Goal: Transaction & Acquisition: Purchase product/service

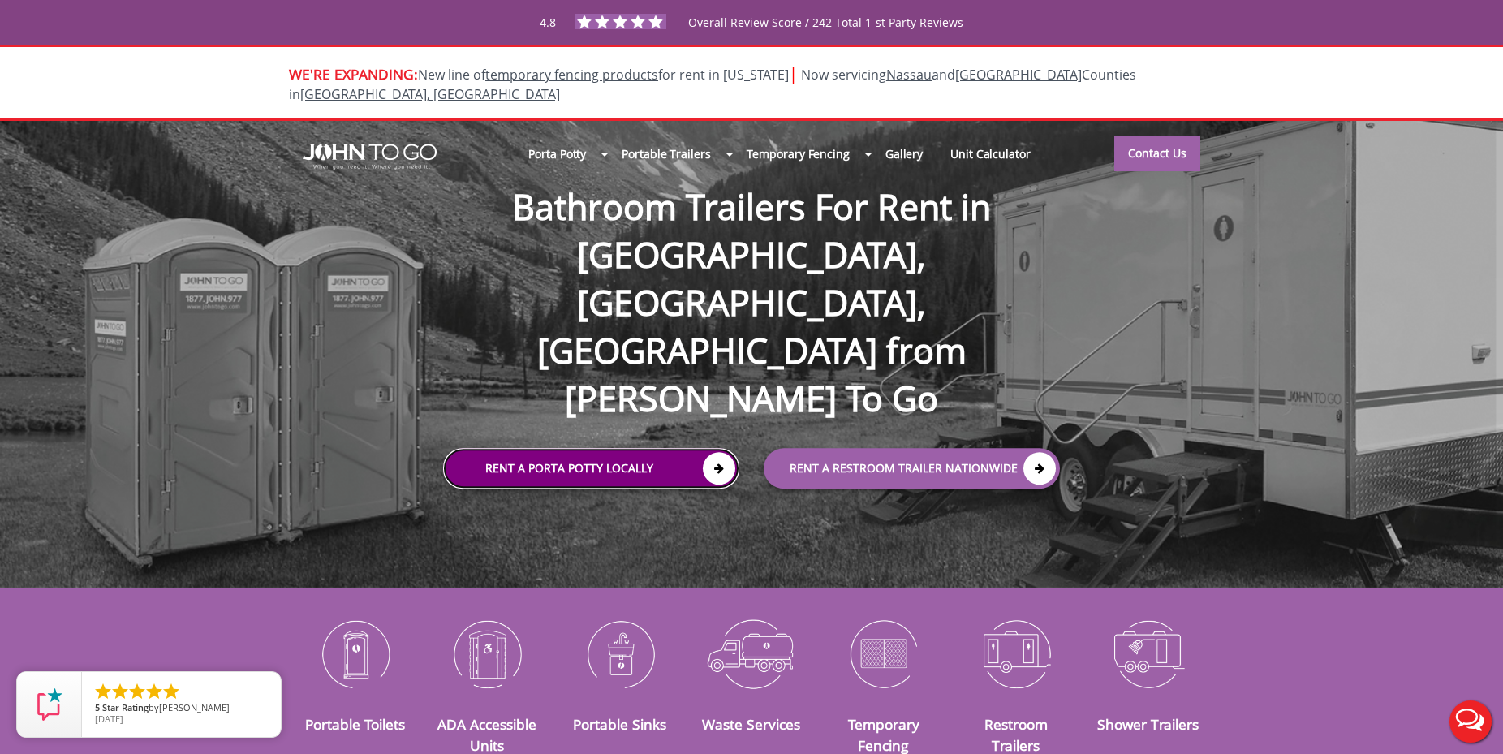
click at [622, 449] on link "Rent a Porta Potty Locally" at bounding box center [591, 469] width 296 height 41
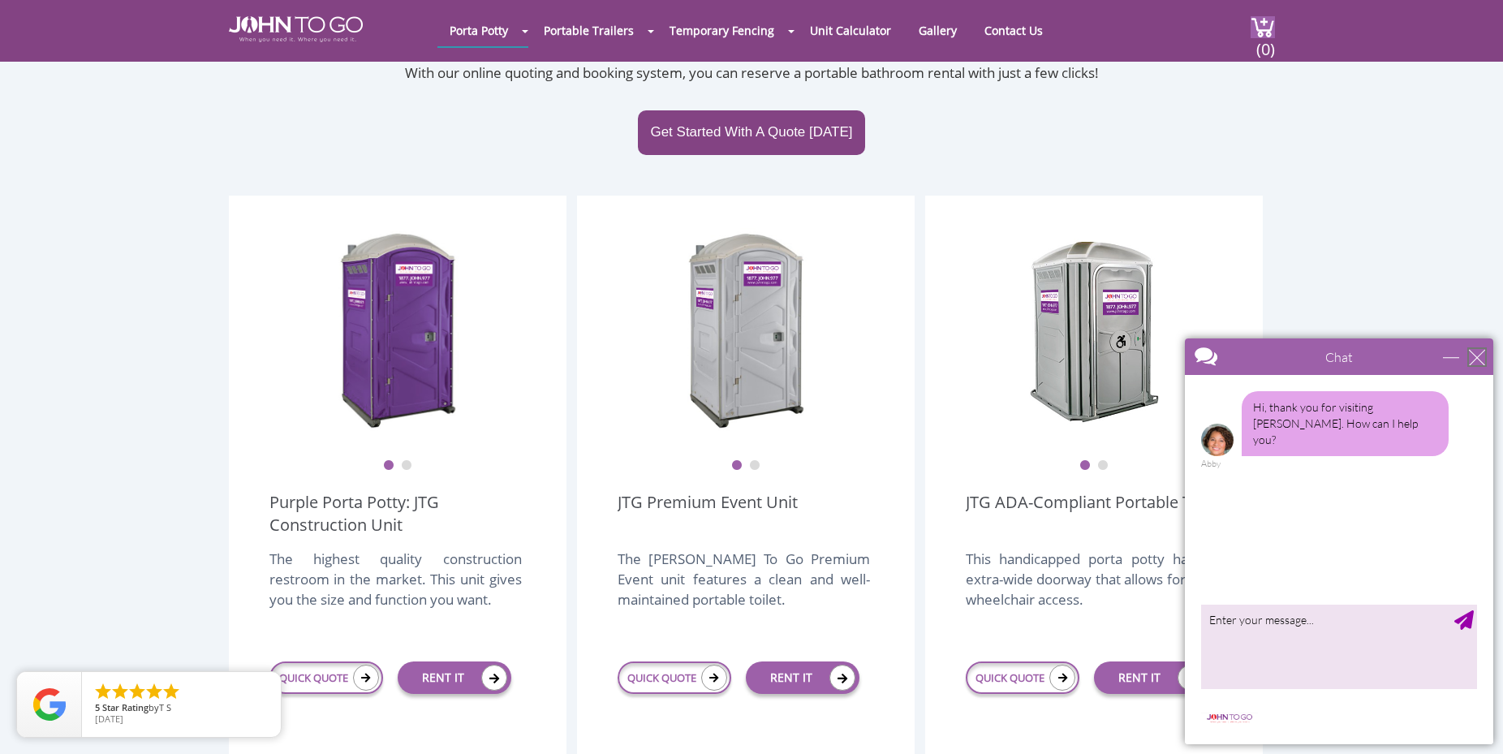
click at [1471, 356] on div "close" at bounding box center [1477, 357] width 16 height 16
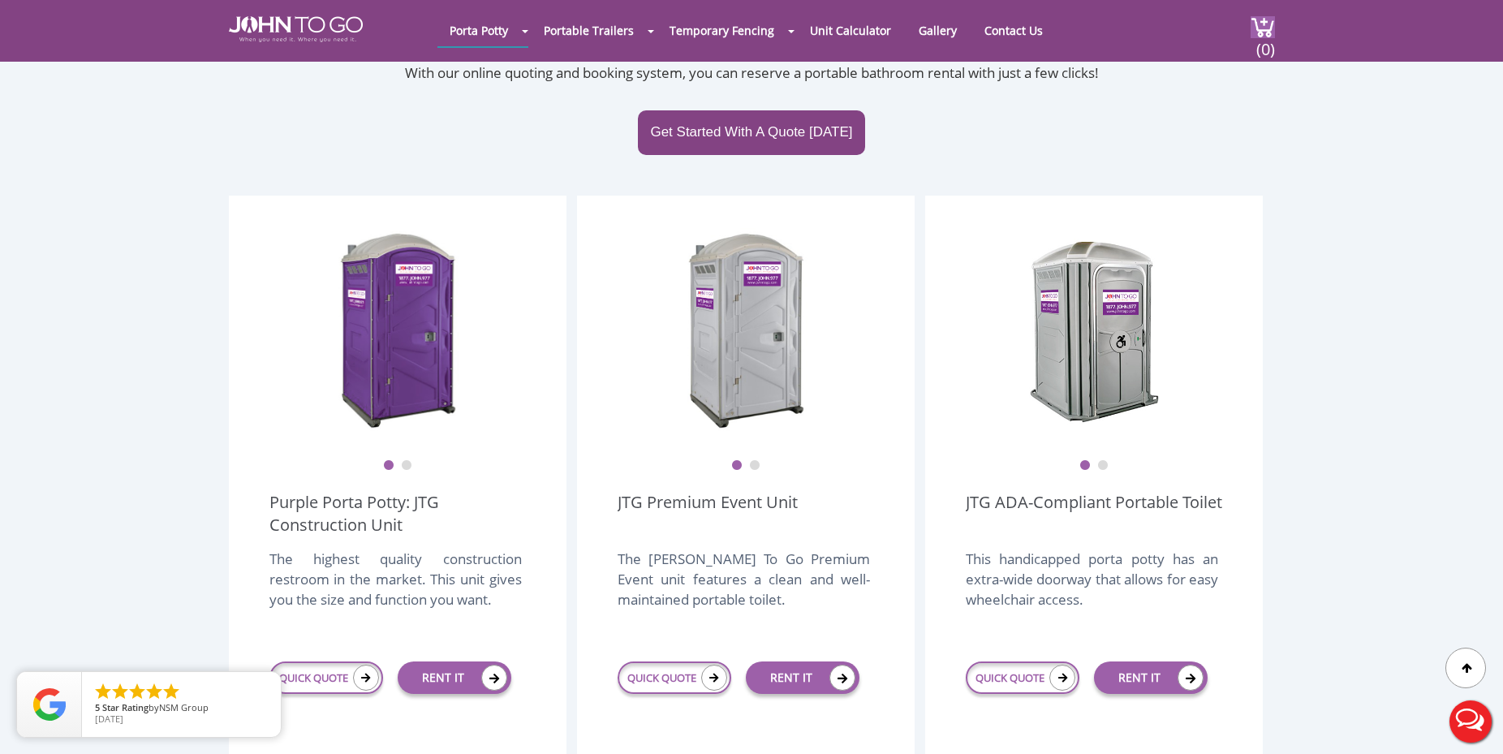
scroll to position [414, 0]
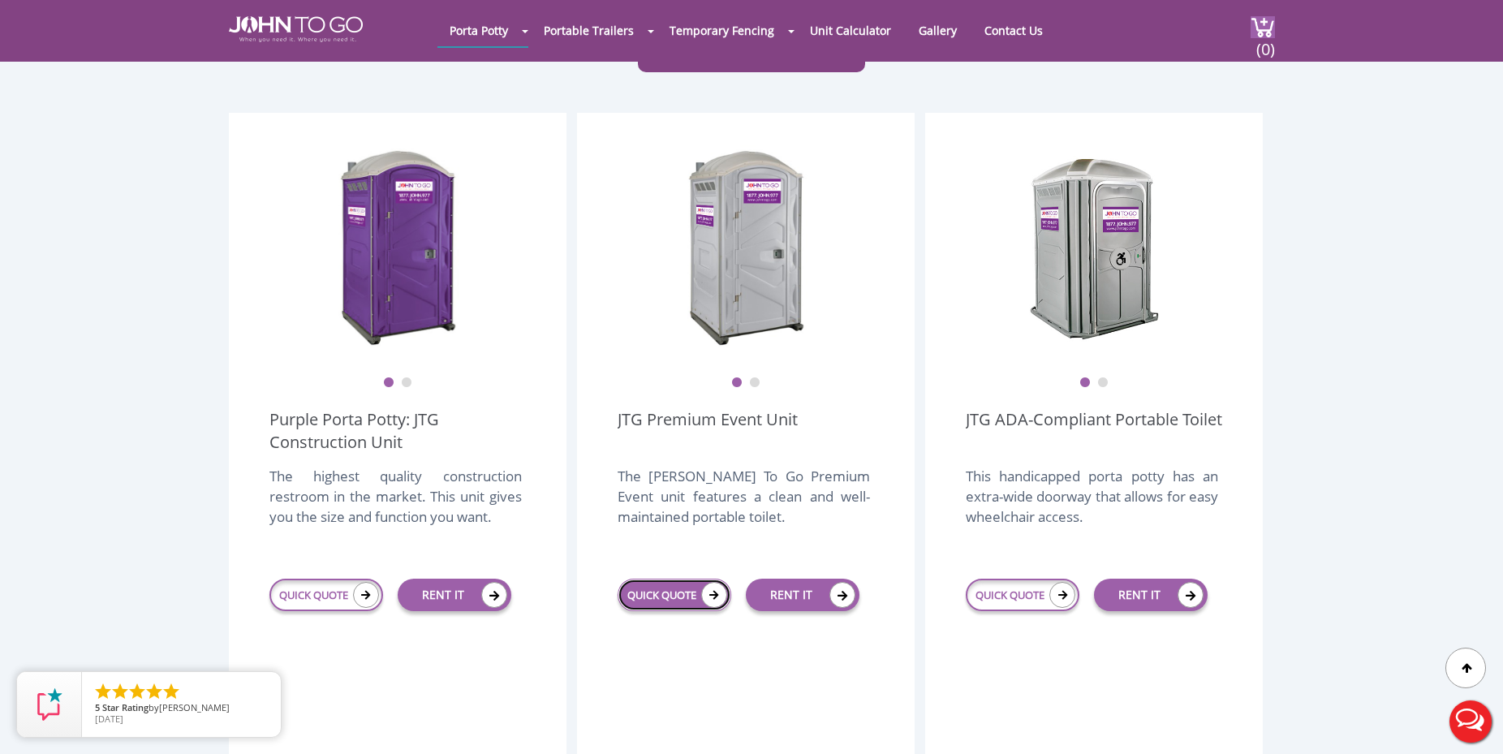
click at [663, 579] on link "QUICK QUOTE" at bounding box center [675, 595] width 114 height 32
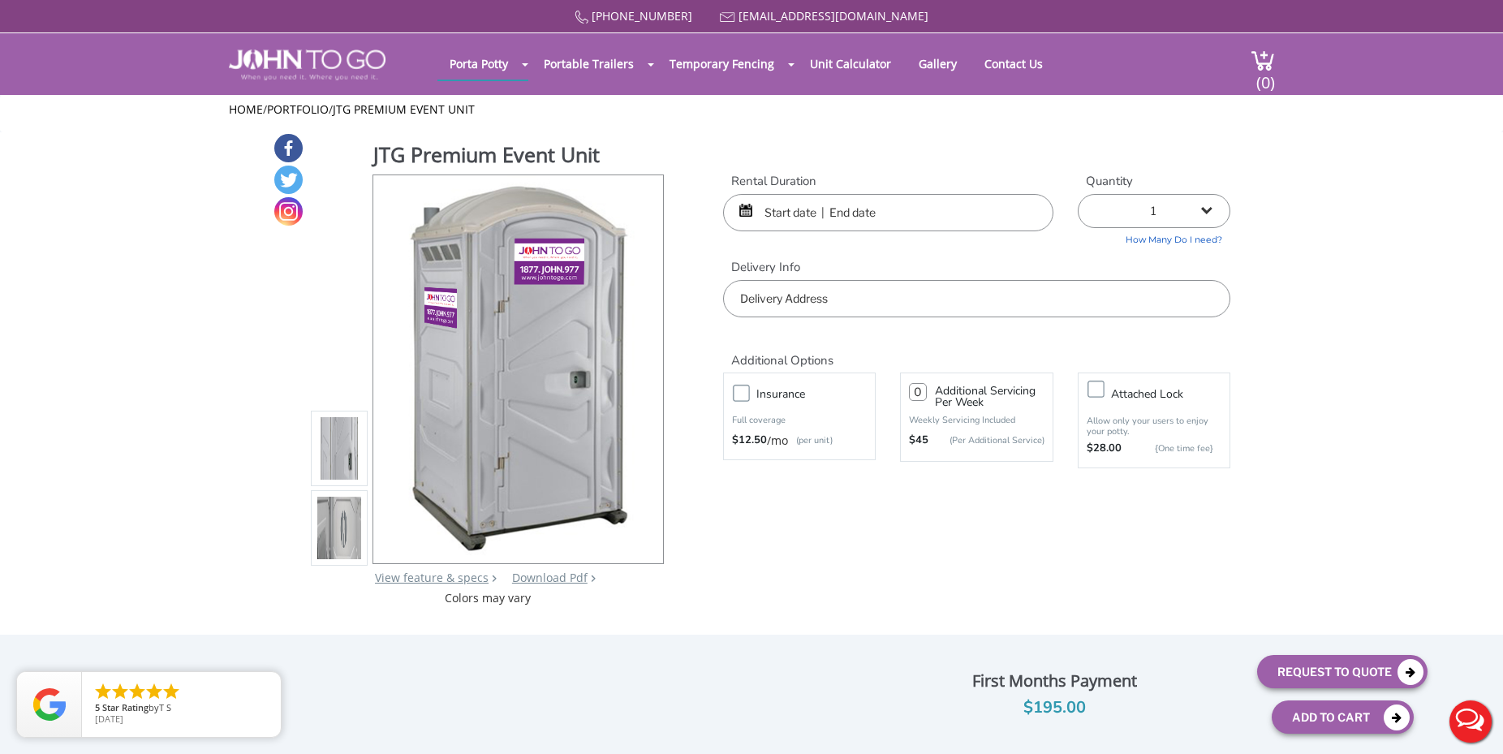
click at [818, 207] on input "text" at bounding box center [888, 212] width 330 height 37
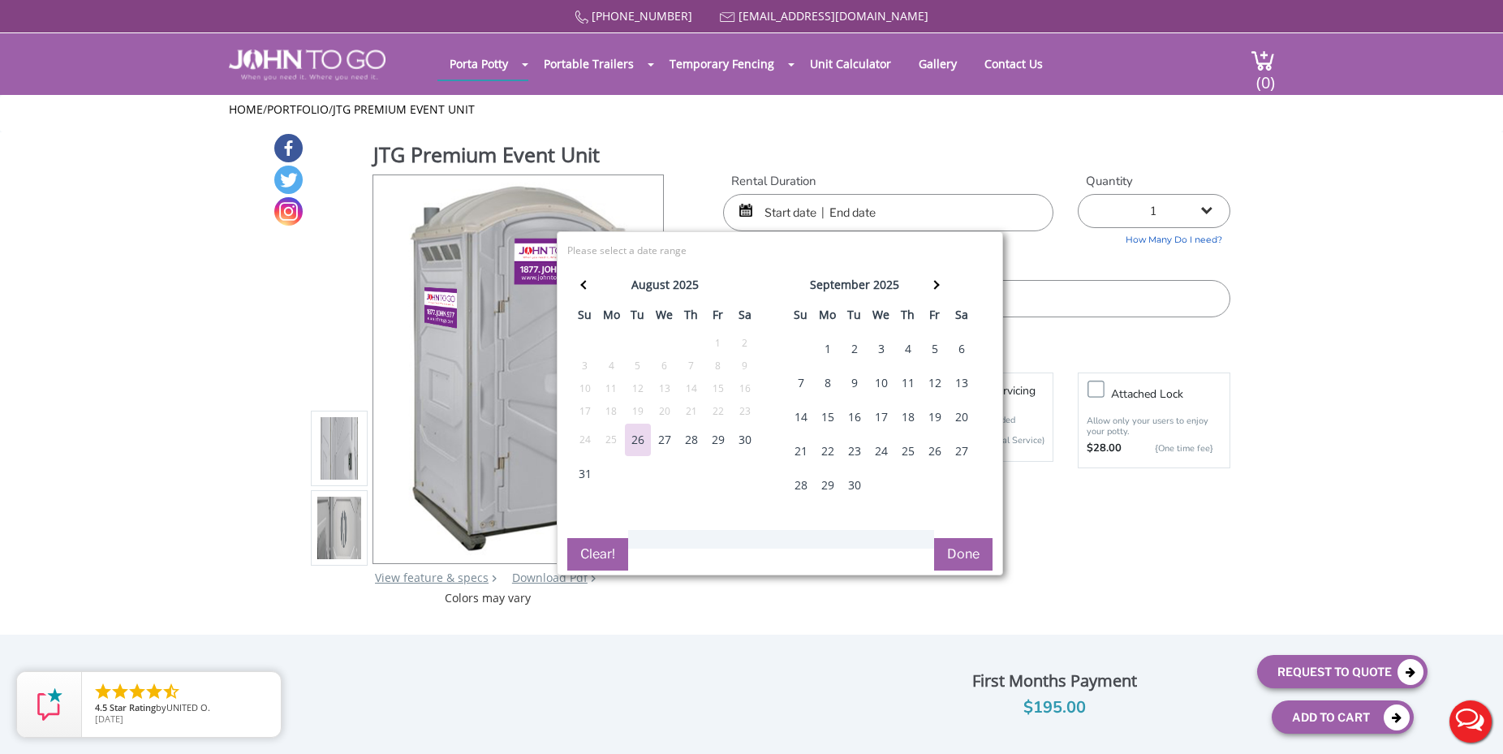
click at [670, 436] on div "27" at bounding box center [665, 440] width 26 height 32
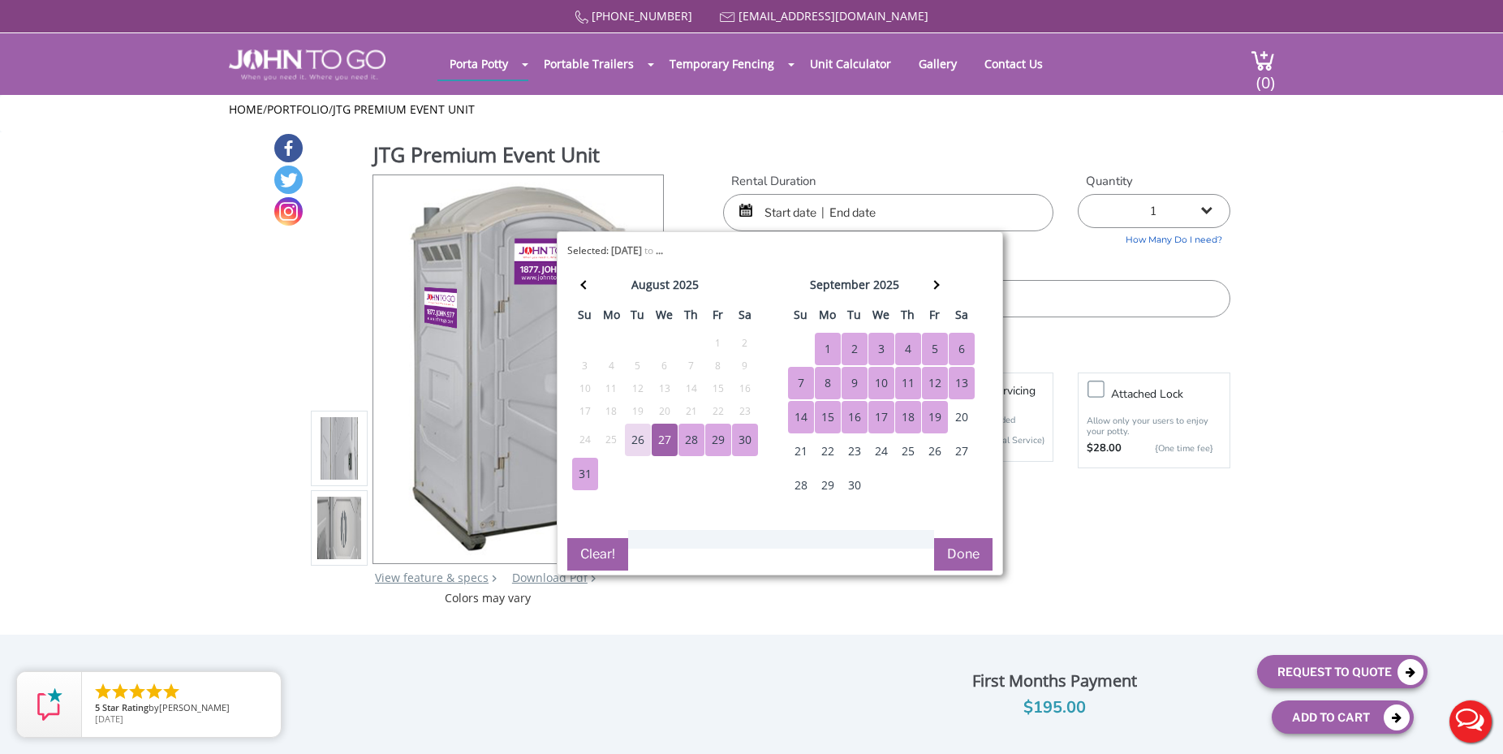
click at [928, 424] on div "19" at bounding box center [935, 417] width 26 height 32
type input "08/27/2025 to 09/19/2025"
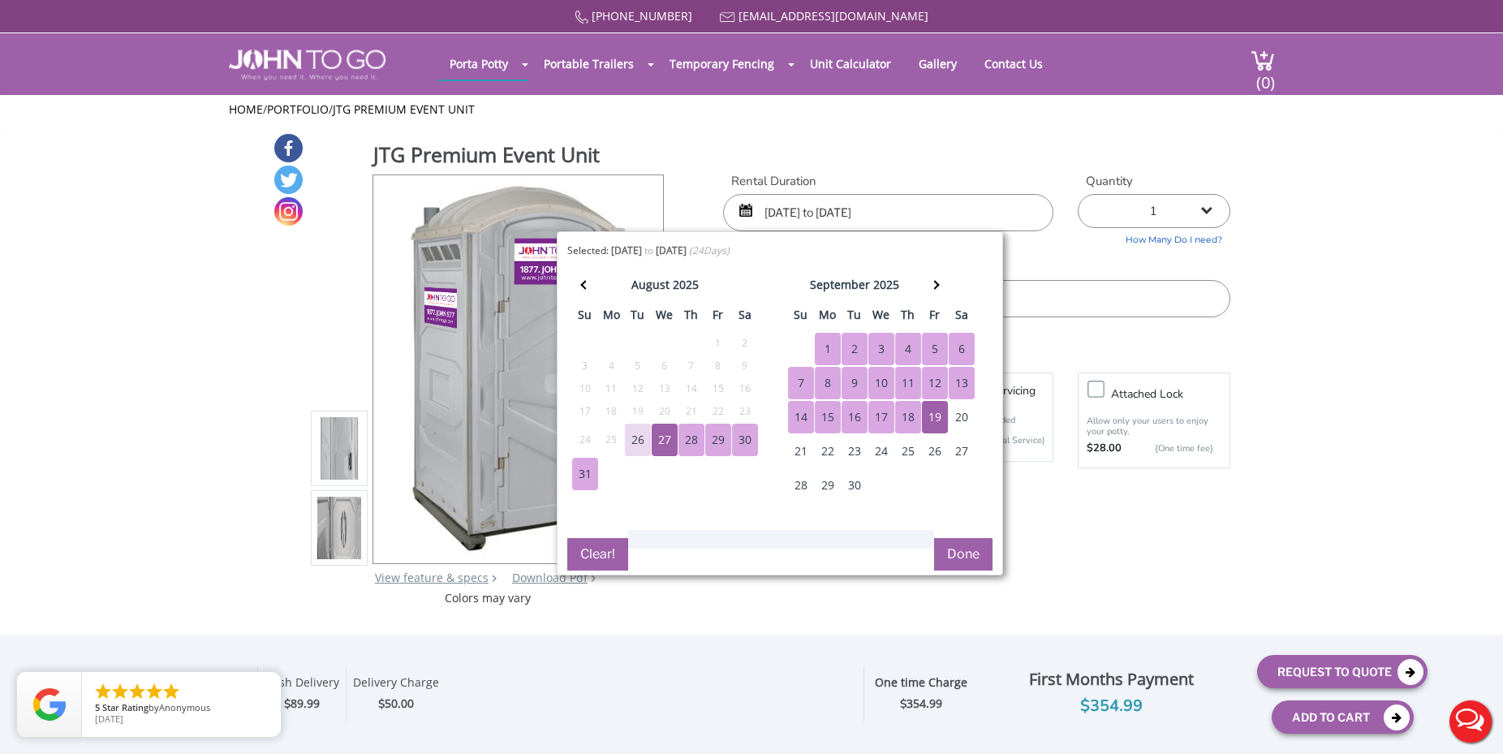
click at [964, 544] on button "Done" at bounding box center [963, 554] width 58 height 32
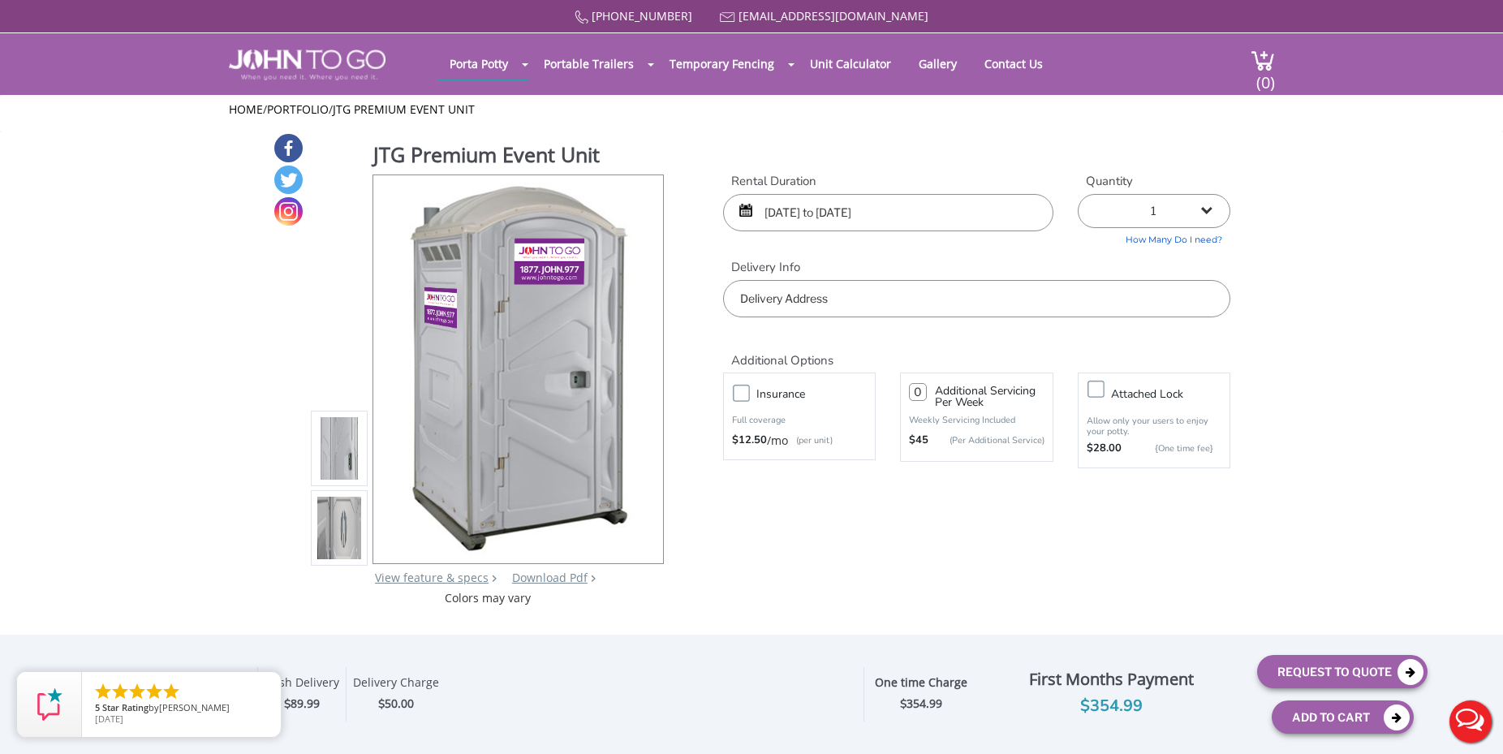
click at [959, 308] on input "text" at bounding box center [976, 298] width 507 height 37
type input "1"
click at [829, 295] on input "230 Route 206 building 1, Flanders, NJ, USA" at bounding box center [976, 298] width 507 height 37
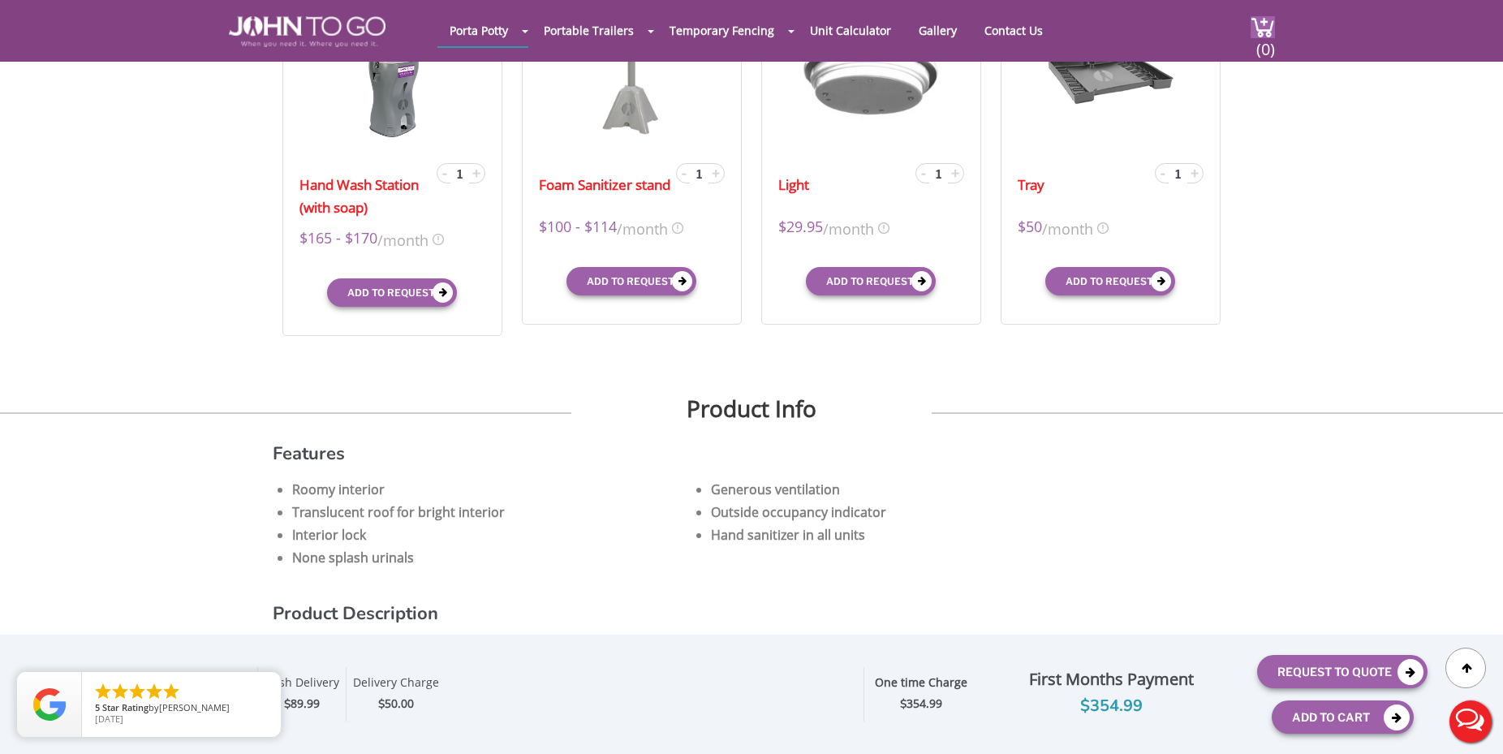
type input "[STREET_ADDRESS]"
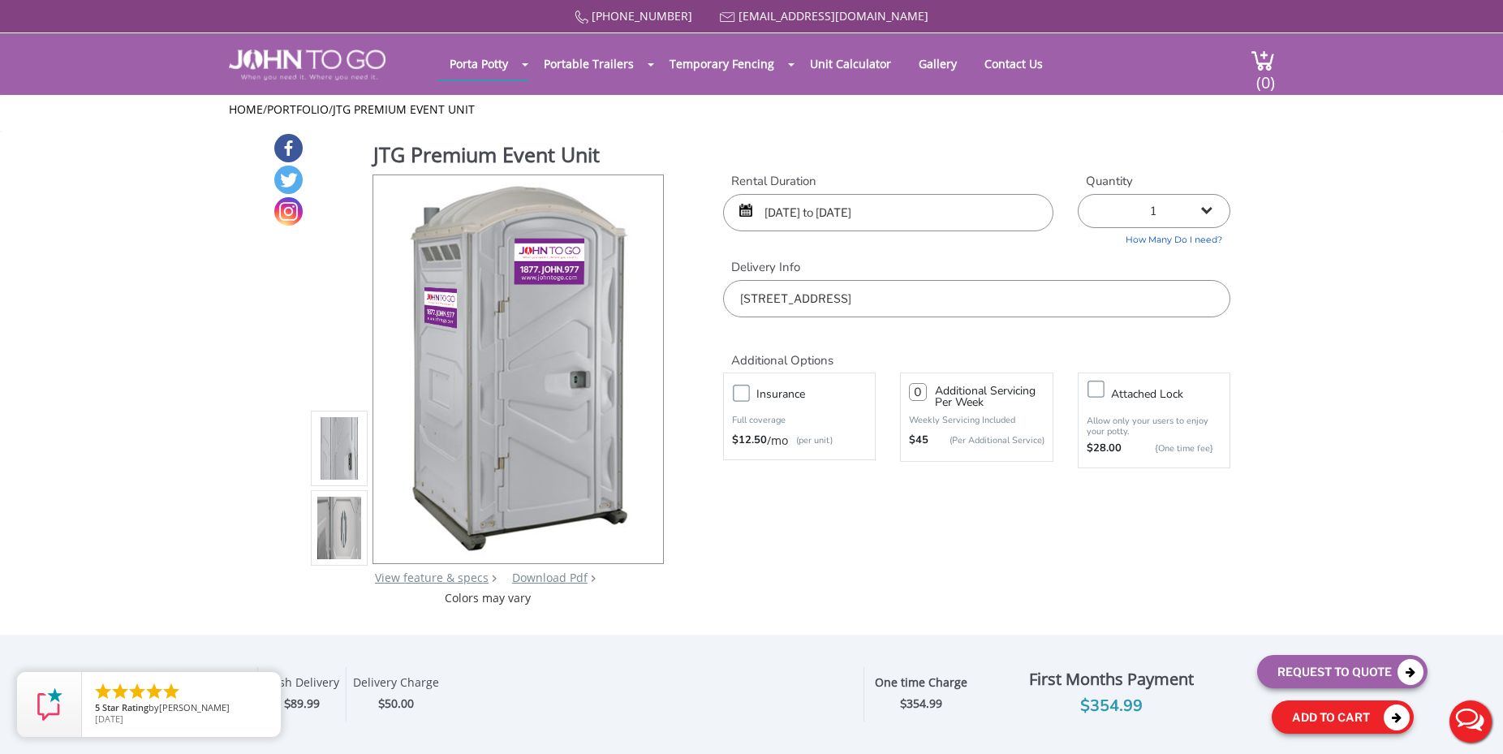
click at [1285, 704] on button "Add To Cart" at bounding box center [1343, 716] width 142 height 33
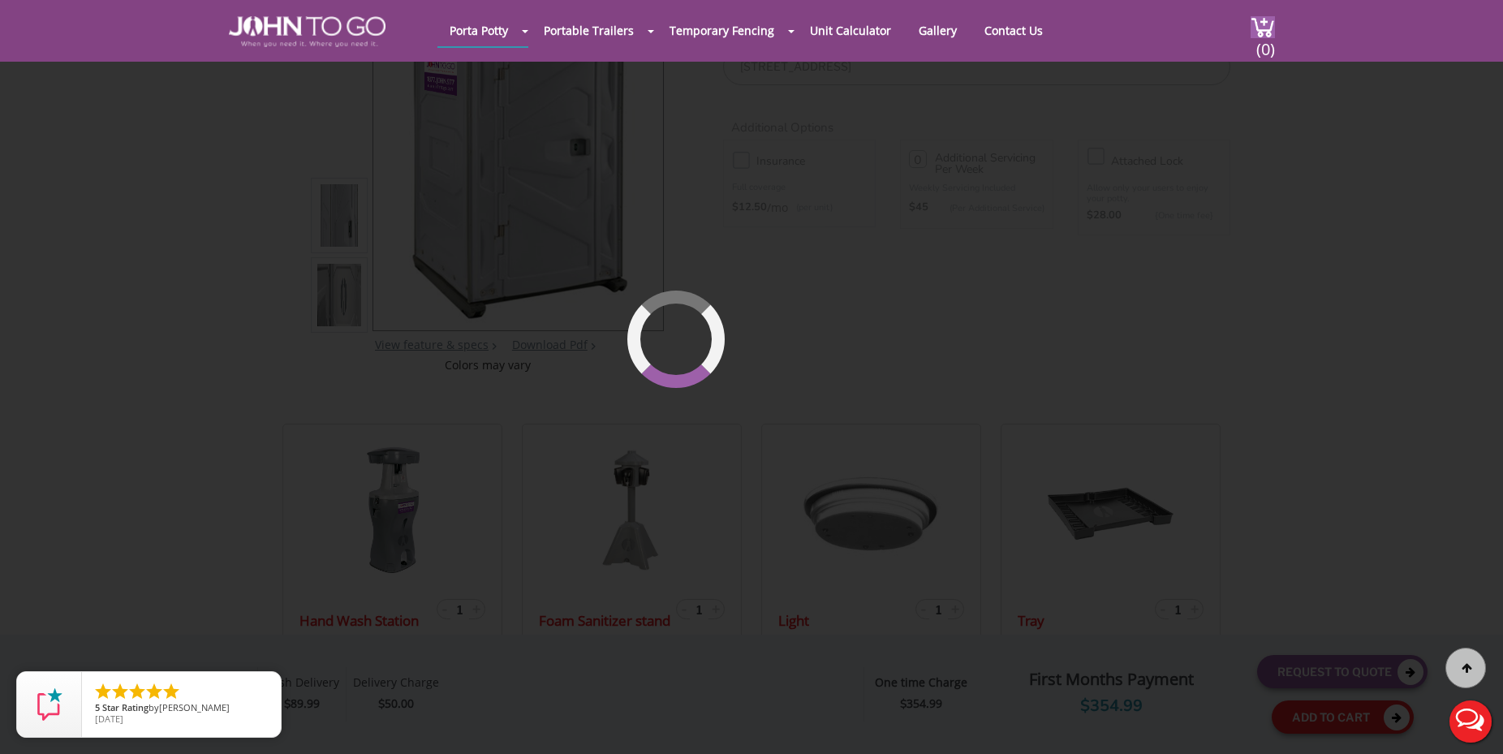
scroll to position [173, 0]
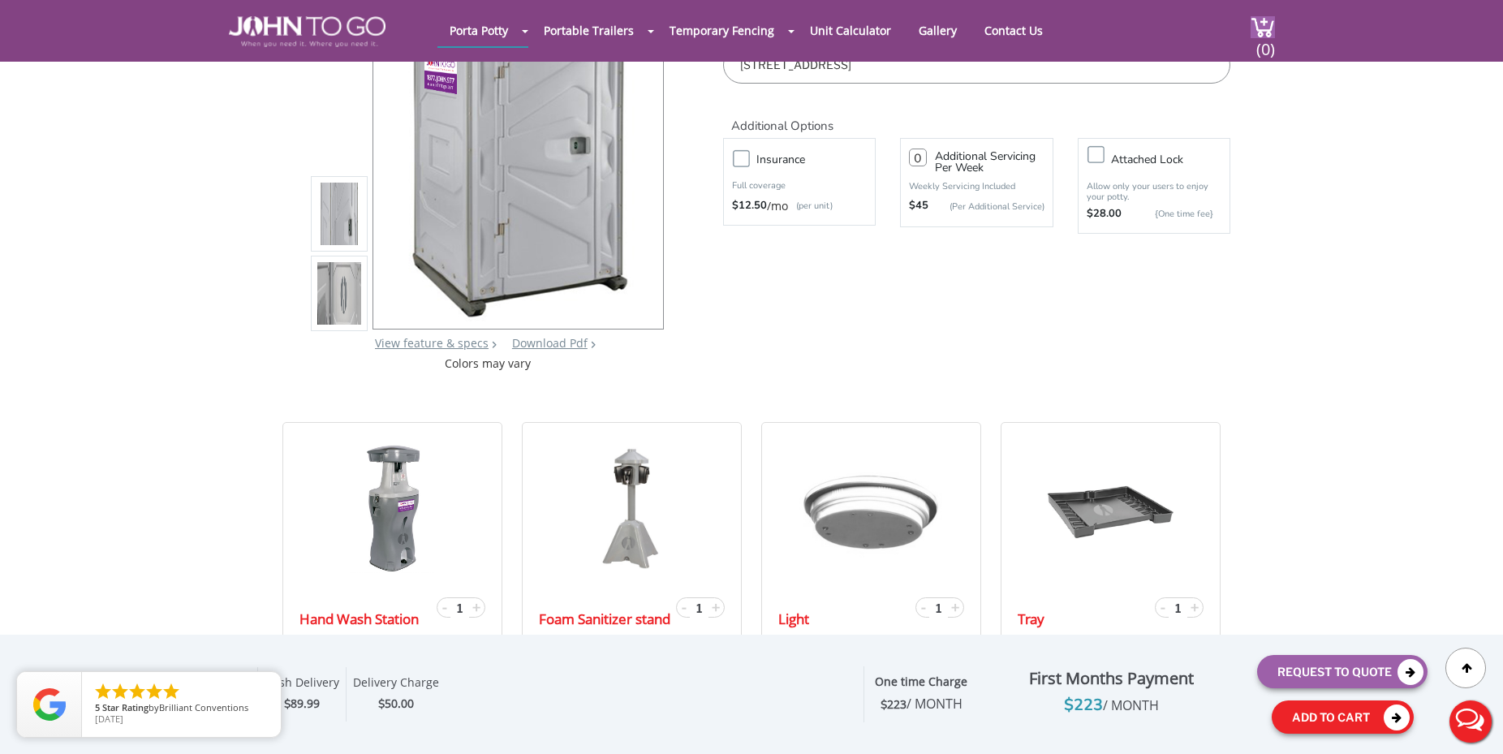
click at [1308, 721] on button "Add To Cart" at bounding box center [1343, 716] width 142 height 33
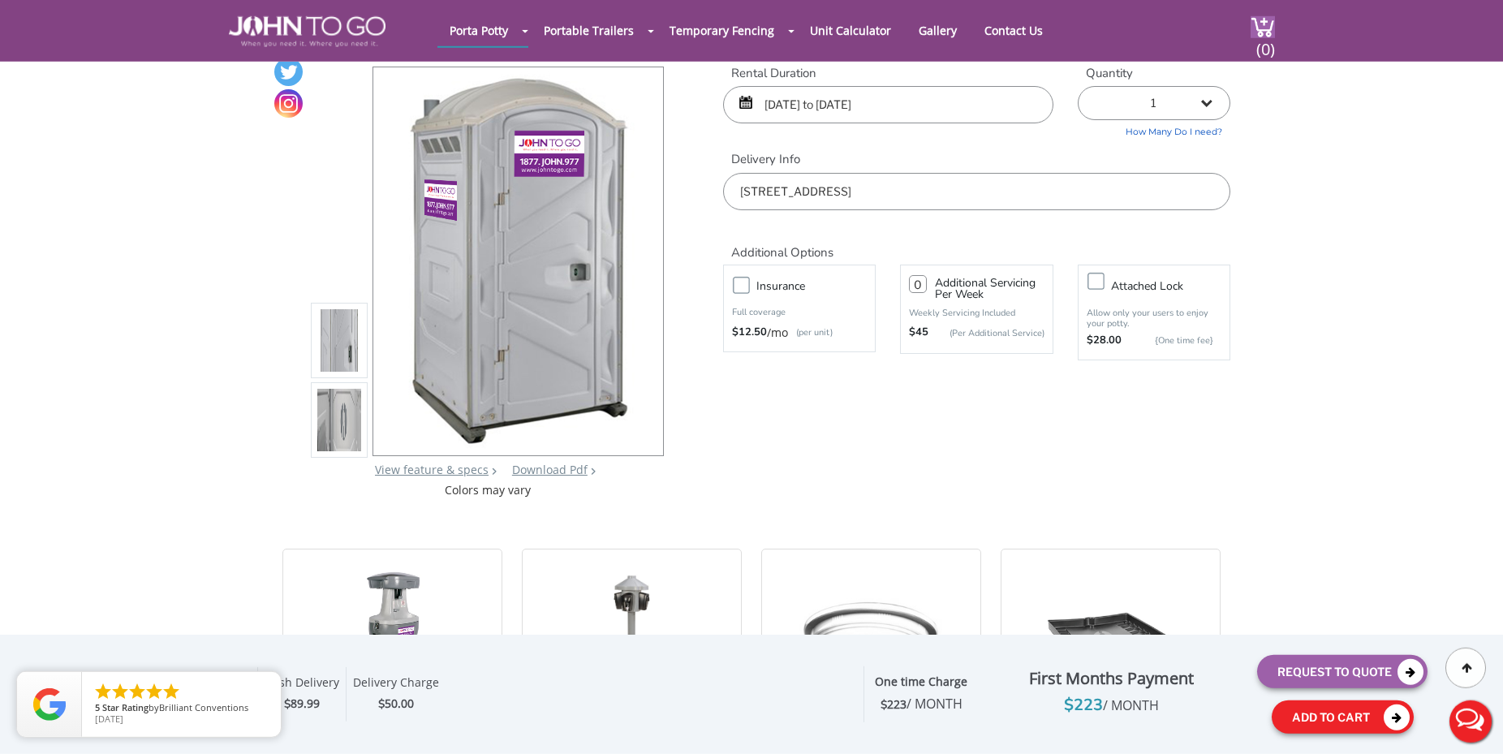
scroll to position [0, 0]
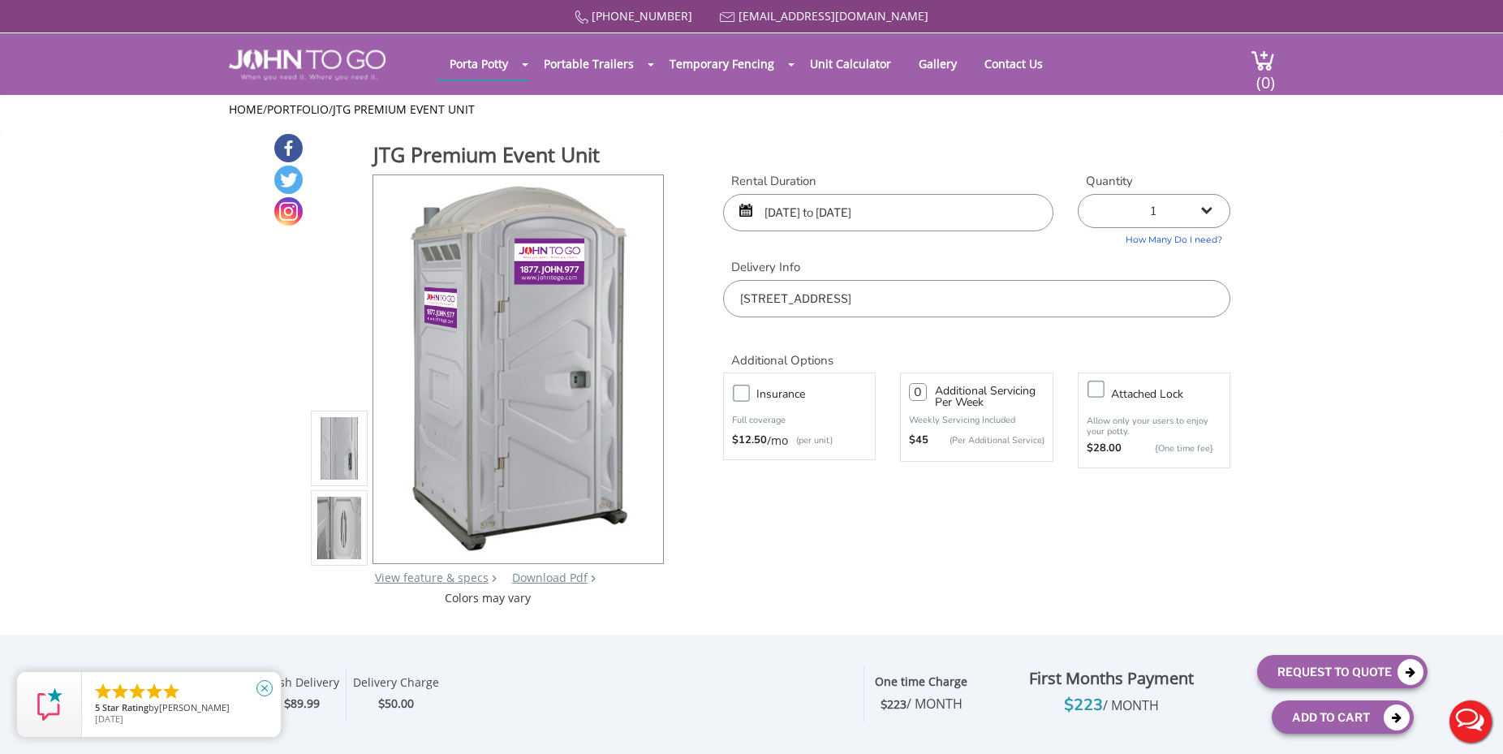
click at [260, 687] on icon "close" at bounding box center [264, 688] width 16 height 16
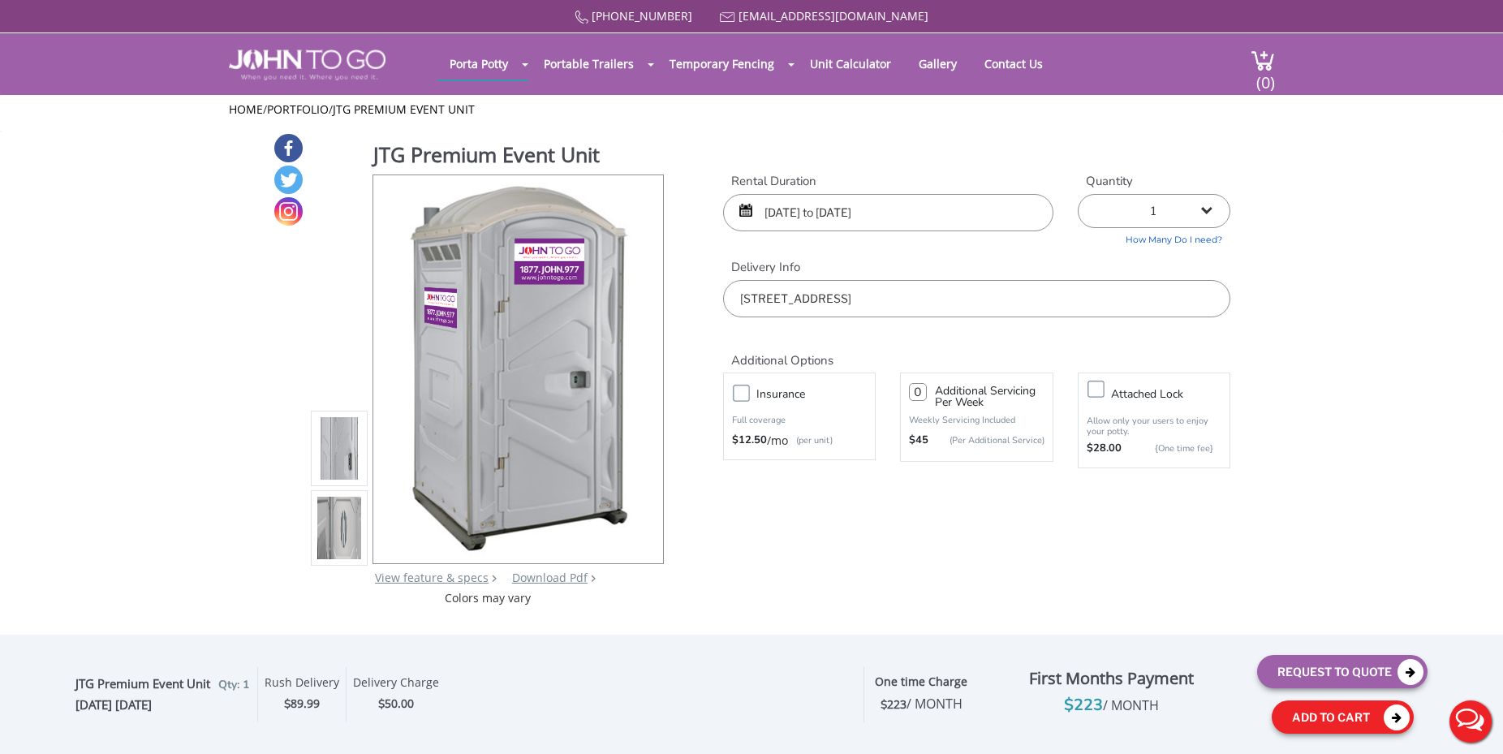
click at [1345, 715] on button "Add To Cart" at bounding box center [1343, 716] width 142 height 33
click at [1302, 709] on button "Add To Cart" at bounding box center [1343, 716] width 142 height 33
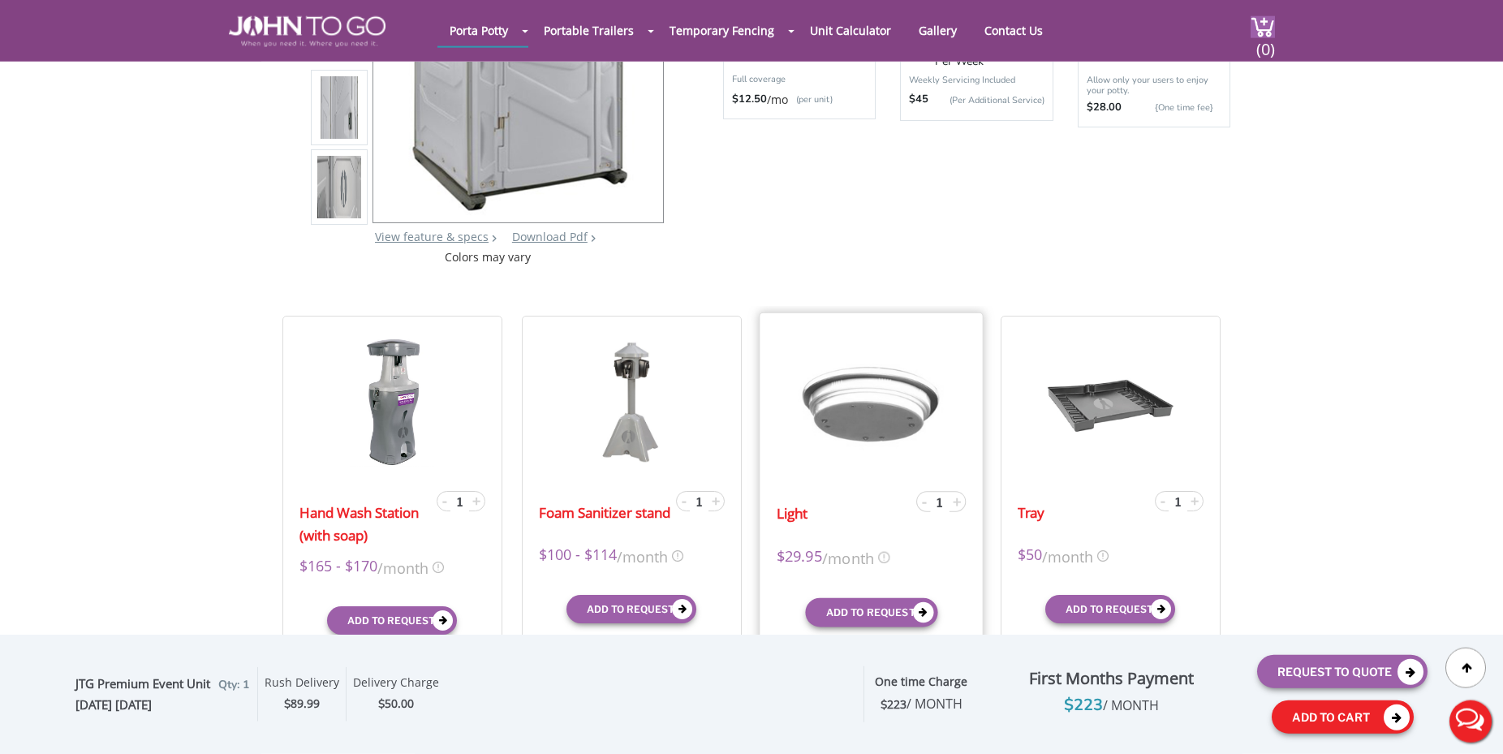
scroll to position [421, 0]
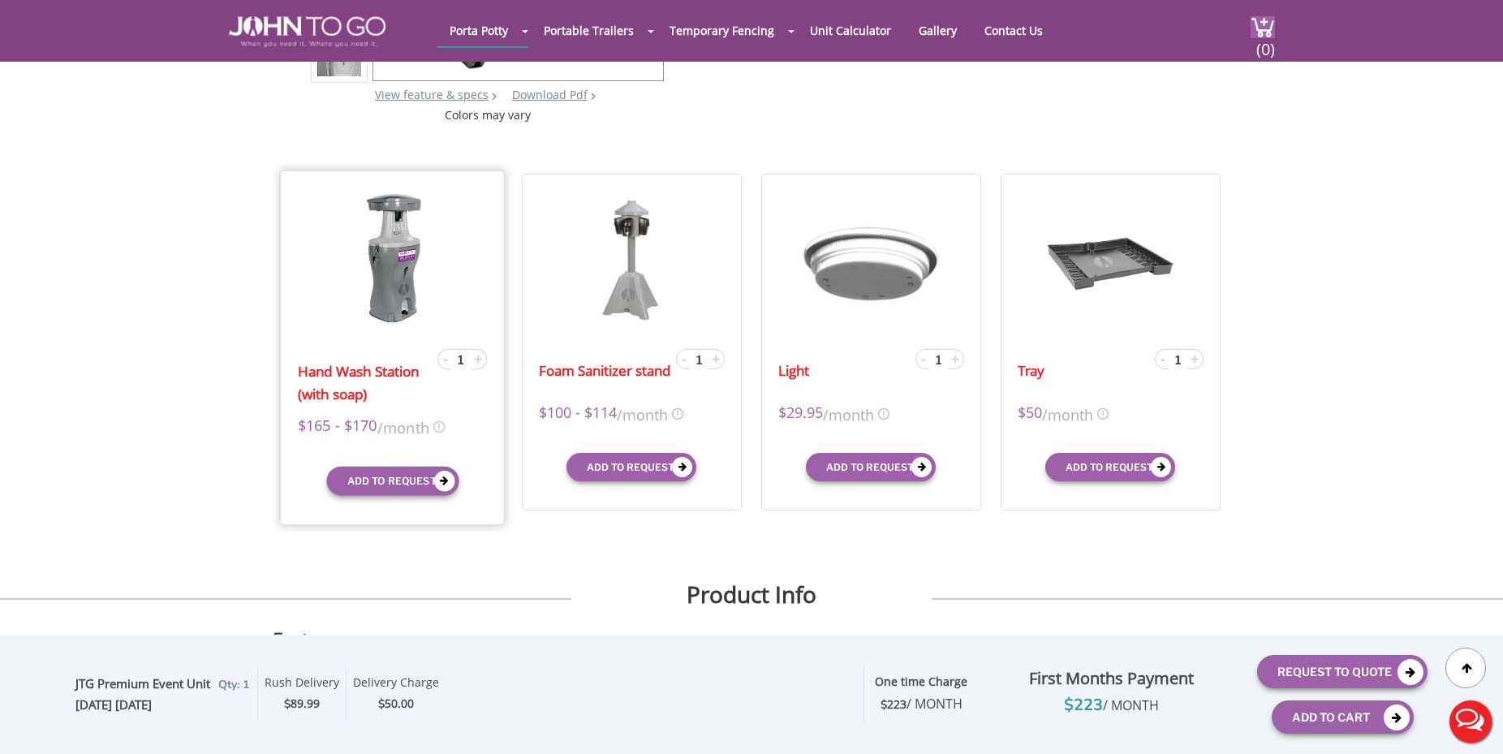
click at [440, 359] on div "- 1 +" at bounding box center [462, 359] width 50 height 21
click at [444, 359] on span "-" at bounding box center [445, 358] width 5 height 19
type input "0"
click at [687, 359] on div "- 1 +" at bounding box center [702, 359] width 50 height 21
click at [687, 359] on span "-" at bounding box center [684, 358] width 5 height 19
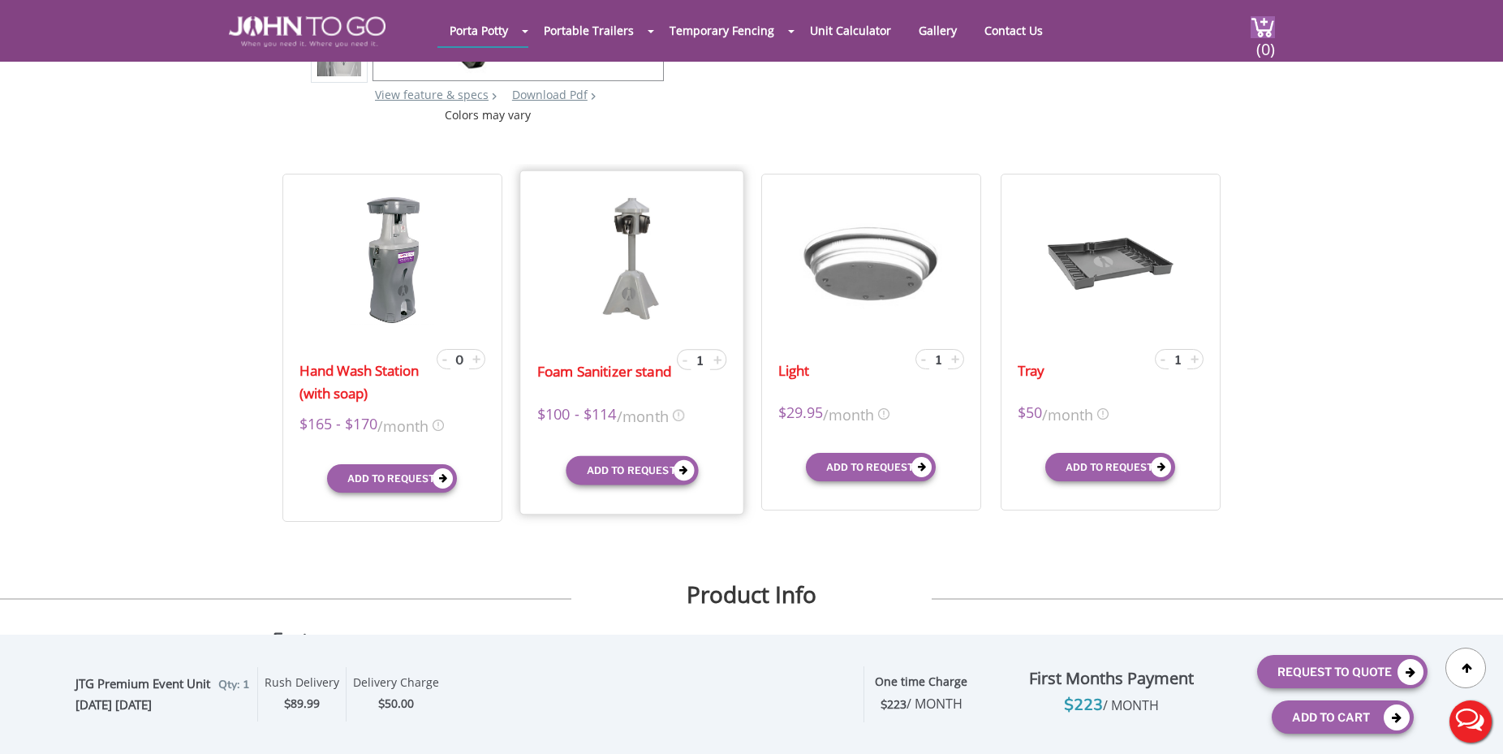
type input "0"
click at [924, 364] on span "-" at bounding box center [924, 358] width 5 height 19
type input "0"
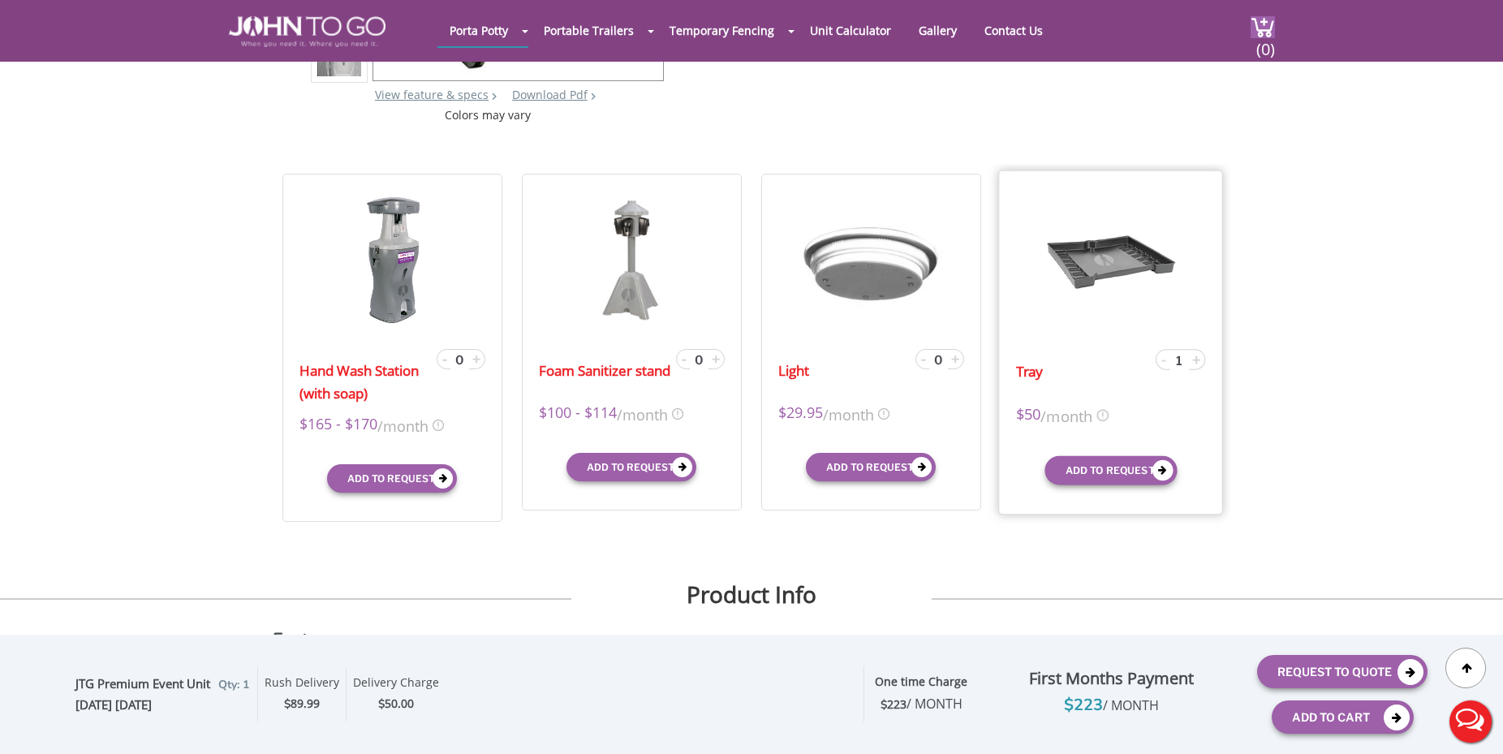
click at [1164, 361] on span "-" at bounding box center [1163, 358] width 5 height 19
type input "0"
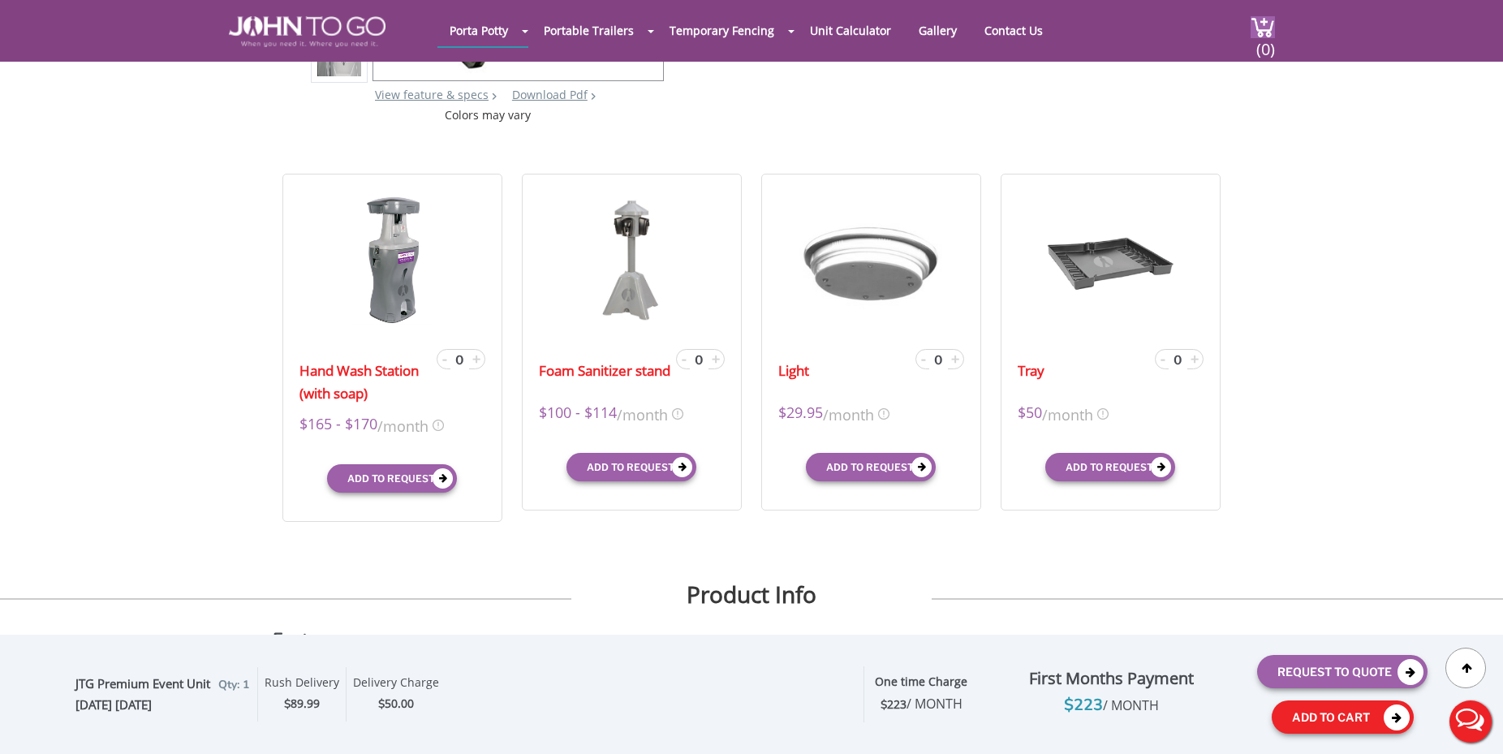
click at [1311, 717] on button "Add To Cart" at bounding box center [1343, 716] width 142 height 33
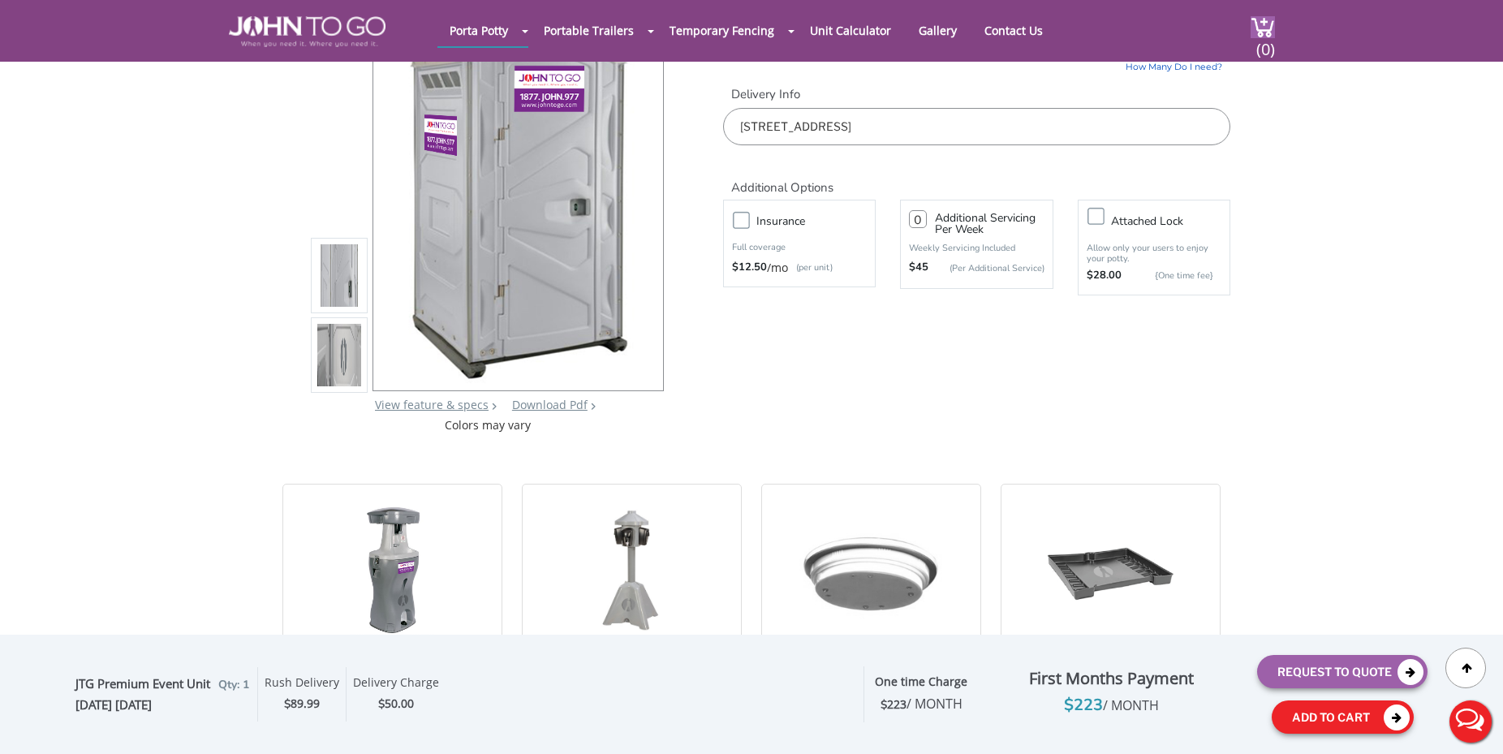
scroll to position [0, 0]
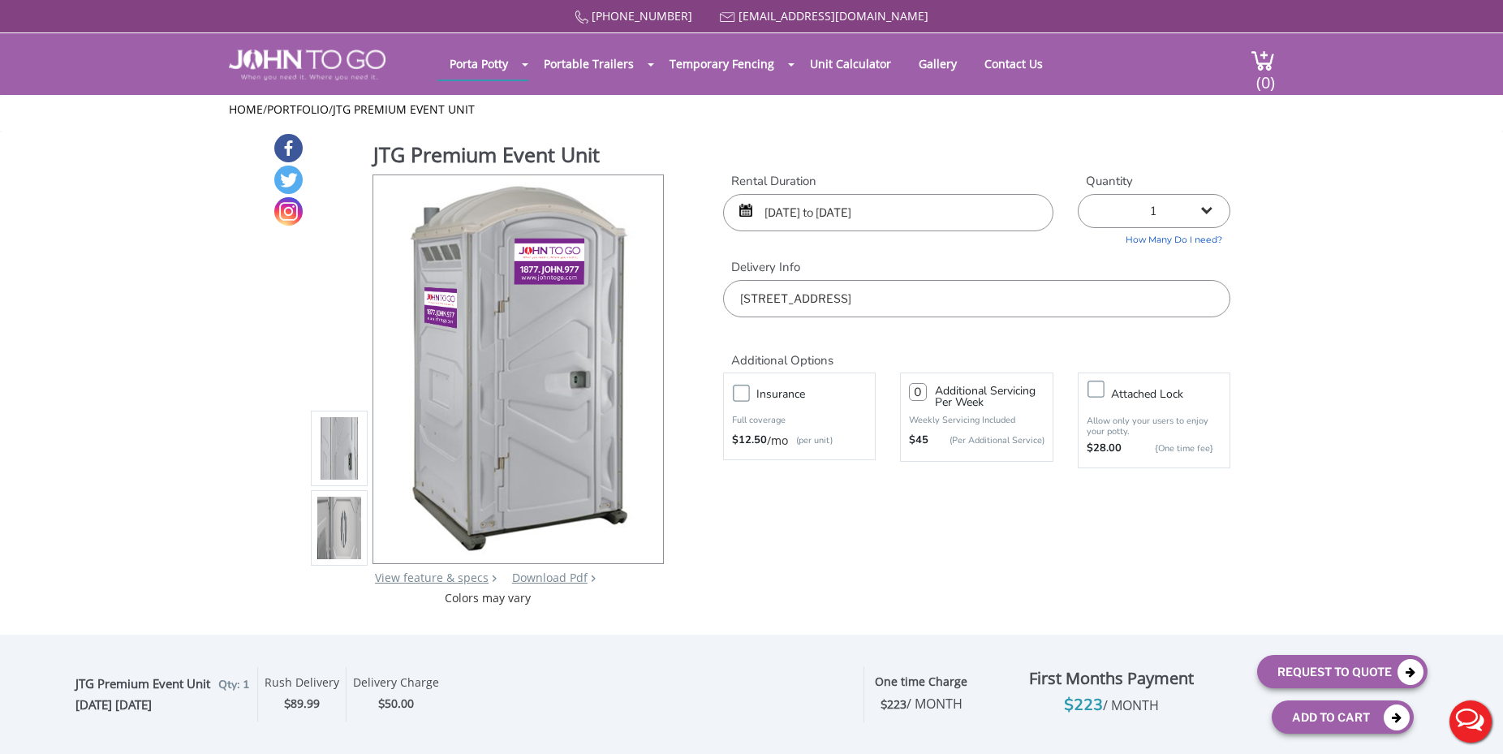
click at [1097, 419] on p "Allow only your users to enjoy your potty." at bounding box center [1154, 425] width 135 height 21
click at [1103, 385] on label "Attached lock" at bounding box center [1170, 394] width 135 height 20
click at [0, 0] on input "Attached lock" at bounding box center [0, 0] width 0 height 0
click at [1103, 385] on label "Attached lock" at bounding box center [1170, 394] width 135 height 20
click at [0, 0] on input "Attached lock" at bounding box center [0, 0] width 0 height 0
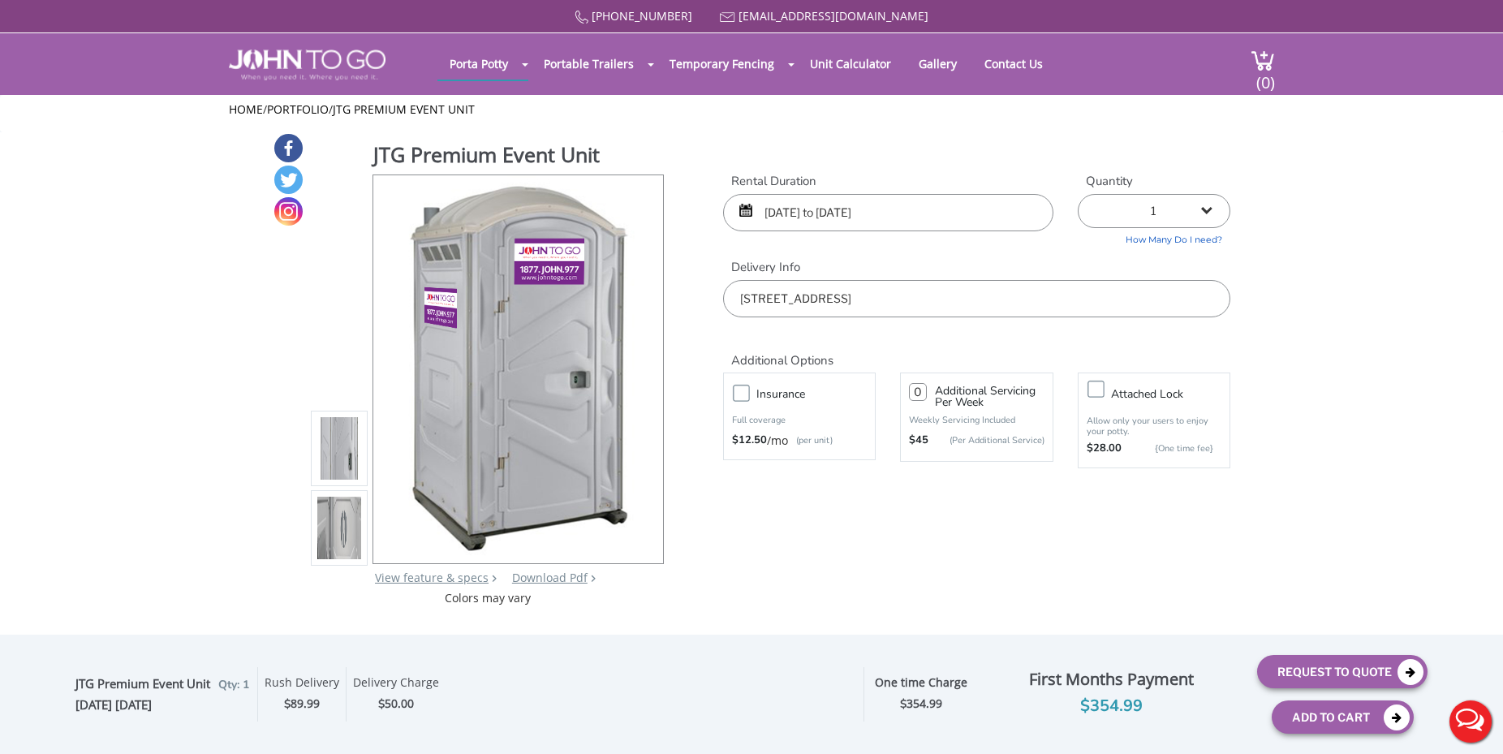
click at [946, 508] on div "JTG Premium Event Unit View feature & specs Download Pdf Product PDF Addon PDF …" at bounding box center [752, 369] width 958 height 474
click at [1268, 57] on img at bounding box center [1262, 61] width 24 height 22
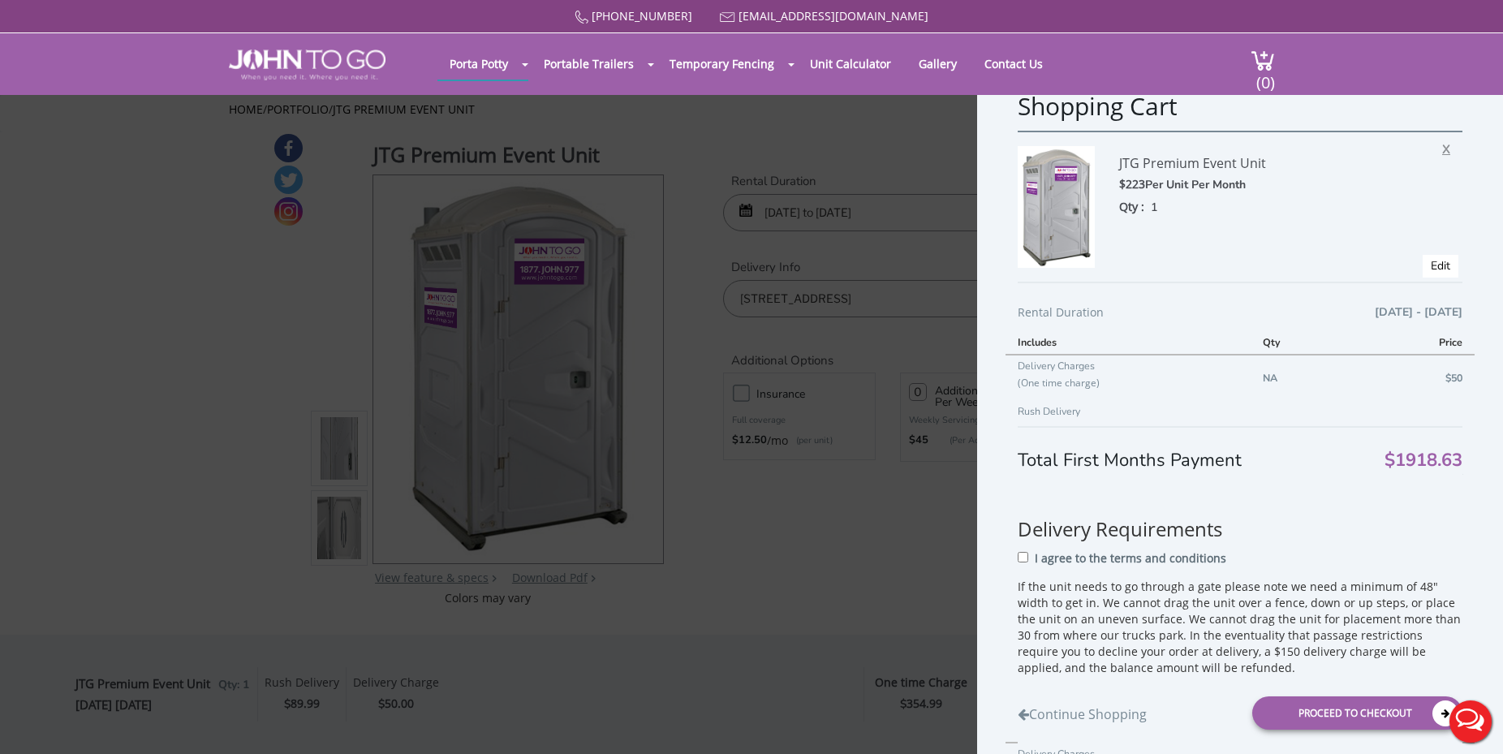
click at [1442, 146] on span "X" at bounding box center [1450, 146] width 16 height 21
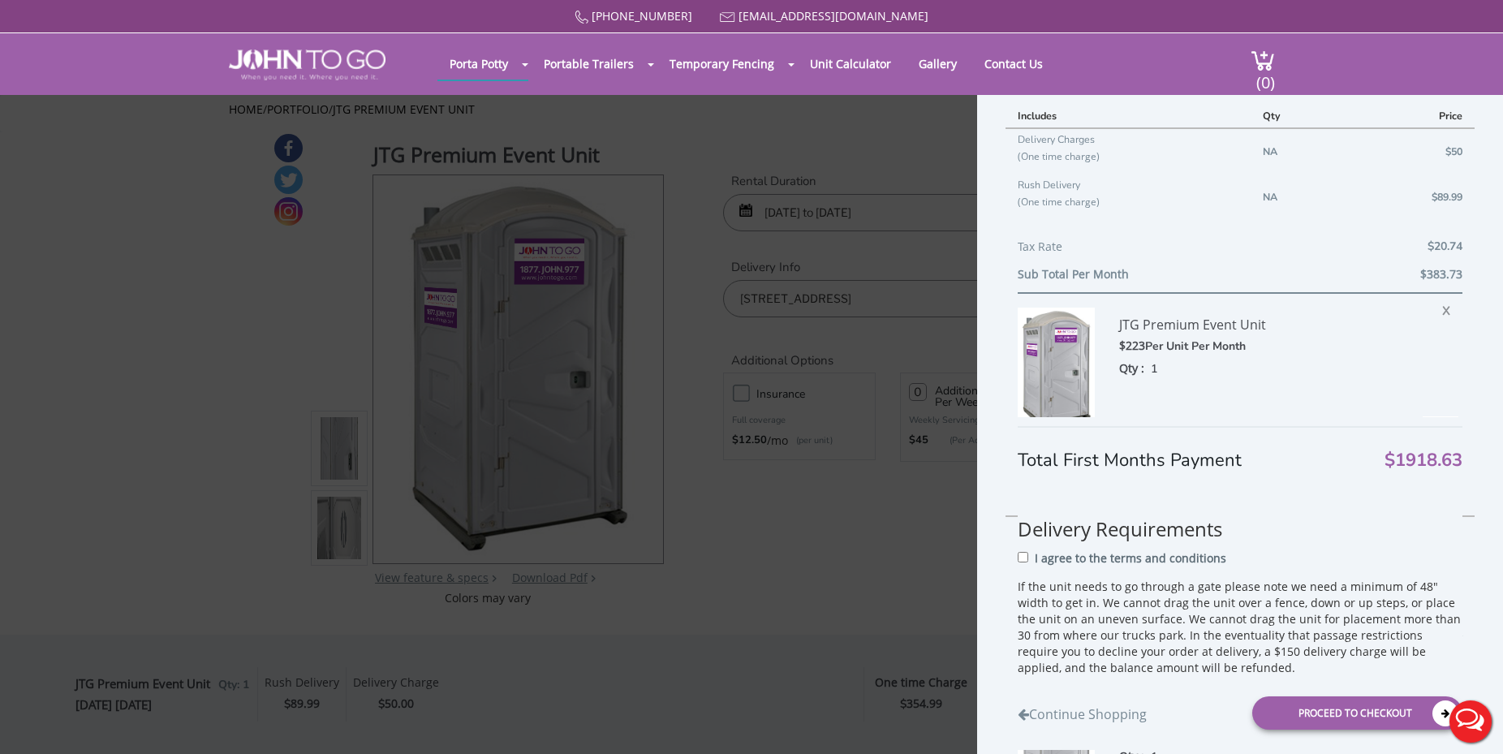
scroll to position [278, 0]
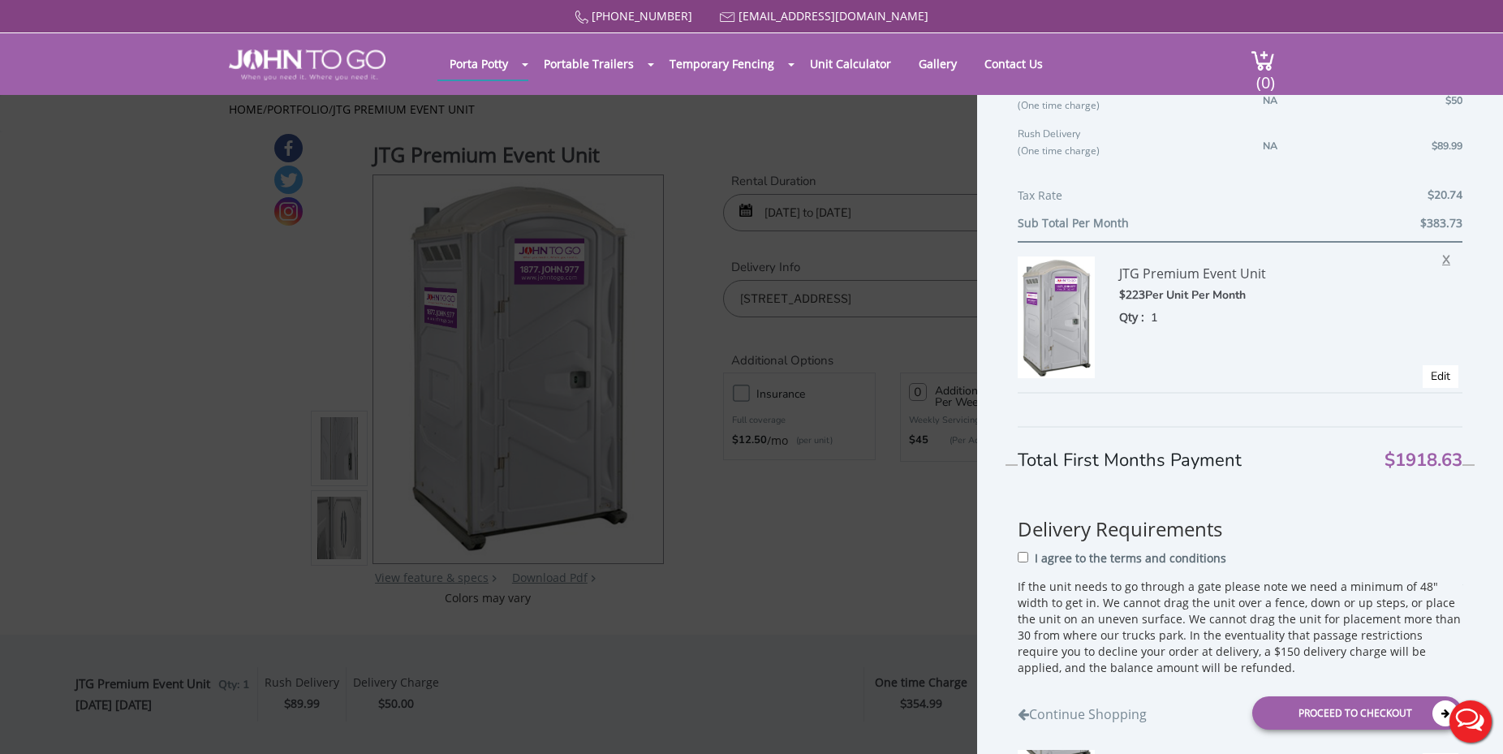
click at [1442, 252] on span "X" at bounding box center [1450, 257] width 16 height 21
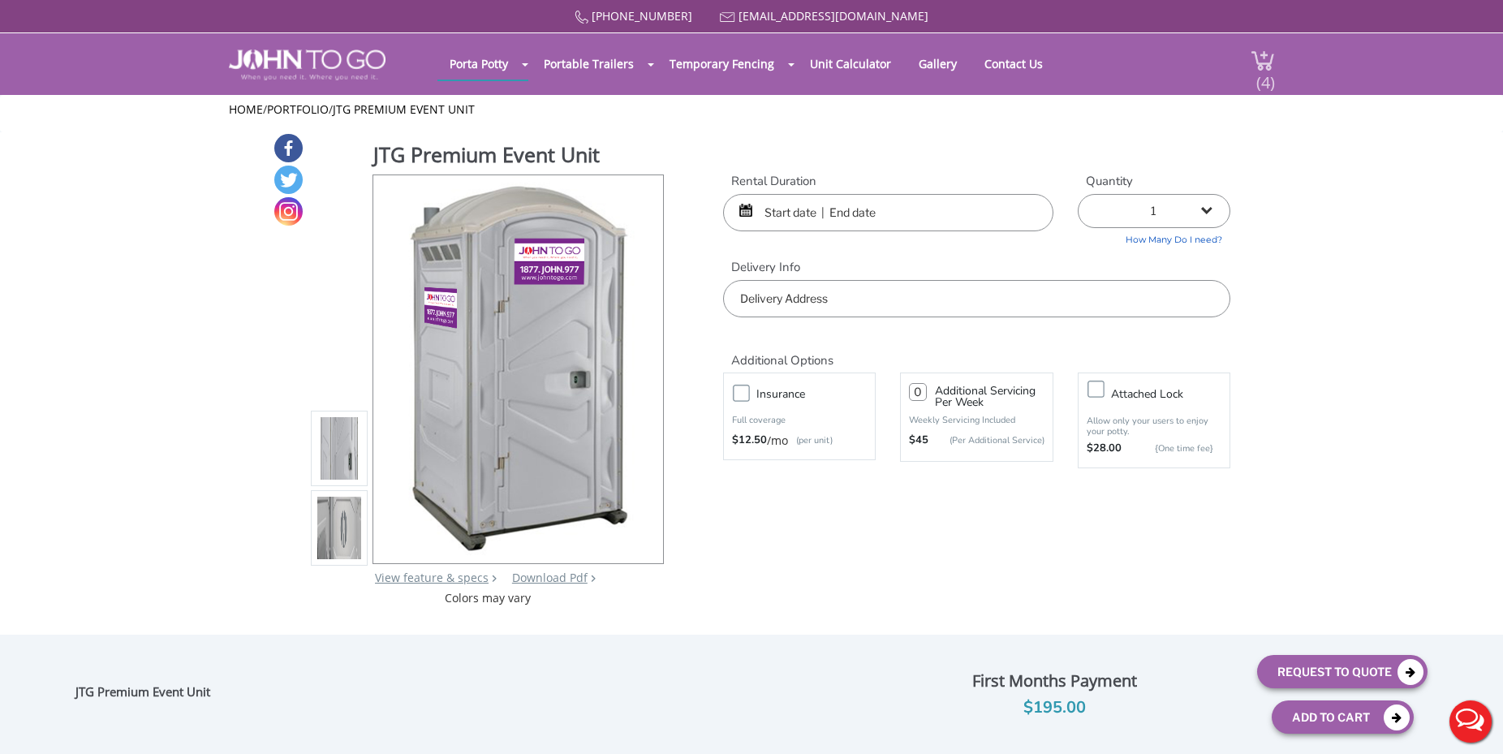
click at [1264, 61] on span "(4)" at bounding box center [1264, 75] width 19 height 35
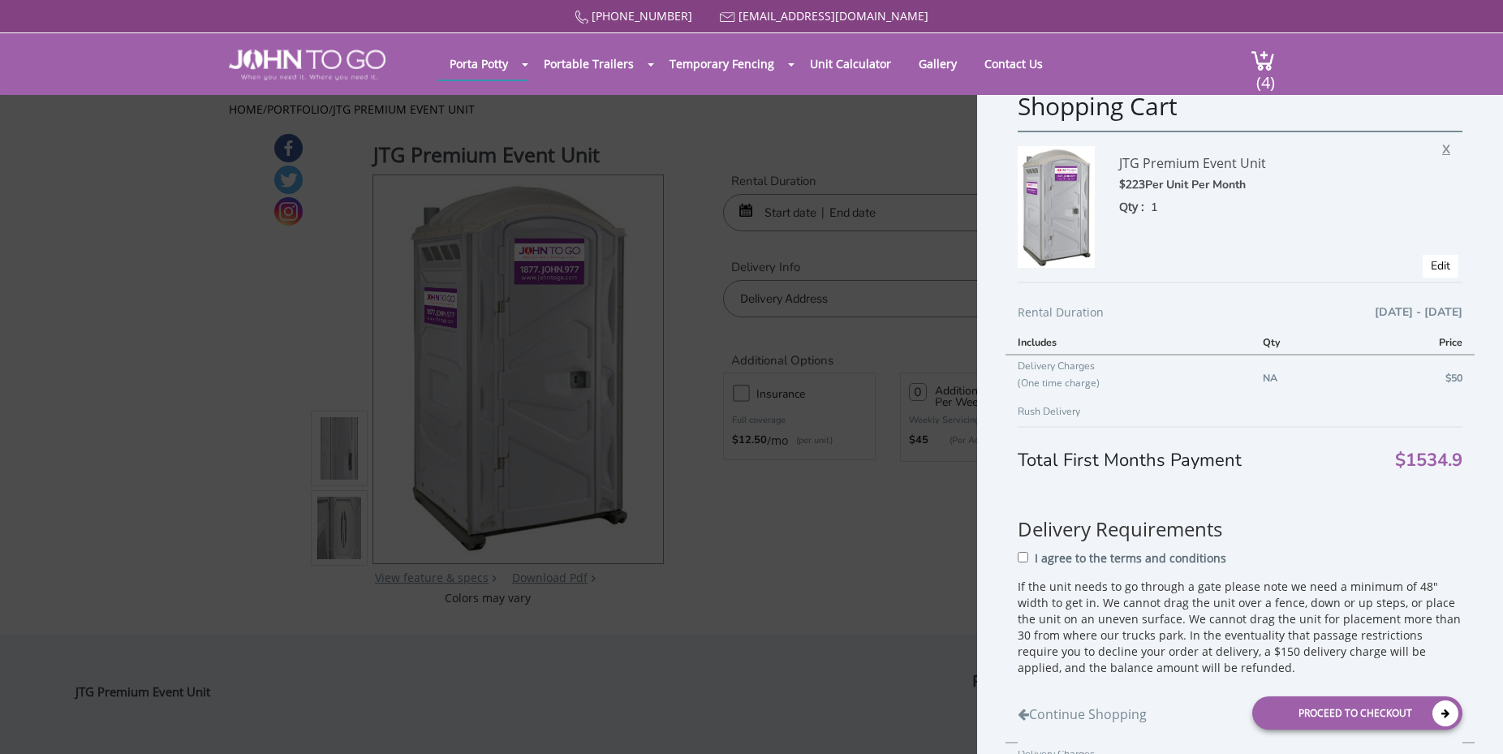
click at [1442, 150] on span "X" at bounding box center [1450, 146] width 16 height 21
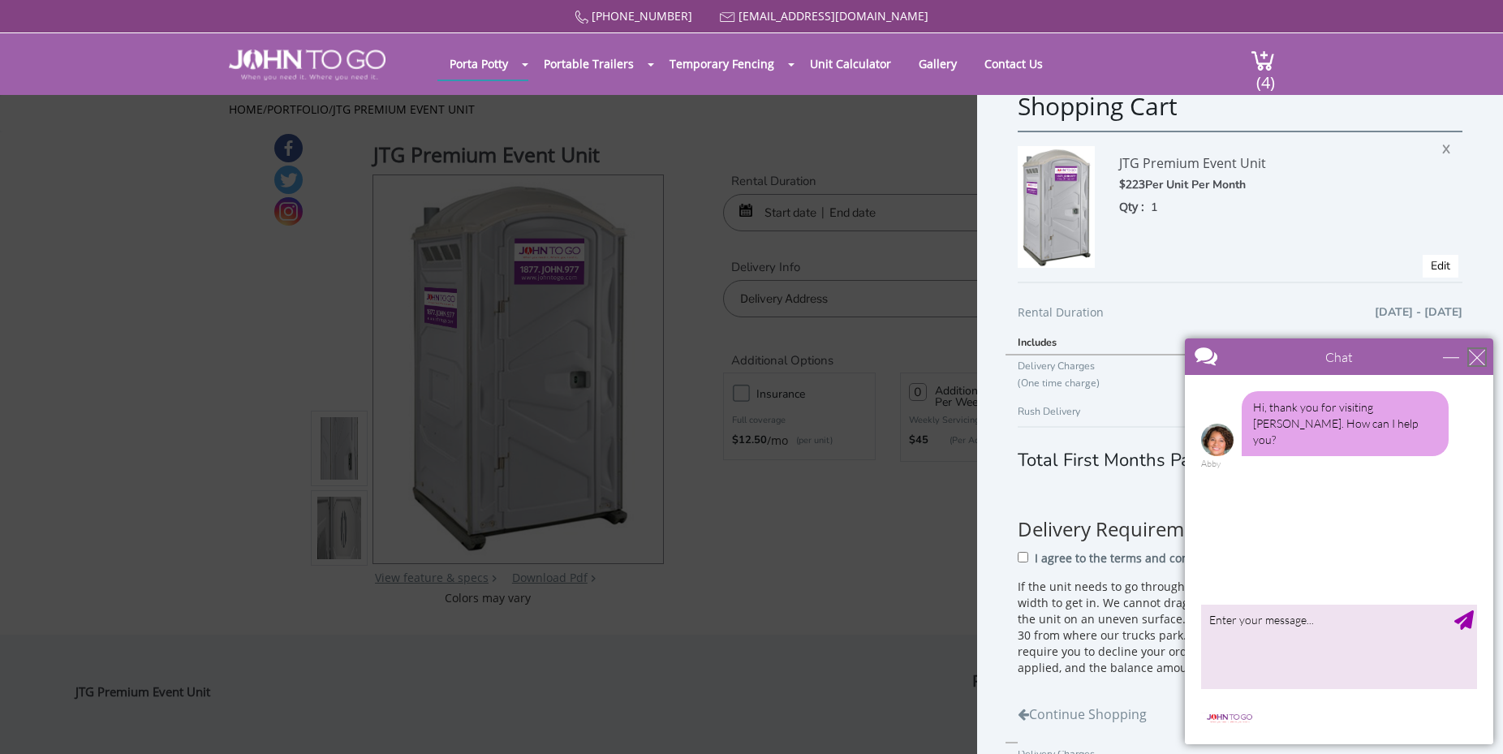
click at [1478, 360] on div "close" at bounding box center [1477, 357] width 16 height 16
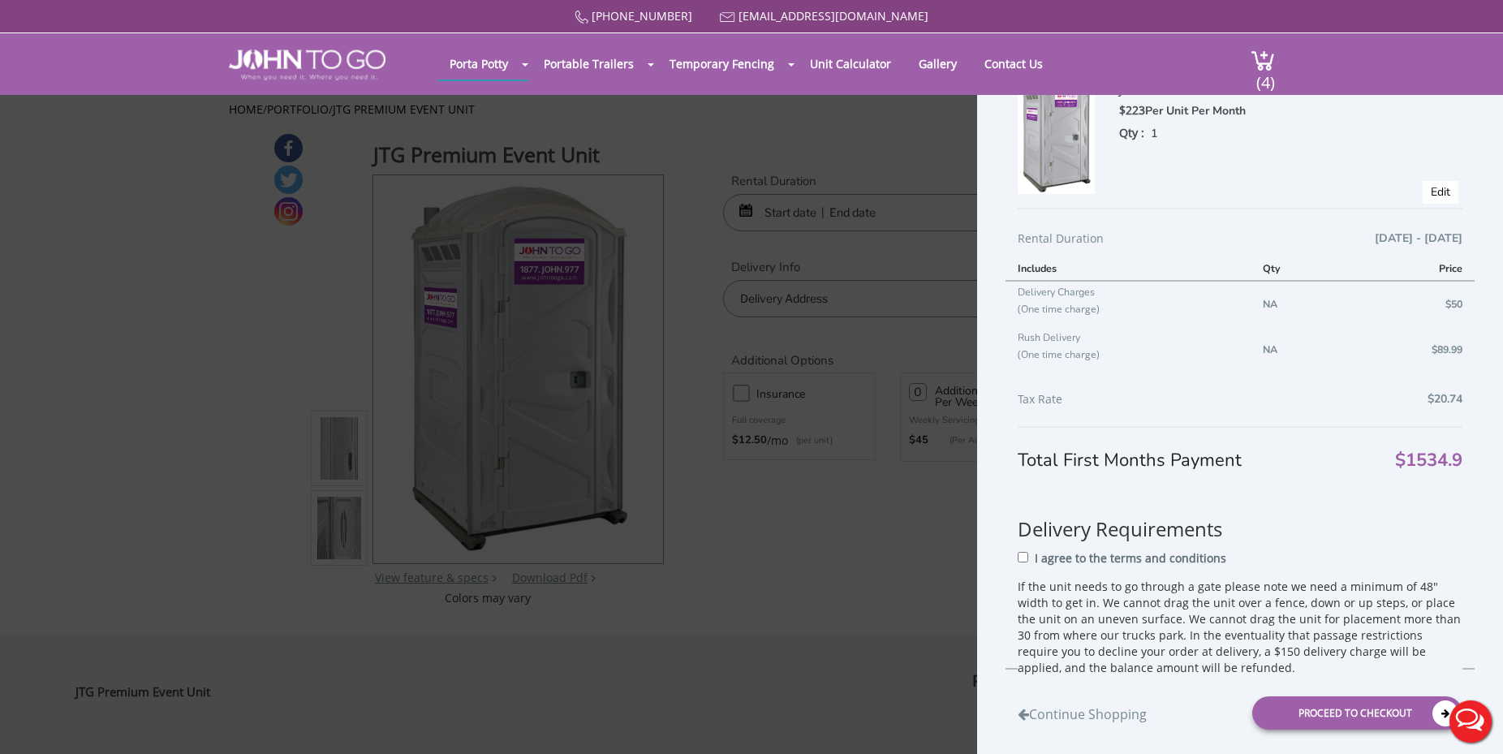
scroll to position [463, 0]
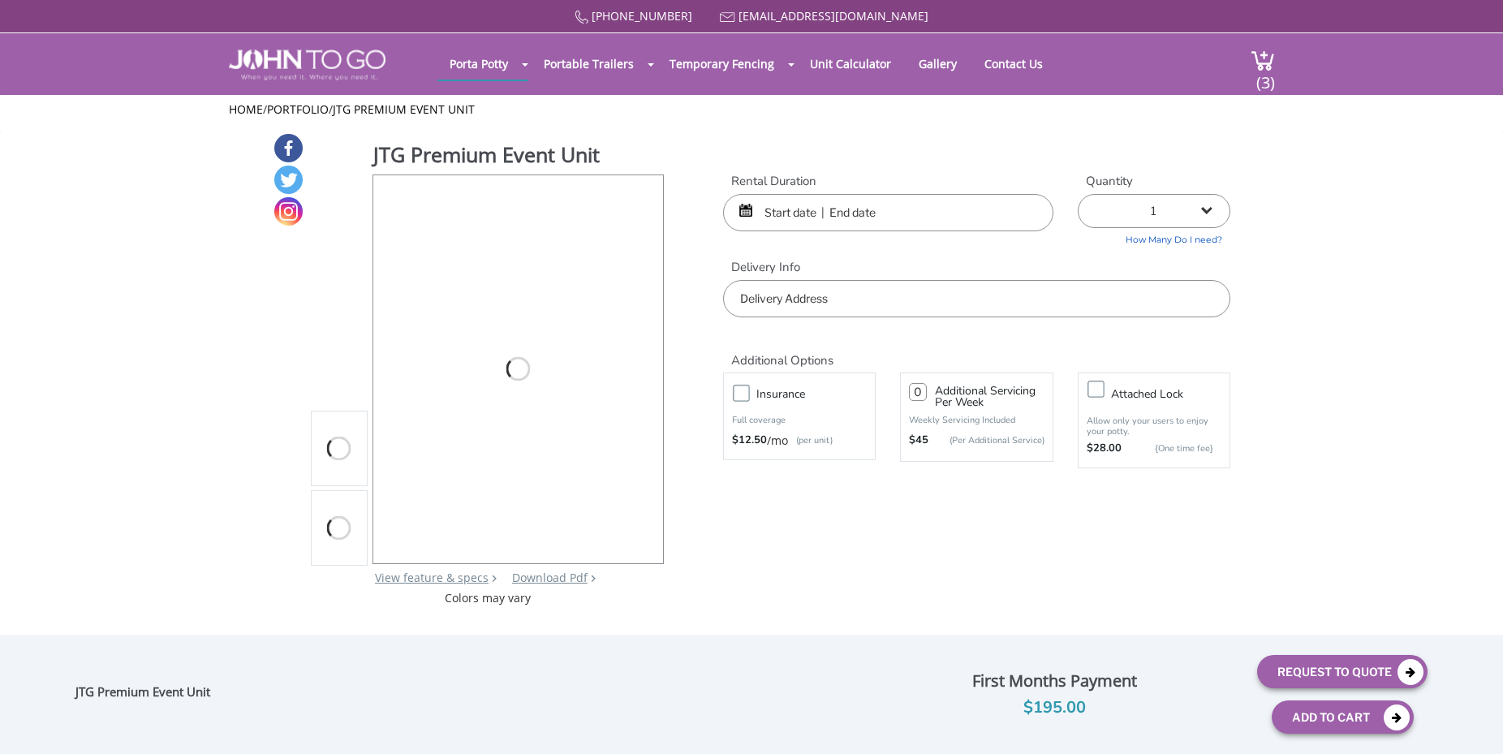
click at [1263, 62] on span "(3)" at bounding box center [1264, 75] width 19 height 35
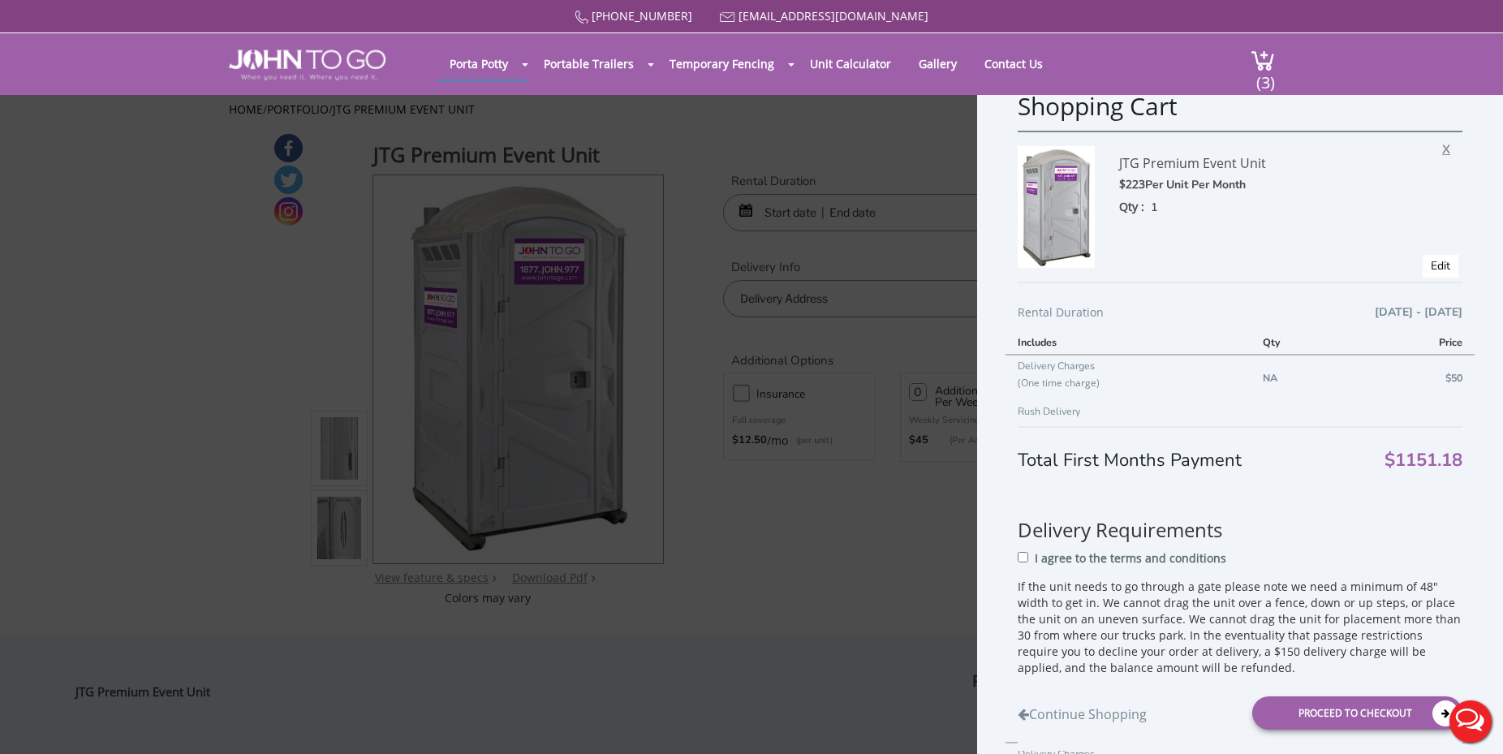
click at [1442, 144] on span "X" at bounding box center [1450, 146] width 16 height 21
click at [1427, 149] on div "JTG Premium Event Unit $223 Per Unit Per Month Qty : 1 X Edit" at bounding box center [1240, 206] width 445 height 151
click at [1442, 153] on span "X" at bounding box center [1450, 146] width 16 height 21
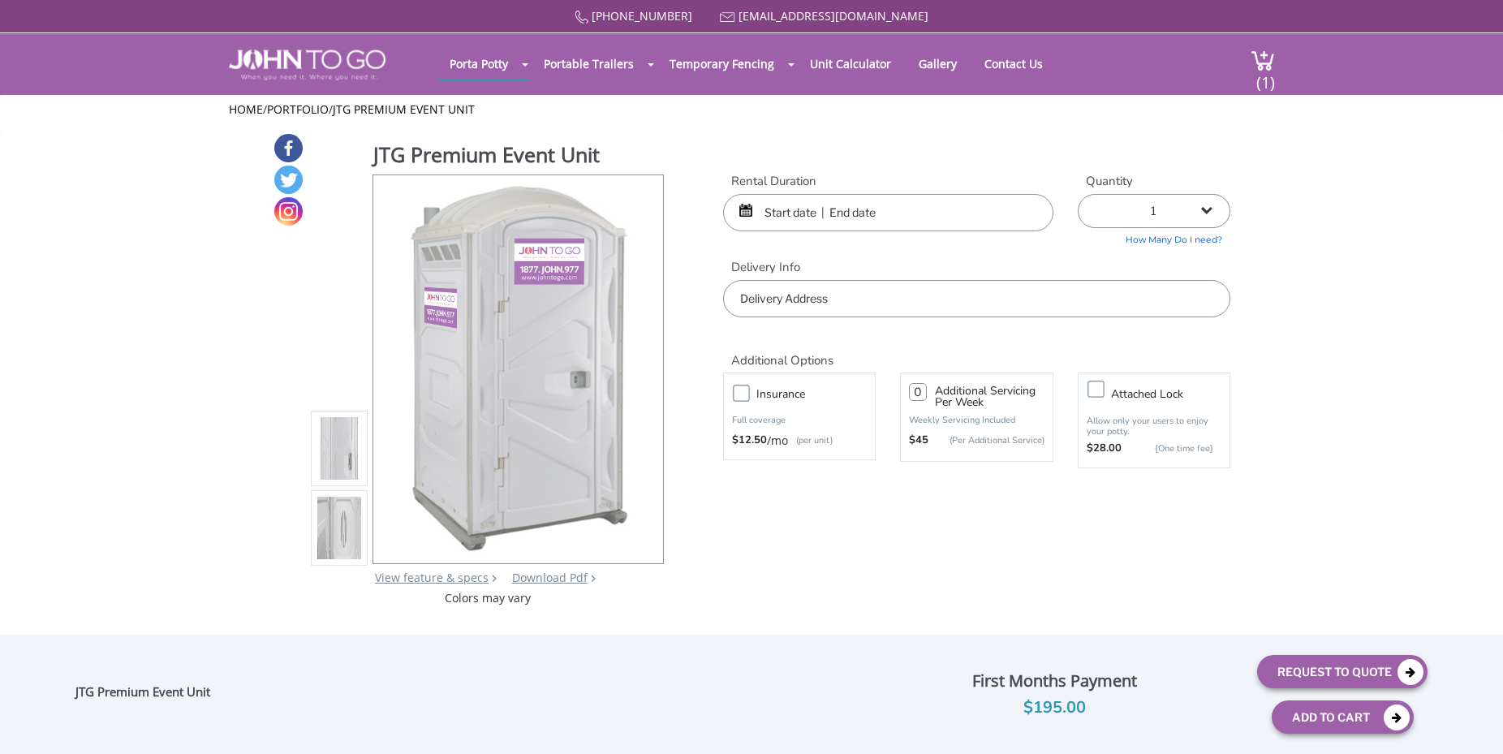
click at [1264, 60] on span "(1)" at bounding box center [1264, 75] width 19 height 35
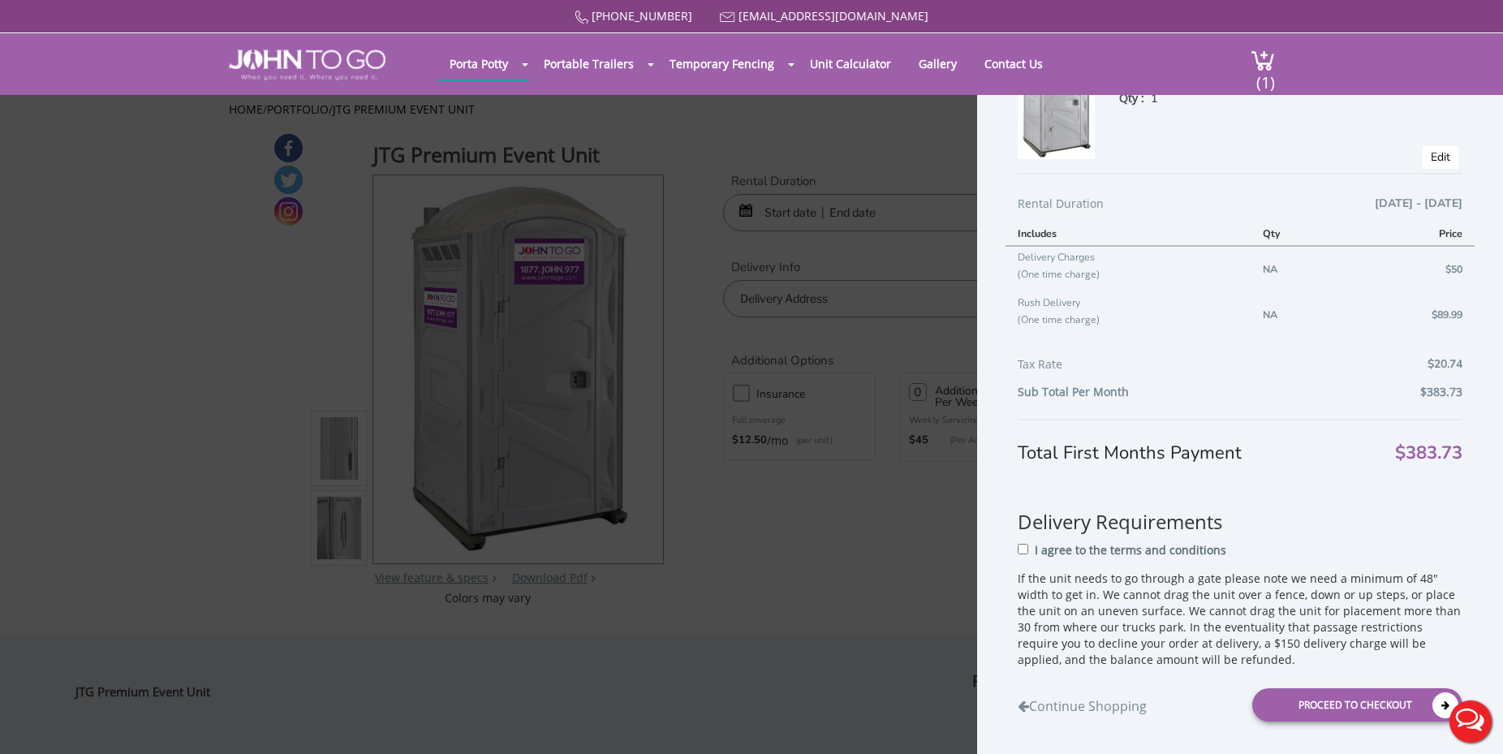
scroll to position [113, 0]
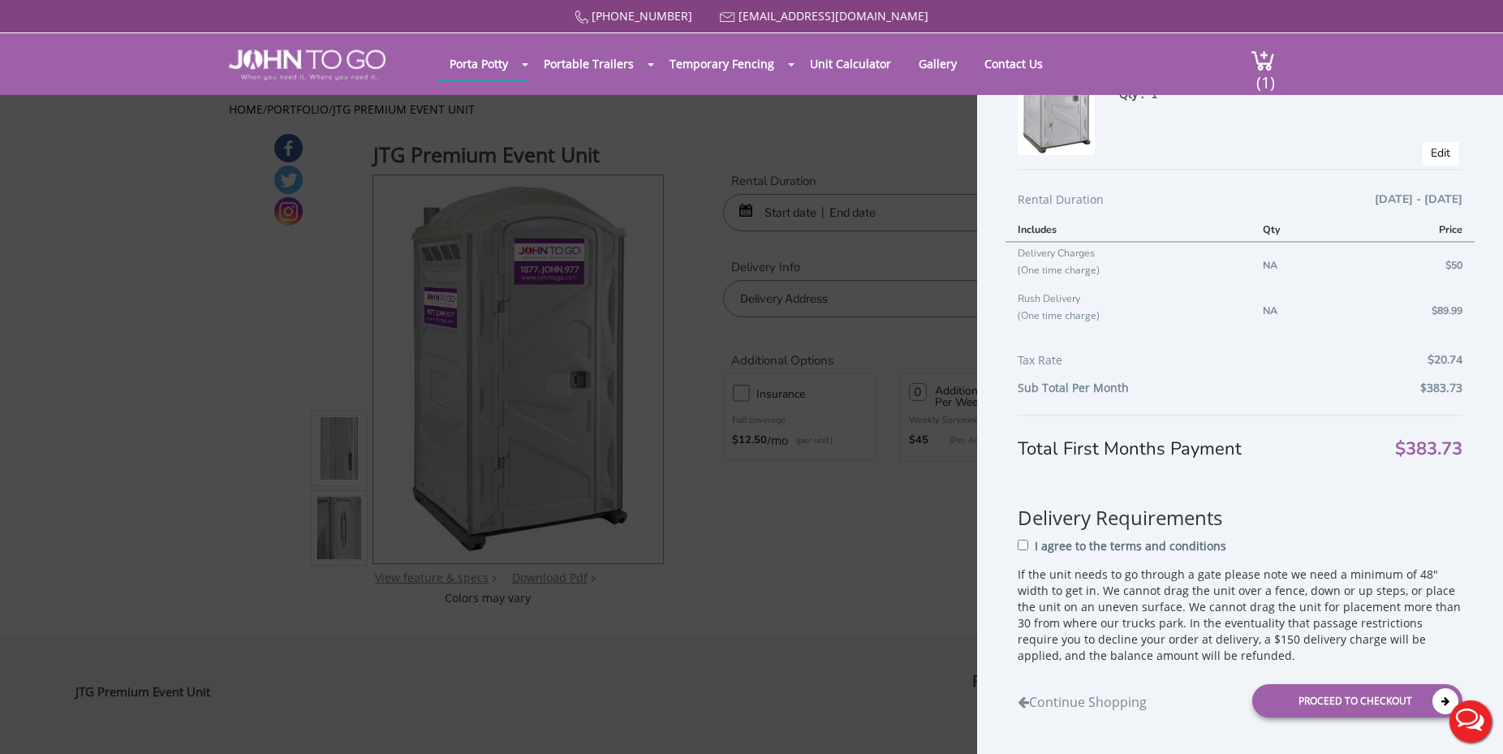
click at [1070, 546] on p "I agree to the terms and conditions" at bounding box center [1131, 546] width 192 height 16
click at [1028, 546] on input "I agree to the terms and conditions" at bounding box center [1023, 545] width 11 height 11
checkbox input "true"
click at [1279, 700] on div "Proceed to Checkout" at bounding box center [1357, 700] width 210 height 33
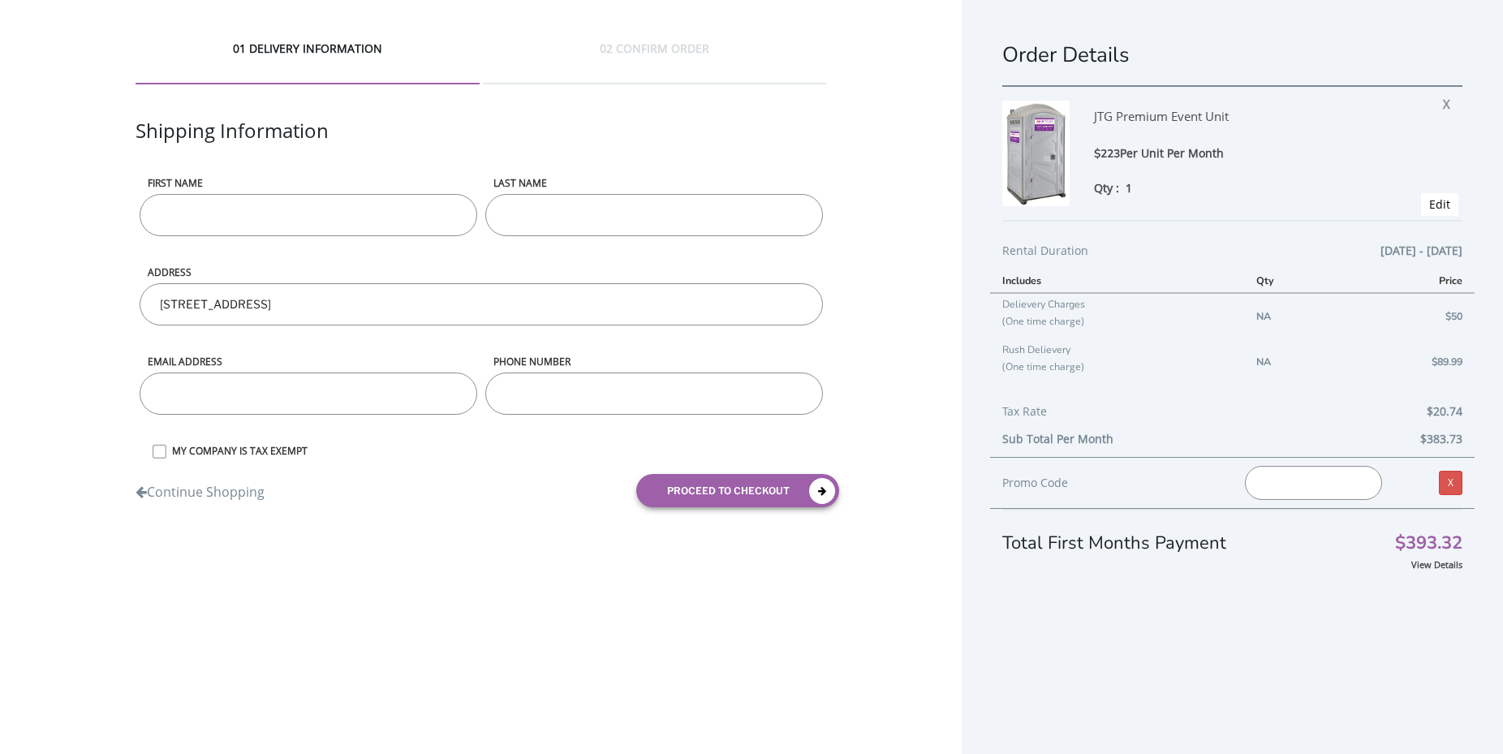
click at [285, 205] on input "First name" at bounding box center [309, 215] width 338 height 42
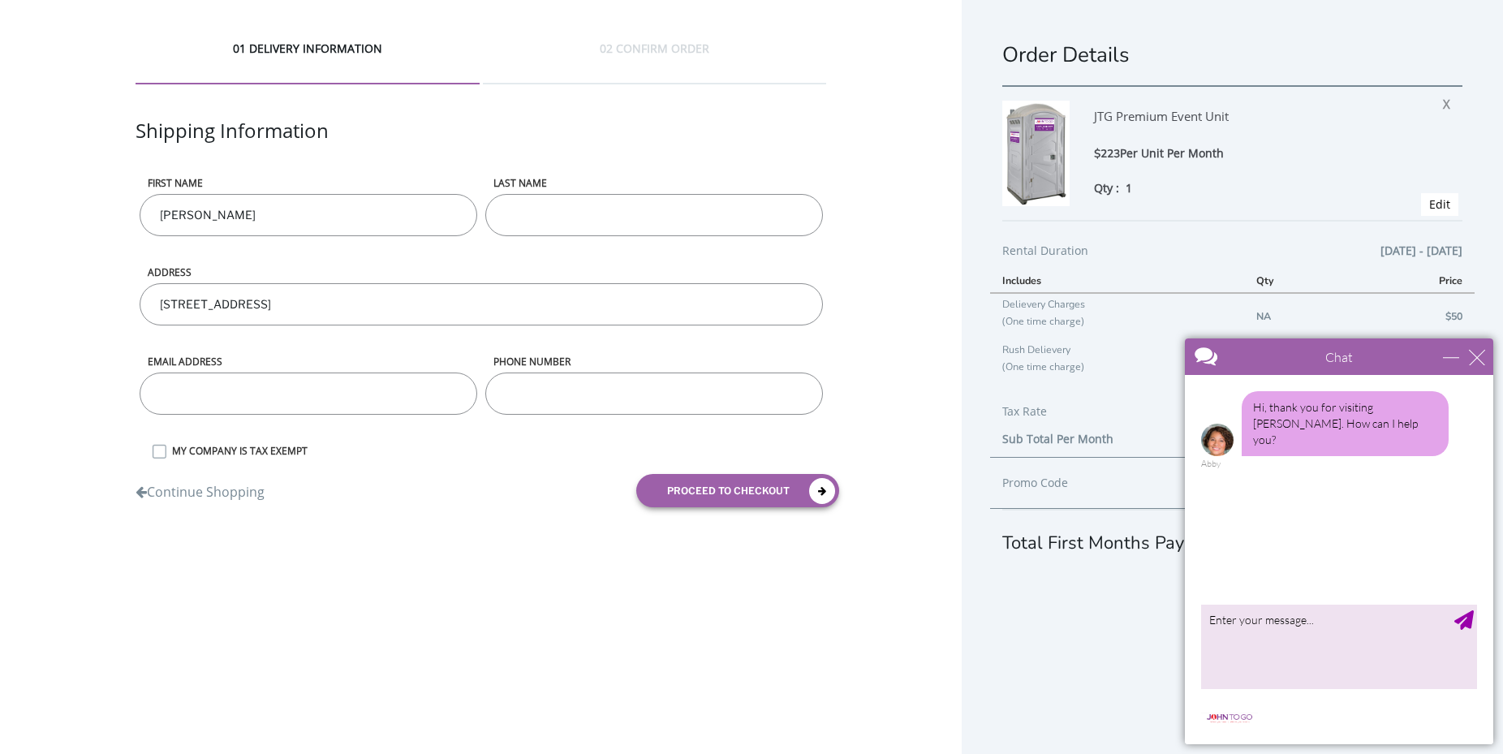
type input "[PERSON_NAME]"
type input "r"
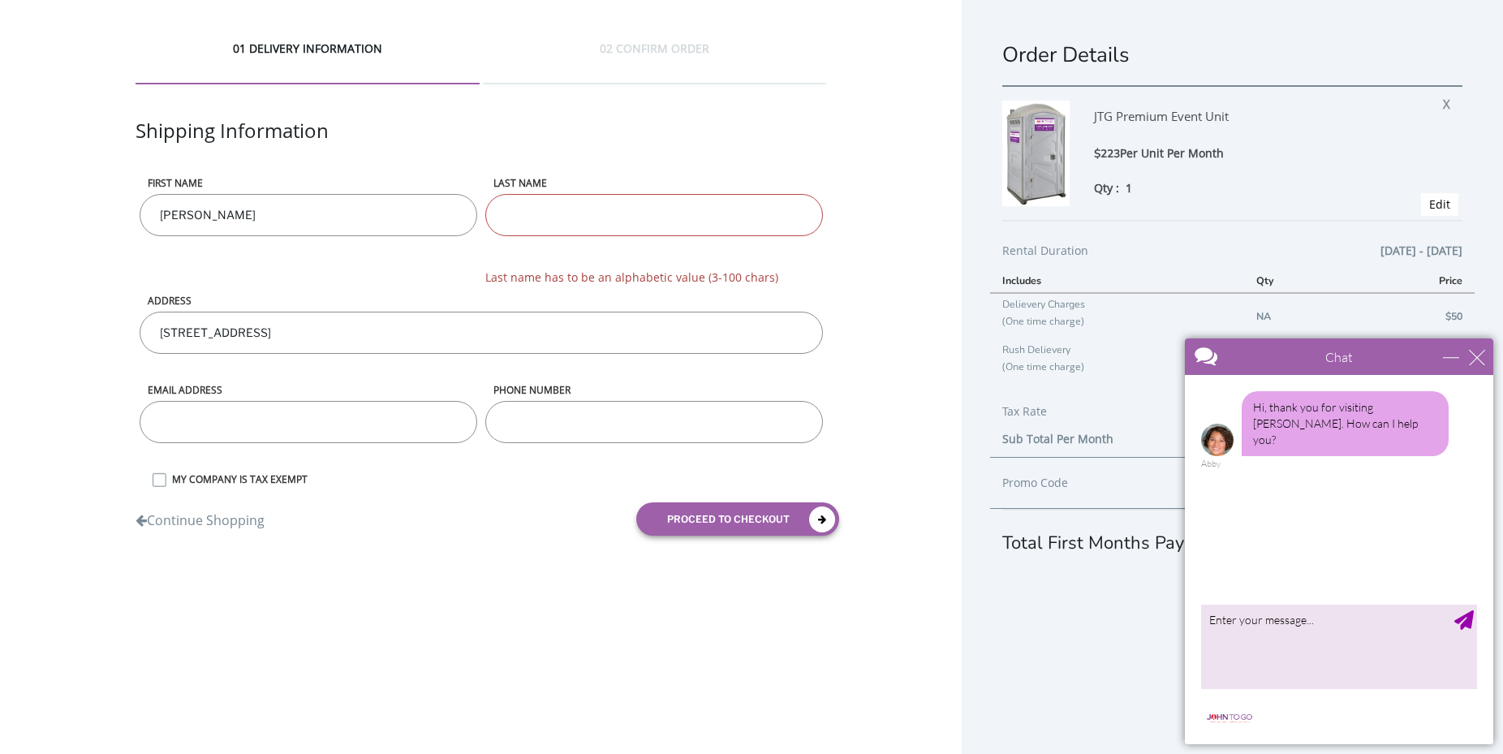
type input "[PERSON_NAME]"
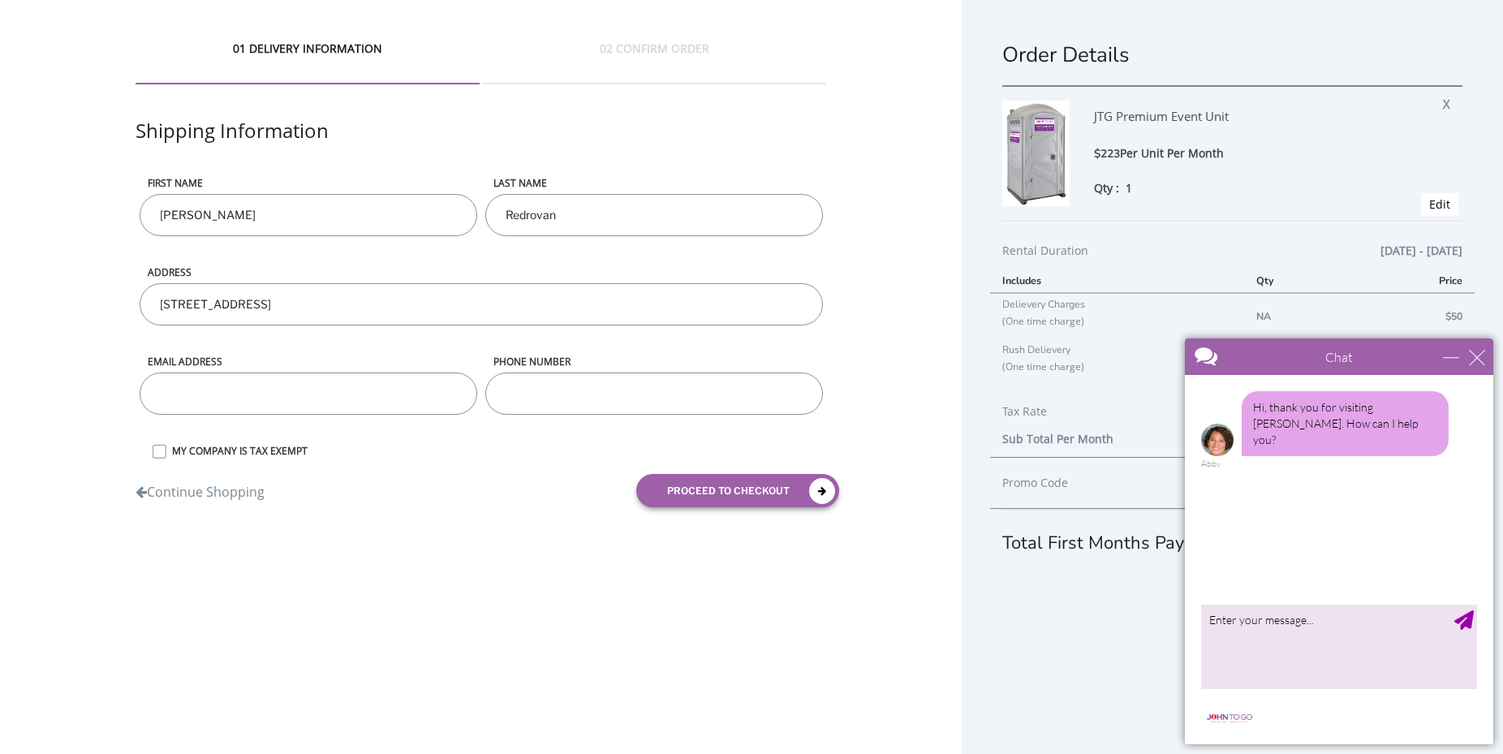
type input "Redrovan"
click at [320, 411] on input "email" at bounding box center [309, 393] width 338 height 42
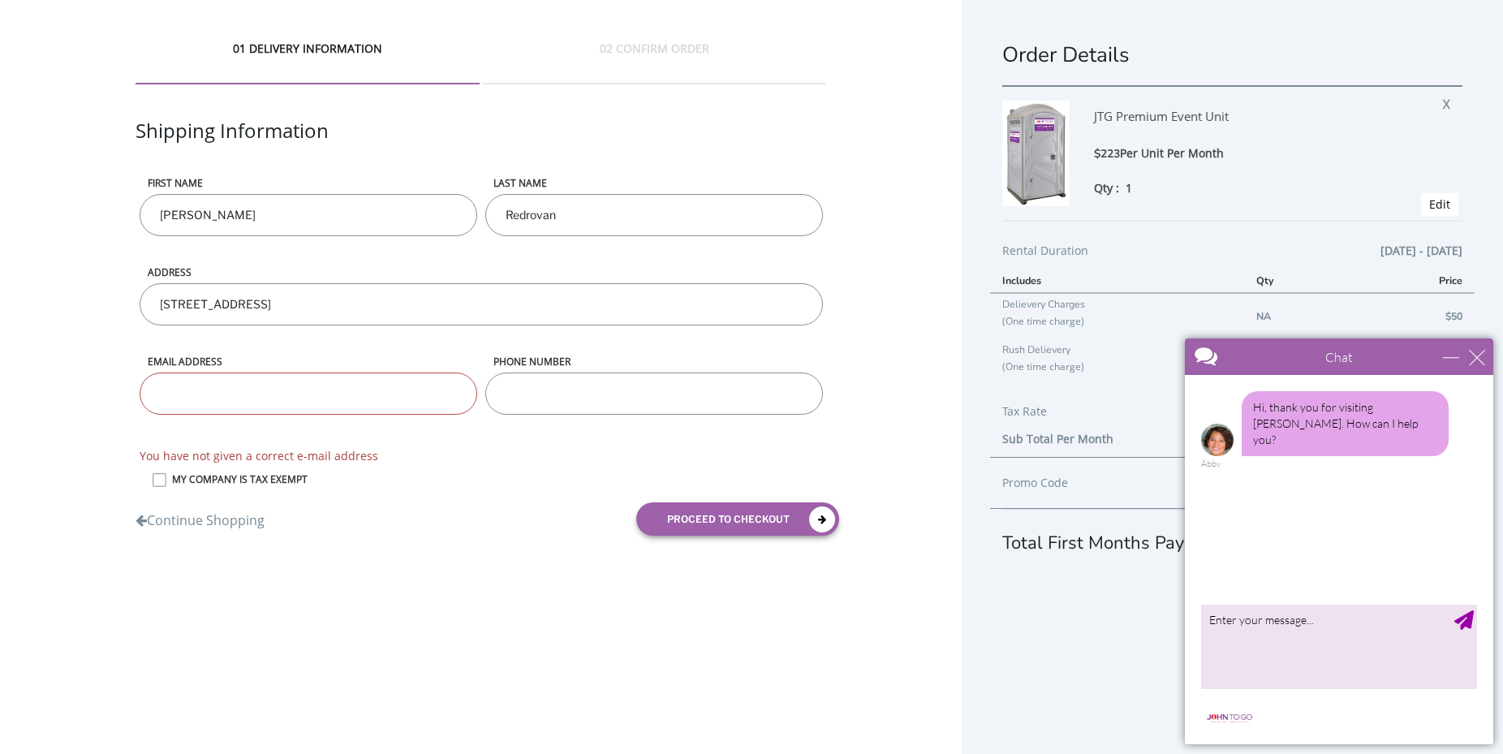
paste input "[EMAIL_ADDRESS][DOMAIN_NAME]"
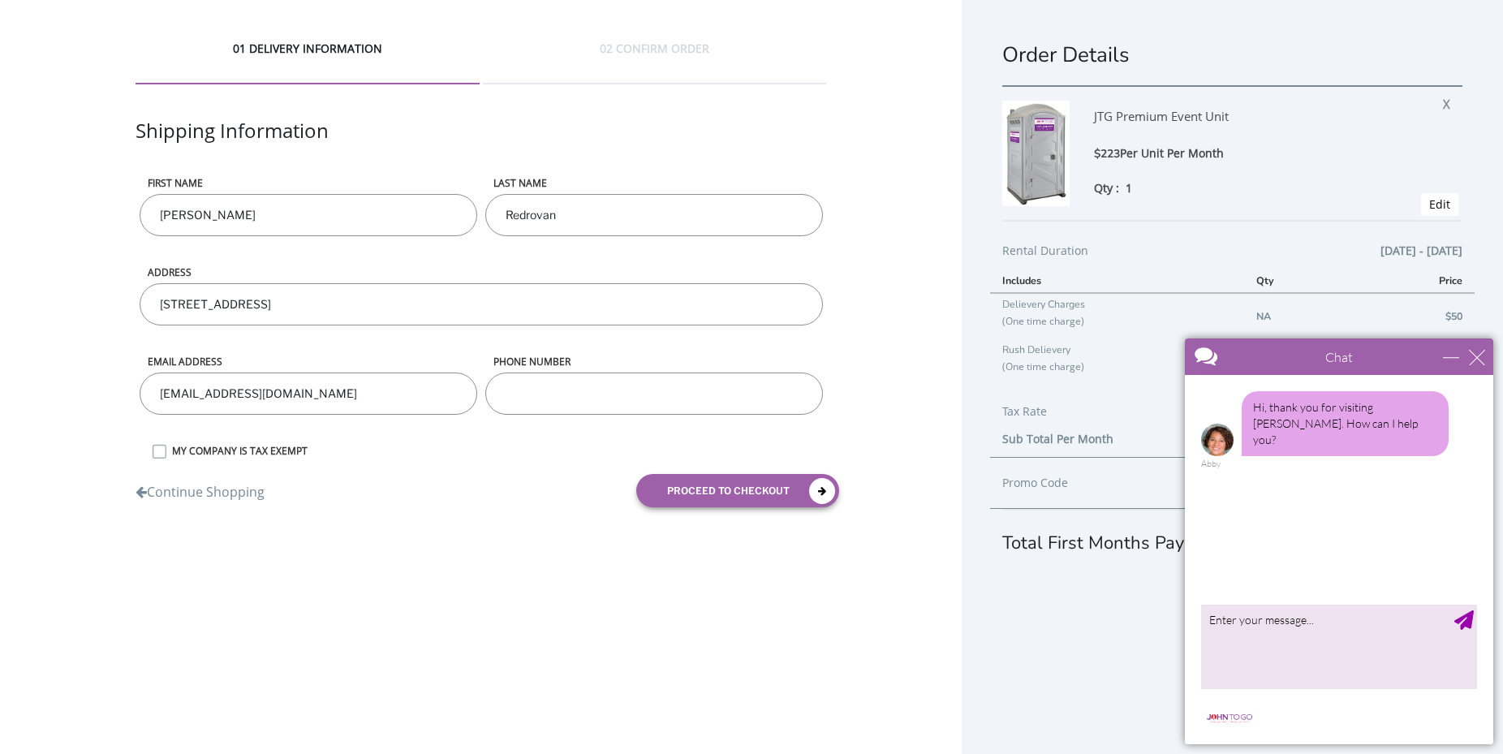
type input "[EMAIL_ADDRESS][DOMAIN_NAME]"
type input "23 chesterwoods dr"
type input "9088792174"
click at [140, 372] on input "[EMAIL_ADDRESS][DOMAIN_NAME]" at bounding box center [309, 393] width 338 height 42
click at [611, 613] on div "01 DELIVERY INFORMATION 02 CONFIRM ORDER Shipping Information First name Valeri…" at bounding box center [751, 395] width 1503 height 791
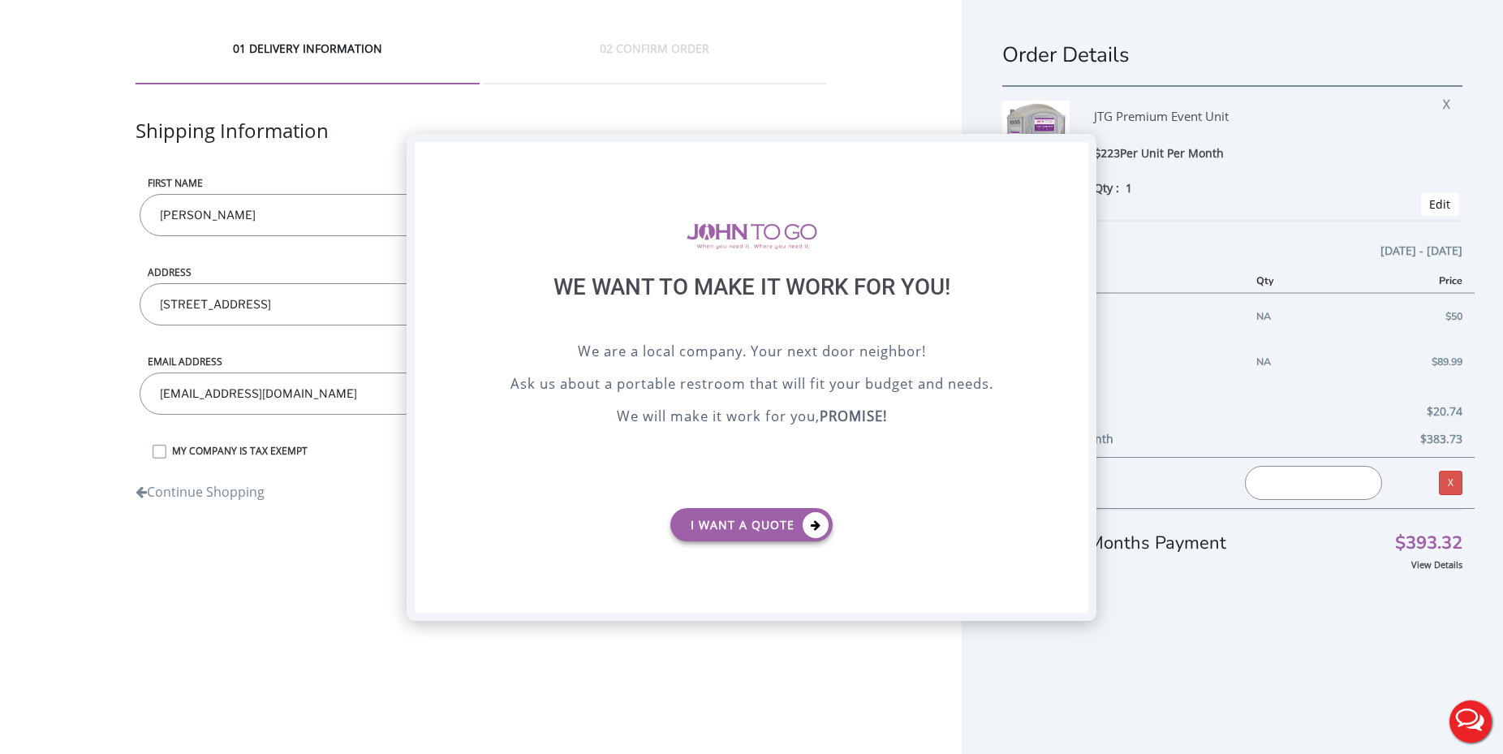
click at [1075, 149] on div "X" at bounding box center [1075, 156] width 25 height 28
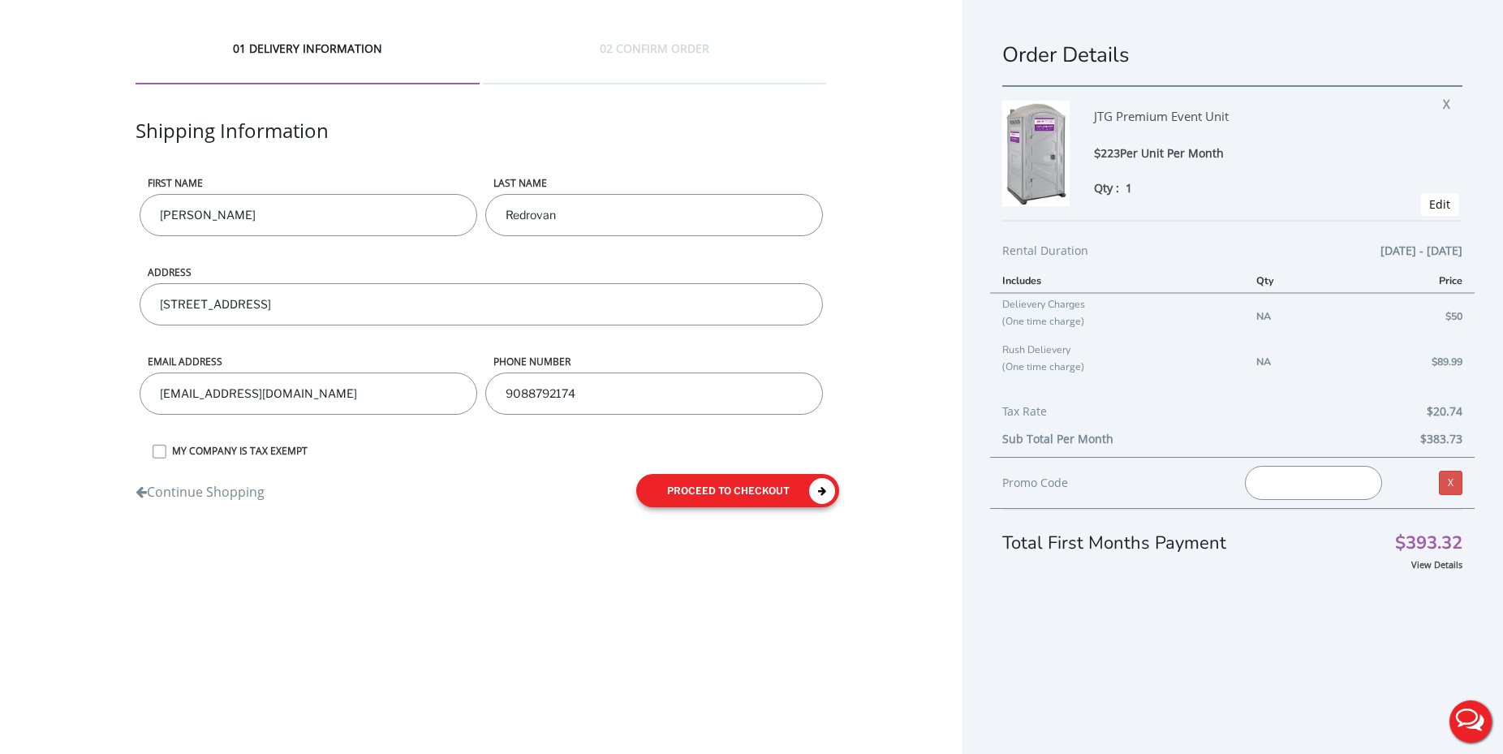
click at [695, 485] on button "proceed to checkout" at bounding box center [737, 490] width 203 height 33
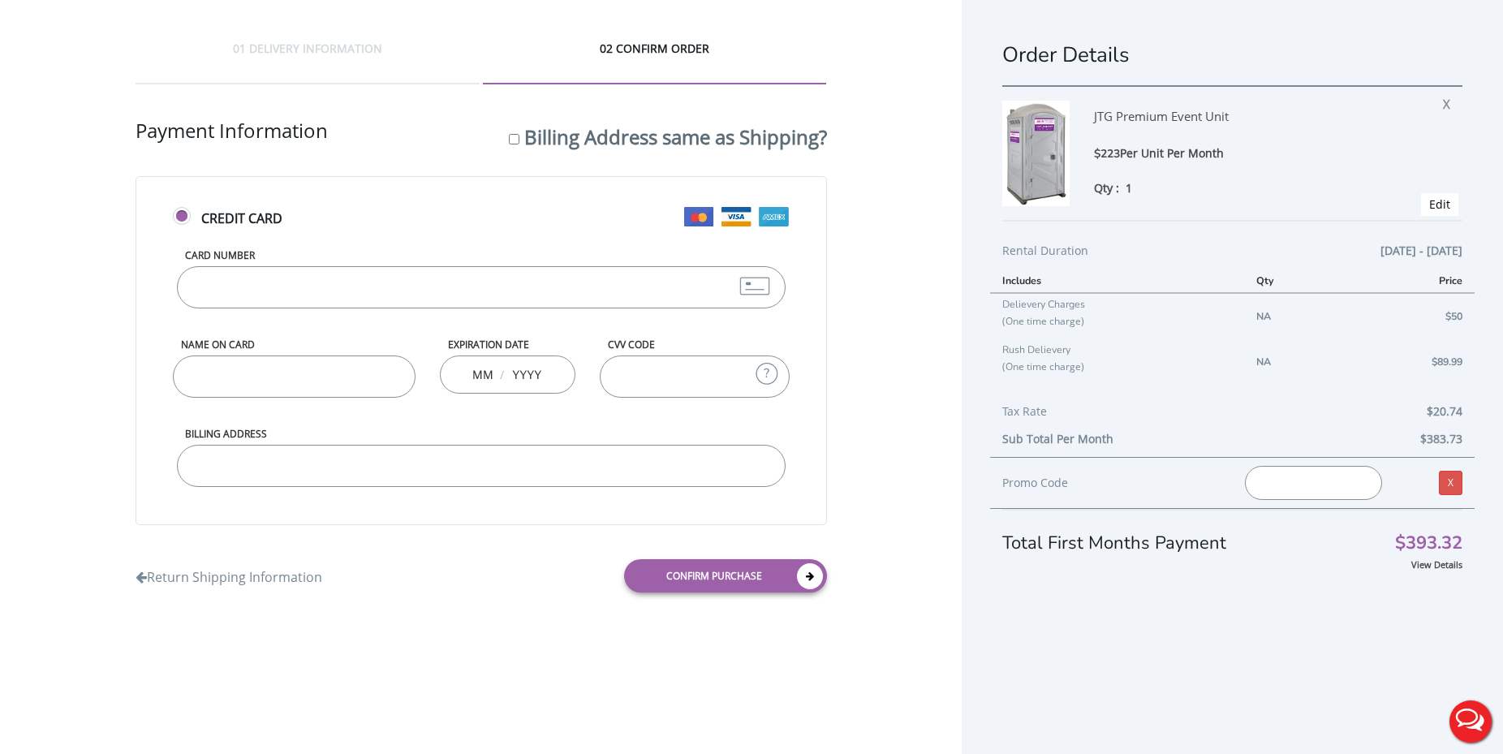
click at [286, 282] on input "Card Number" at bounding box center [481, 287] width 609 height 42
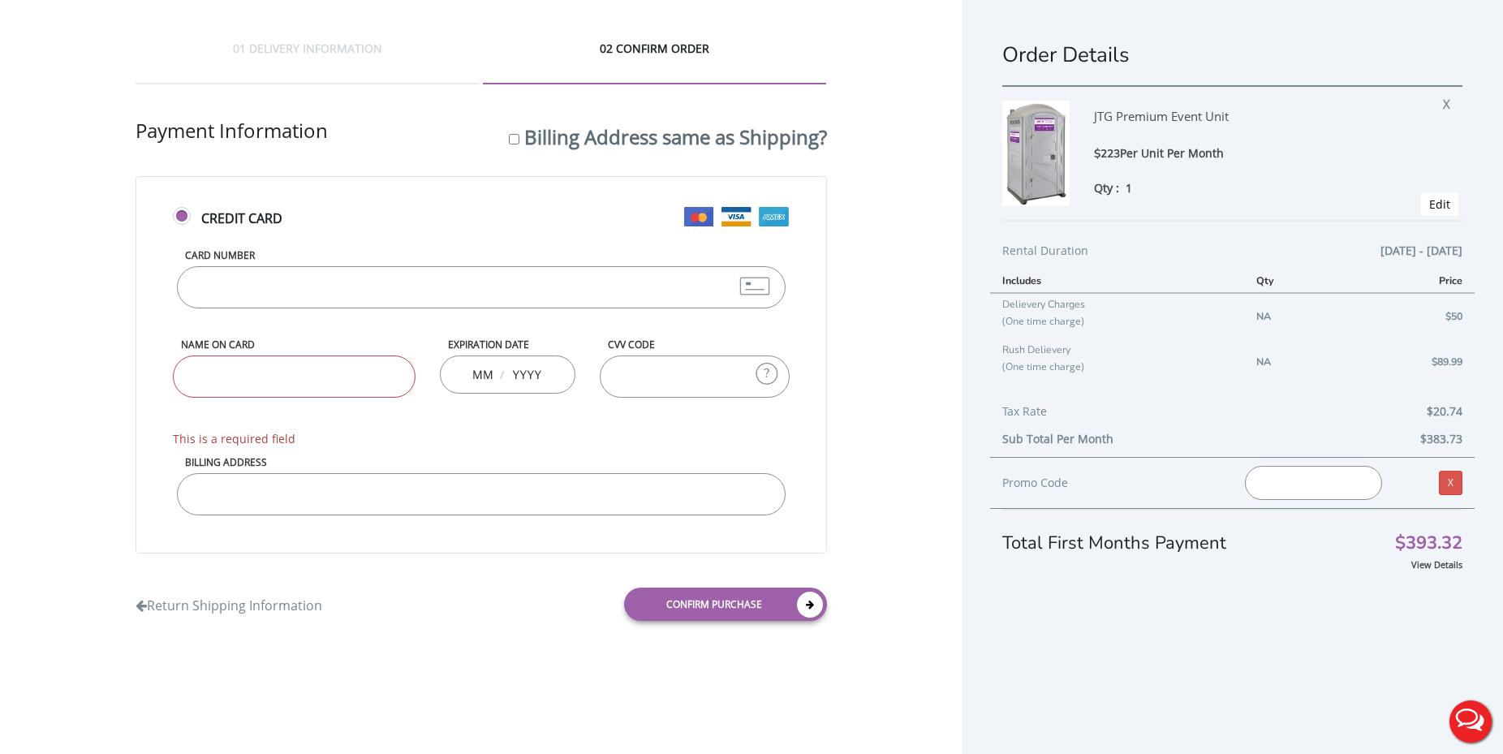
type input "376743220351002"
click at [343, 395] on input "Name on Card" at bounding box center [294, 376] width 243 height 42
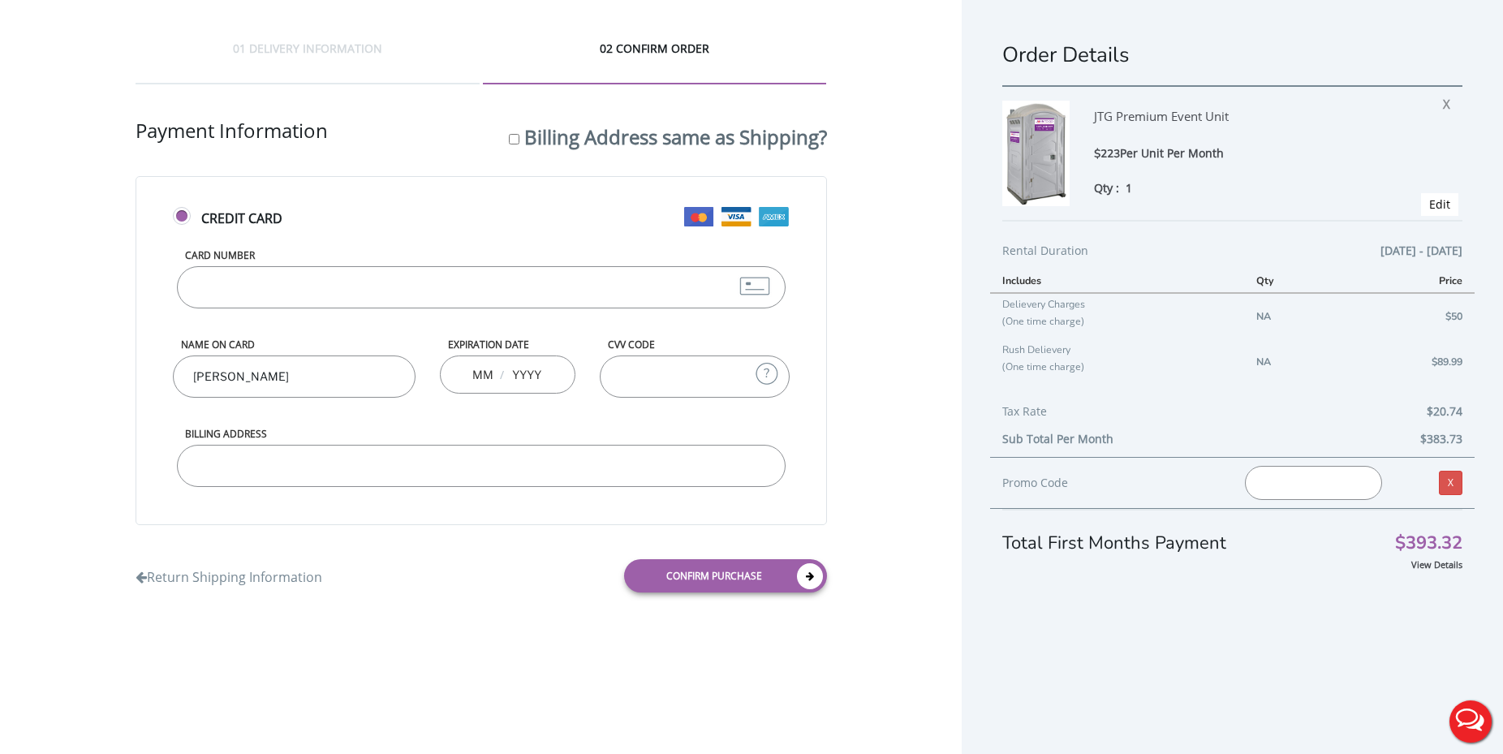
type input "Darci Perin"
type input "01"
type input "2027"
type input "440"
click at [587, 480] on input "Billing Address" at bounding box center [481, 466] width 609 height 42
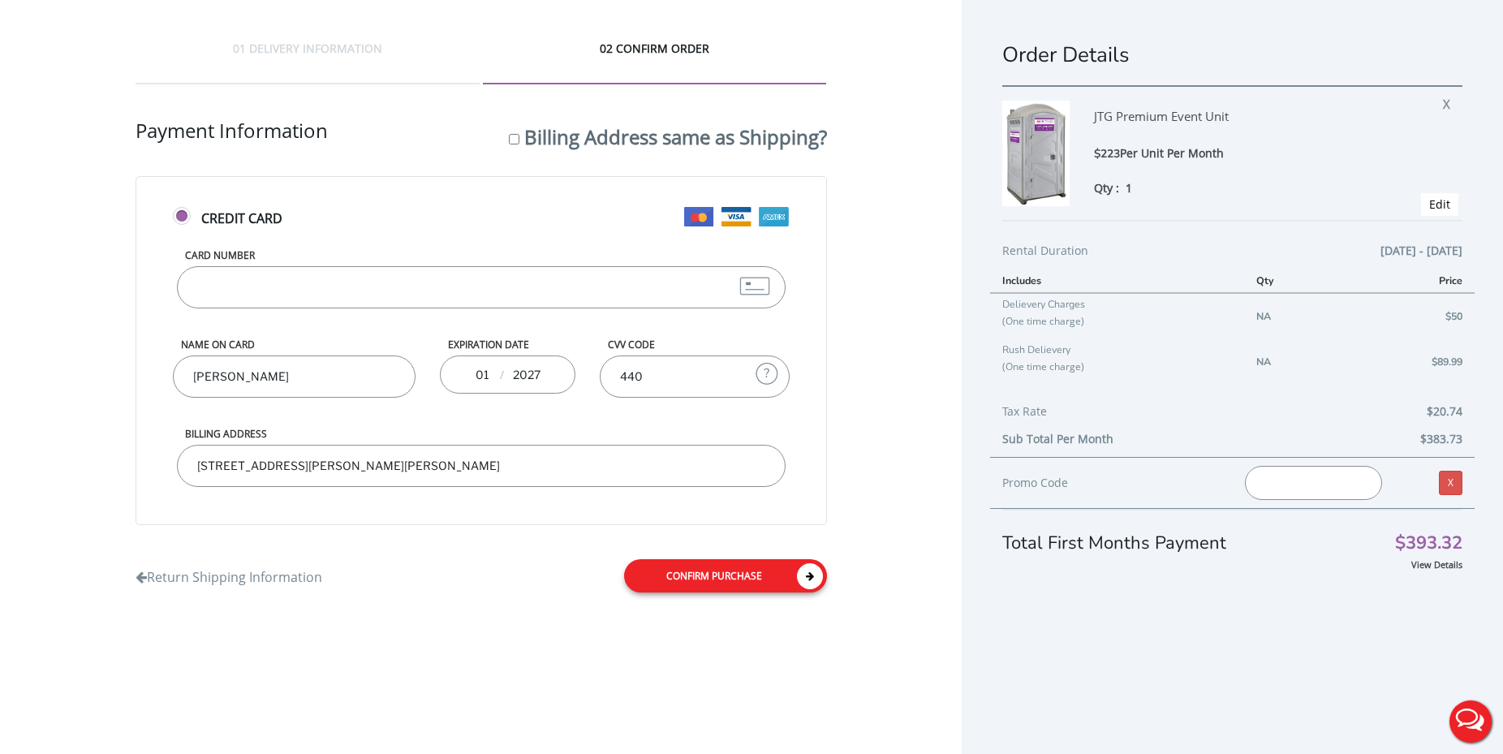
type input "23 Chester Woods Drive, Chester, NJ, 07930"
click at [751, 575] on link "Confirm purchase" at bounding box center [725, 575] width 203 height 33
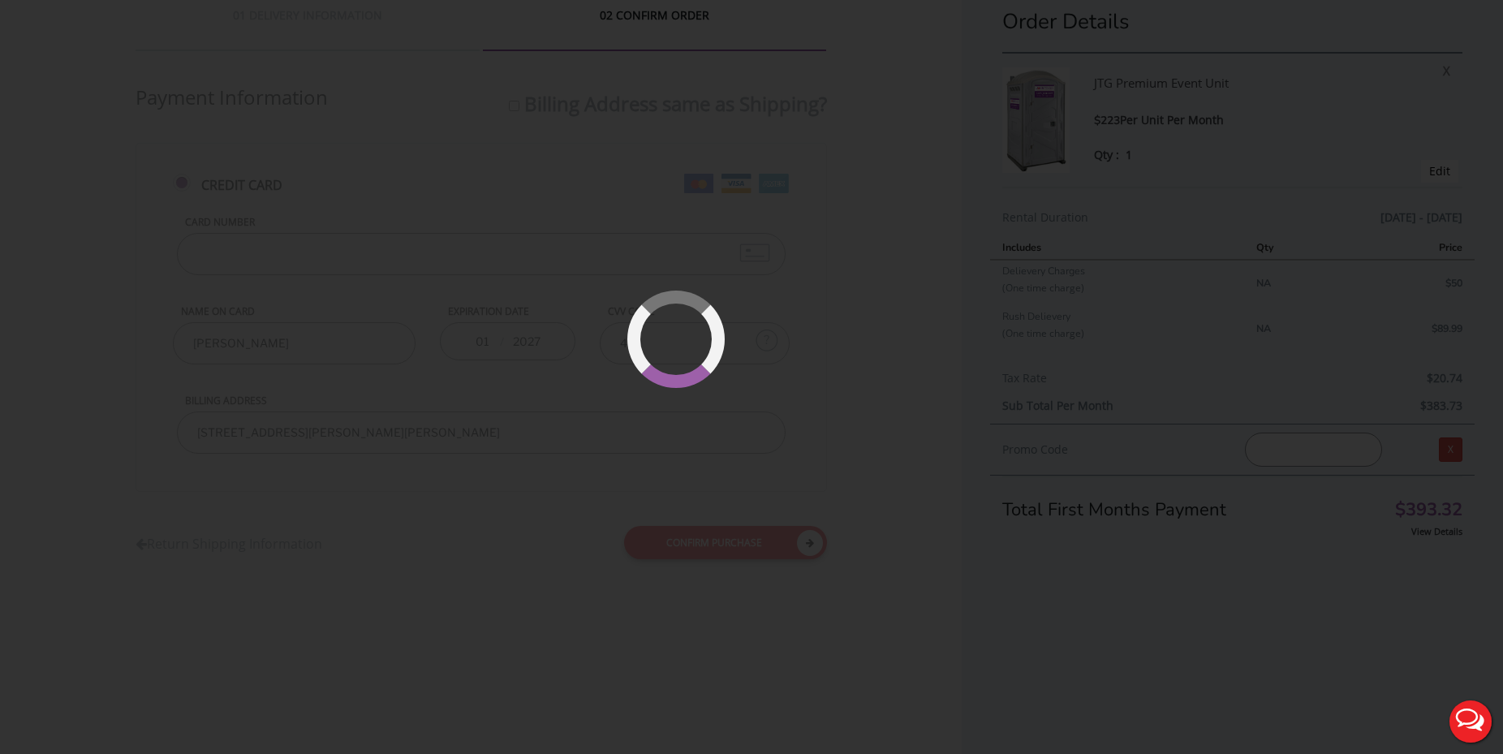
scroll to position [37, 0]
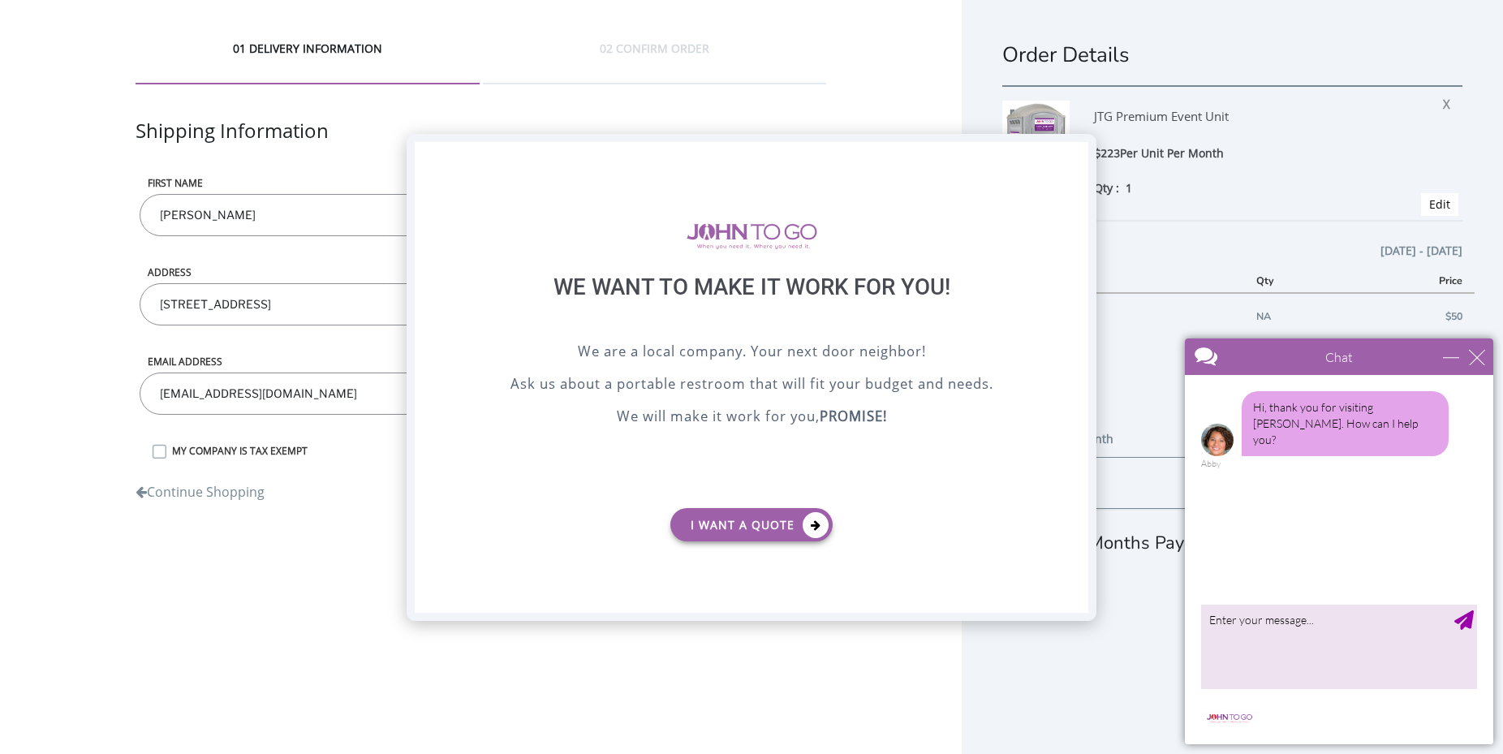
click at [1079, 157] on div "X" at bounding box center [1075, 156] width 25 height 28
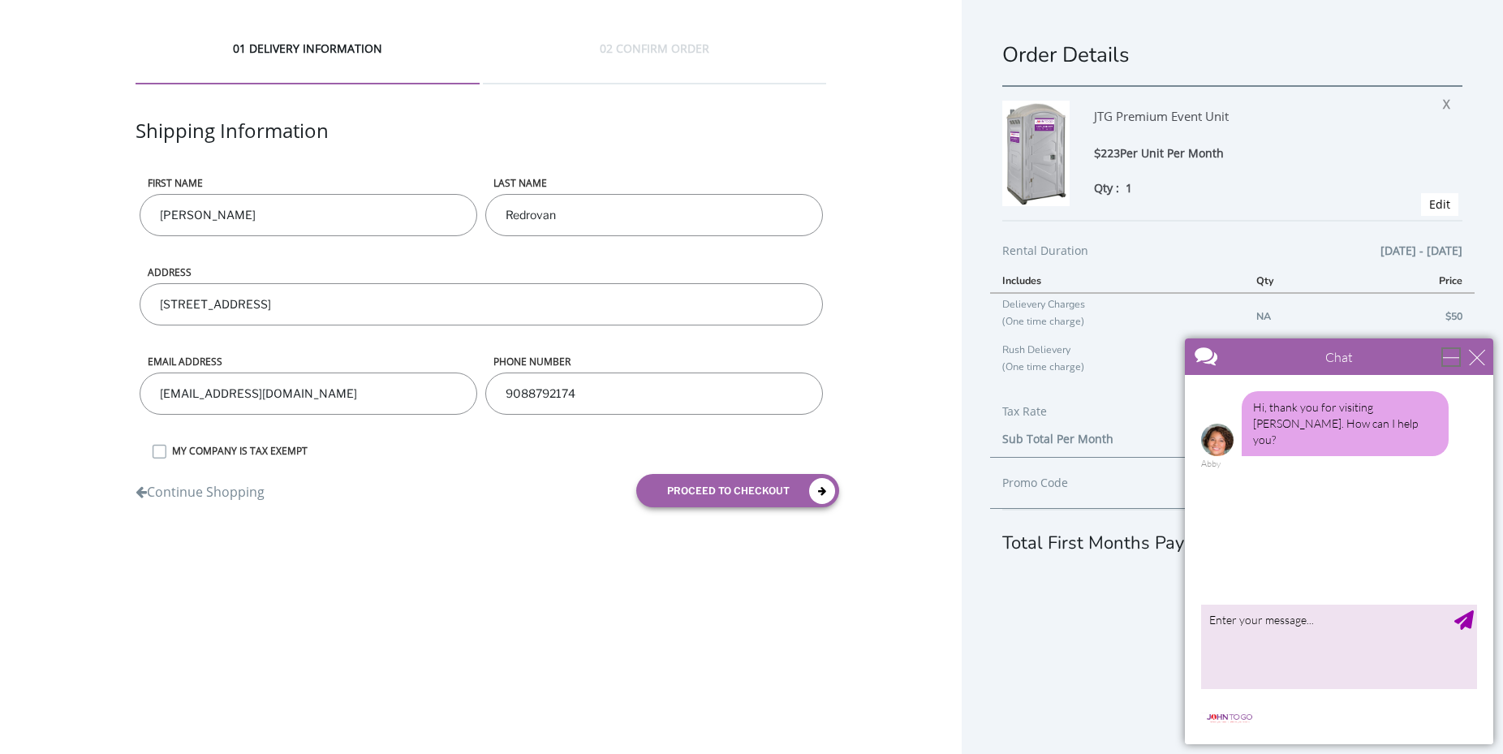
click at [1459, 359] on div "minimize" at bounding box center [1451, 357] width 16 height 16
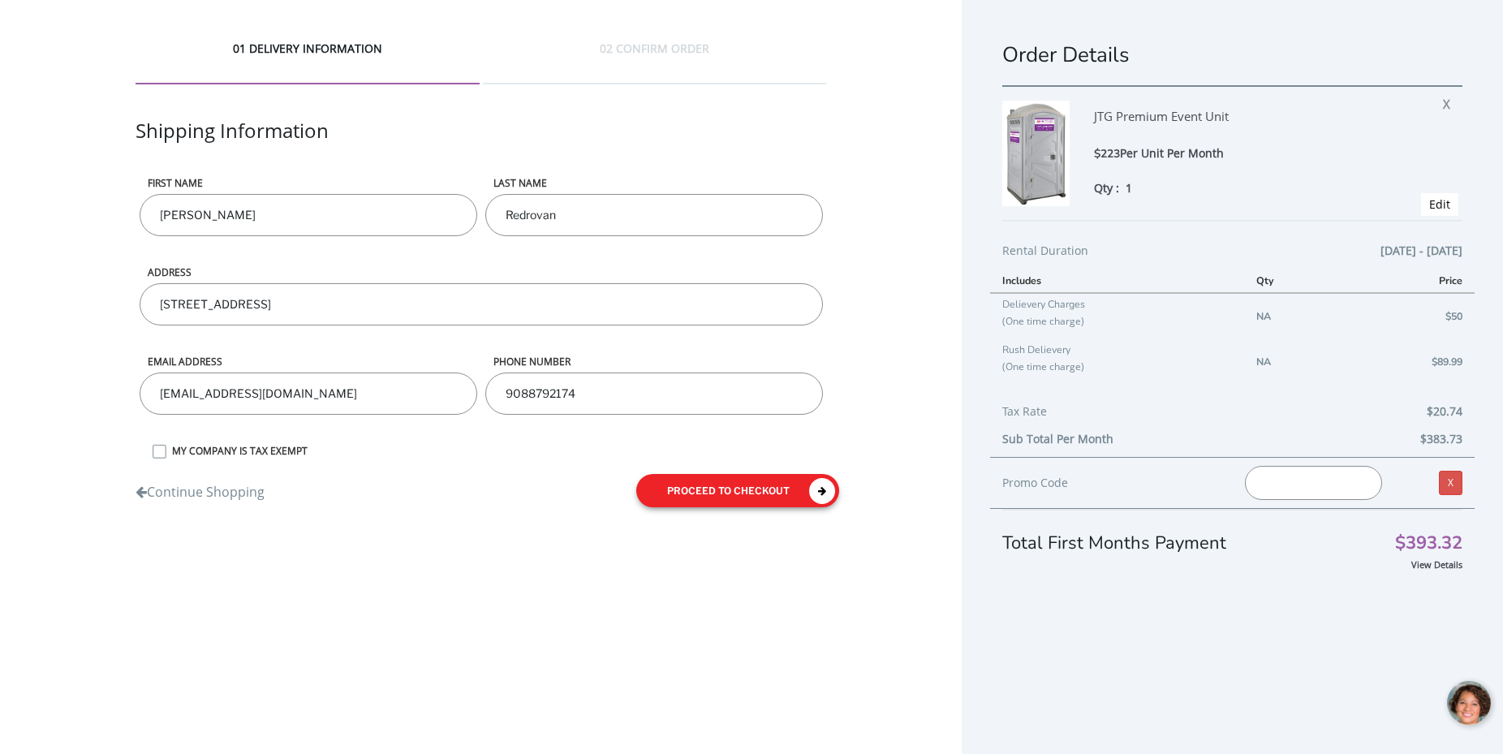
click at [755, 500] on button "proceed to checkout" at bounding box center [737, 490] width 203 height 33
click at [660, 50] on div "02 CONFIRM ORDER" at bounding box center [654, 63] width 343 height 44
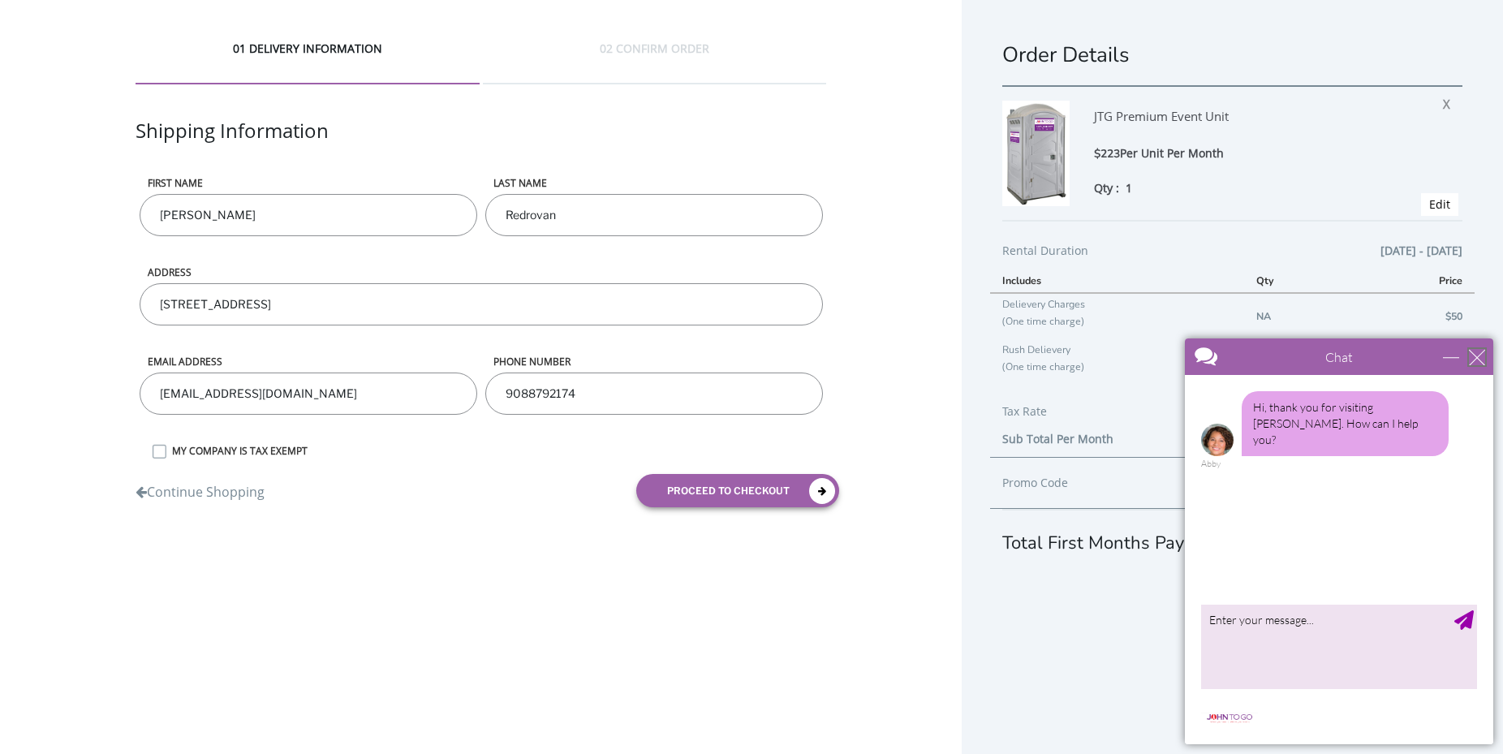
click at [1474, 355] on div "close" at bounding box center [1477, 357] width 16 height 16
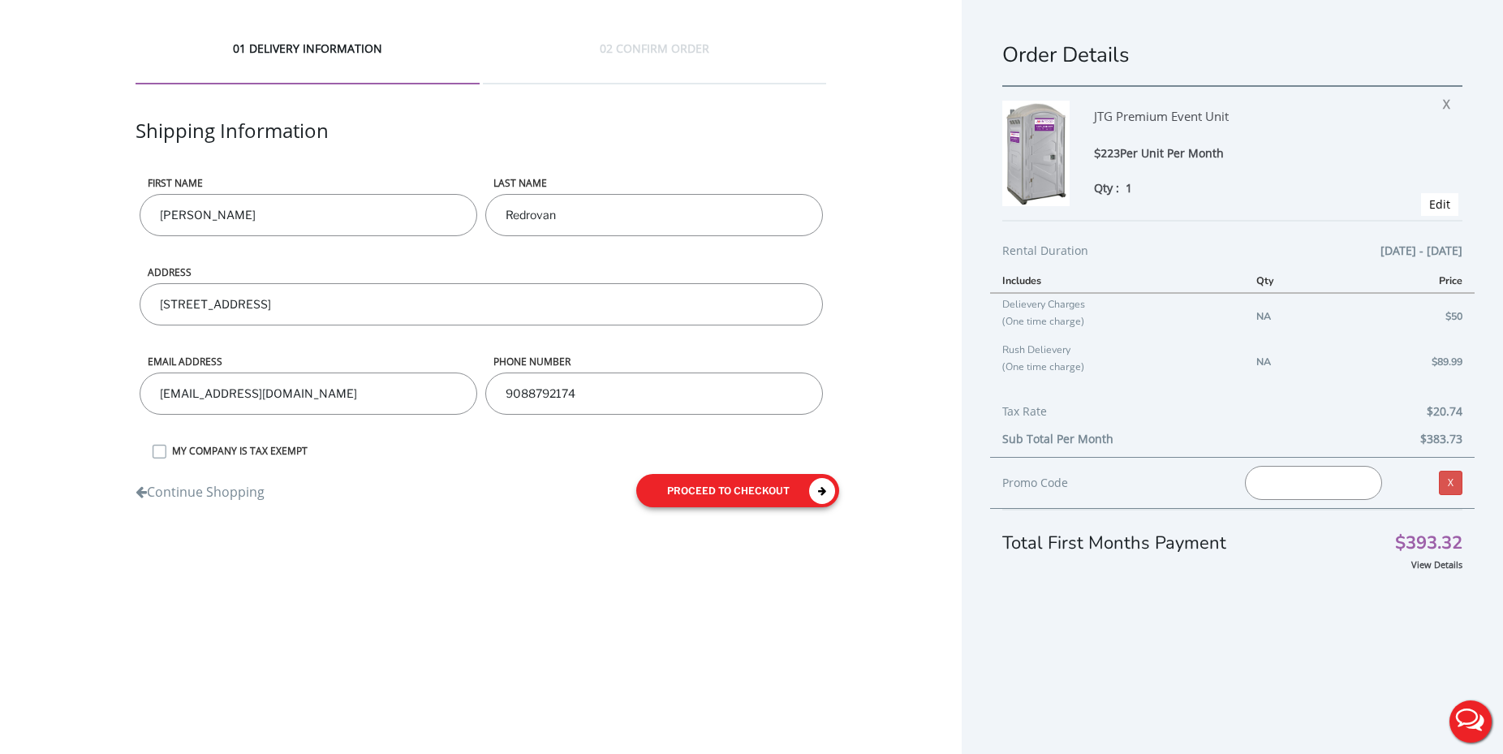
click at [701, 489] on button "proceed to checkout" at bounding box center [737, 490] width 203 height 33
click at [209, 485] on link "Continue Shopping" at bounding box center [200, 488] width 129 height 27
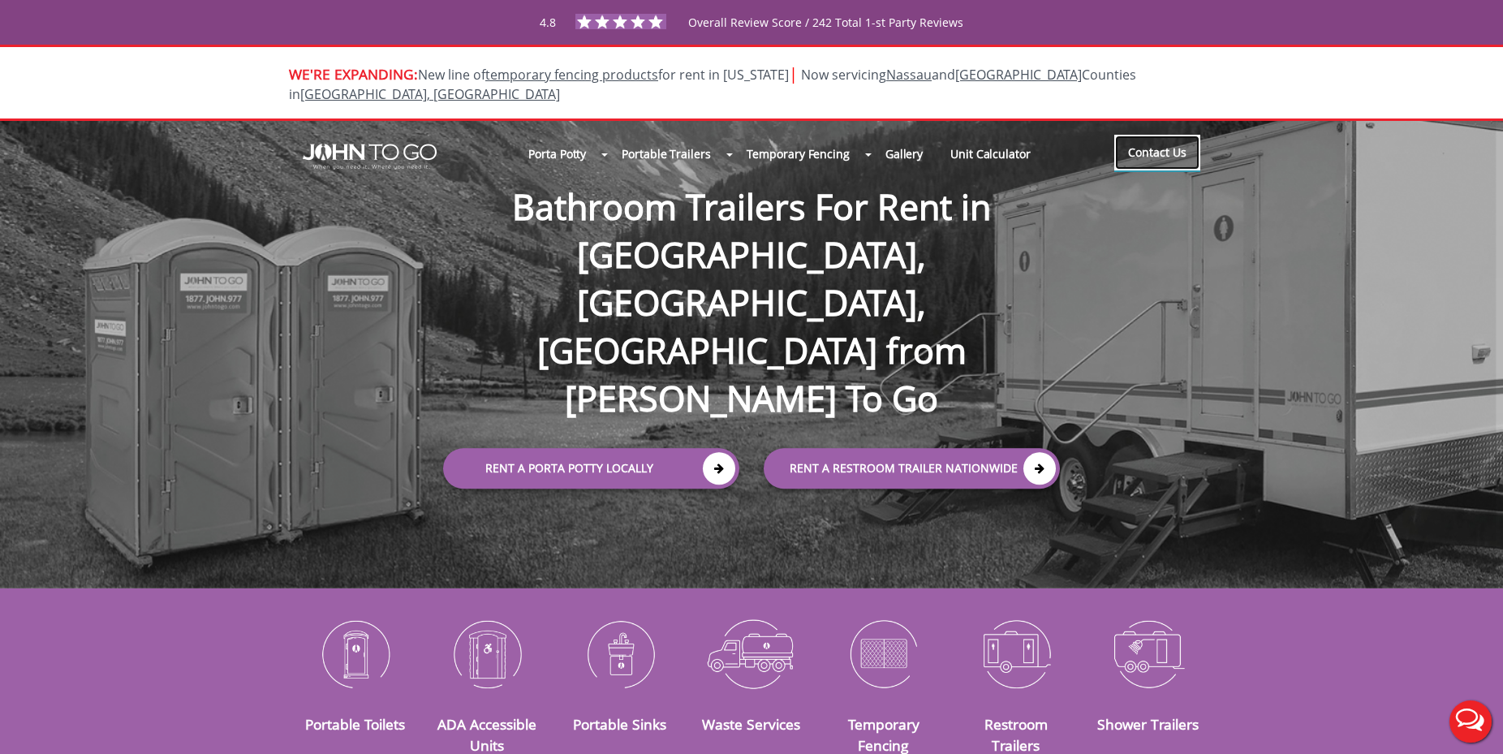
click at [1144, 135] on link "Contact Us" at bounding box center [1157, 153] width 86 height 36
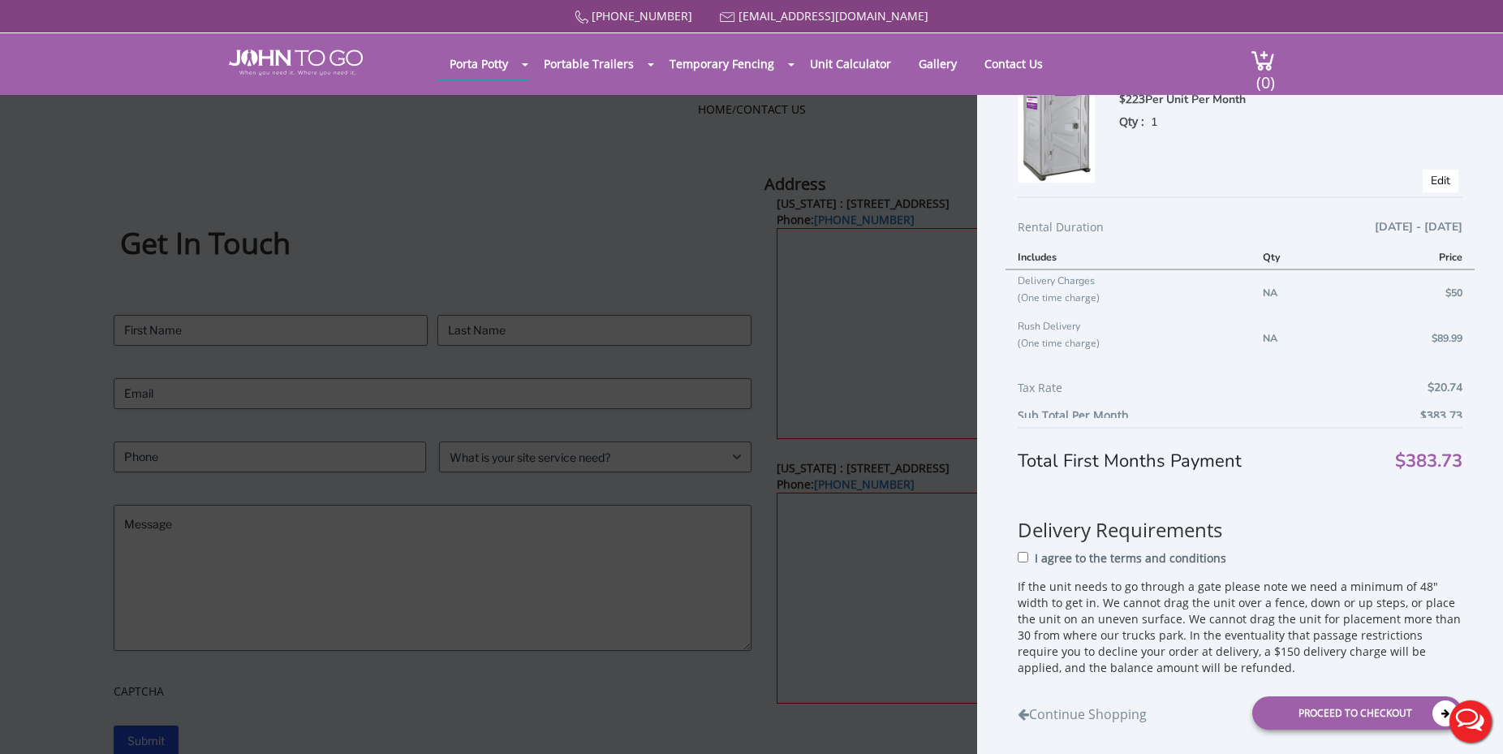
scroll to position [113, 0]
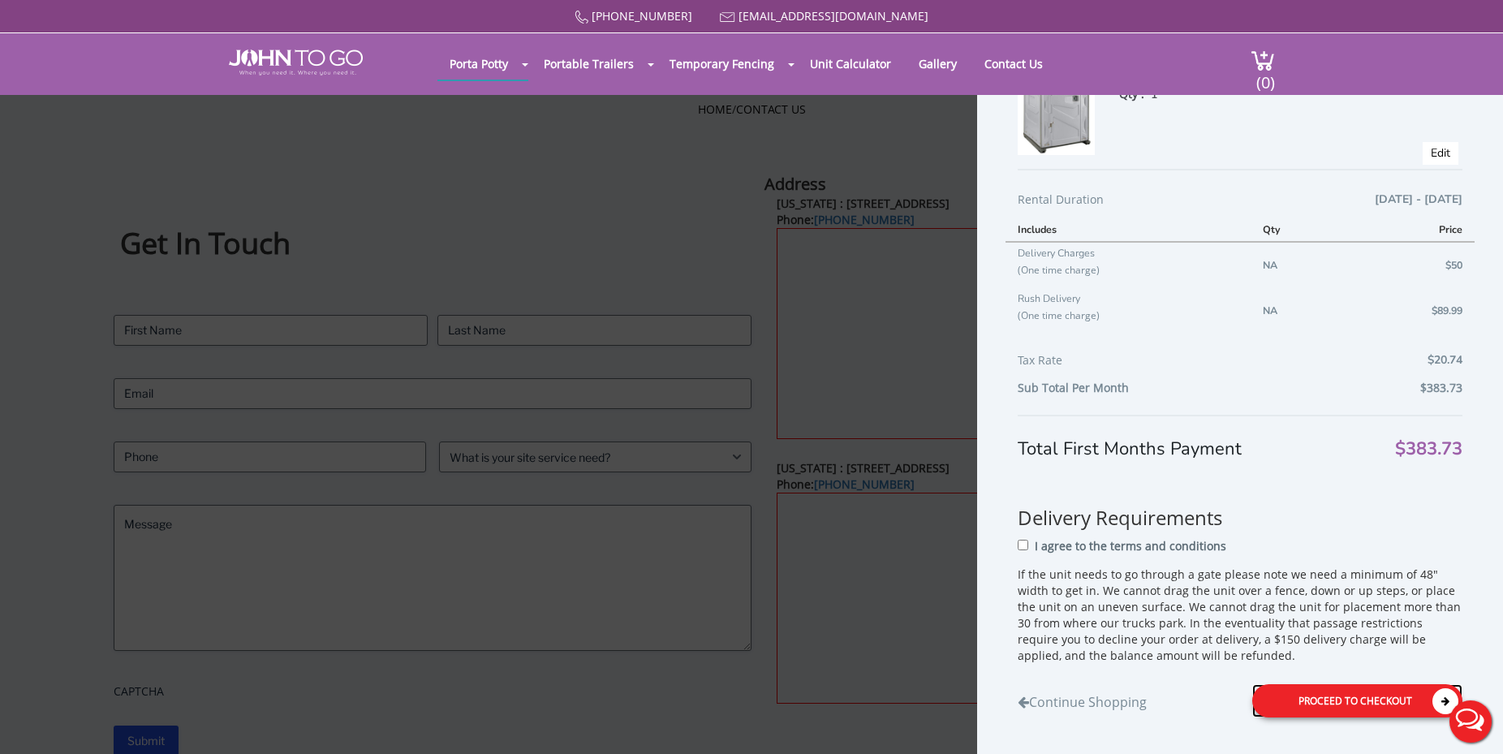
click at [1335, 701] on div "Proceed to Checkout" at bounding box center [1357, 700] width 210 height 33
click at [1021, 545] on div "I agree to the terms and conditions" at bounding box center [1240, 552] width 445 height 32
click at [1029, 550] on input "I agree to the terms and conditions" at bounding box center [1027, 545] width 11 height 11
checkbox input "true"
click at [1345, 695] on div "Proceed to Checkout" at bounding box center [1357, 702] width 210 height 33
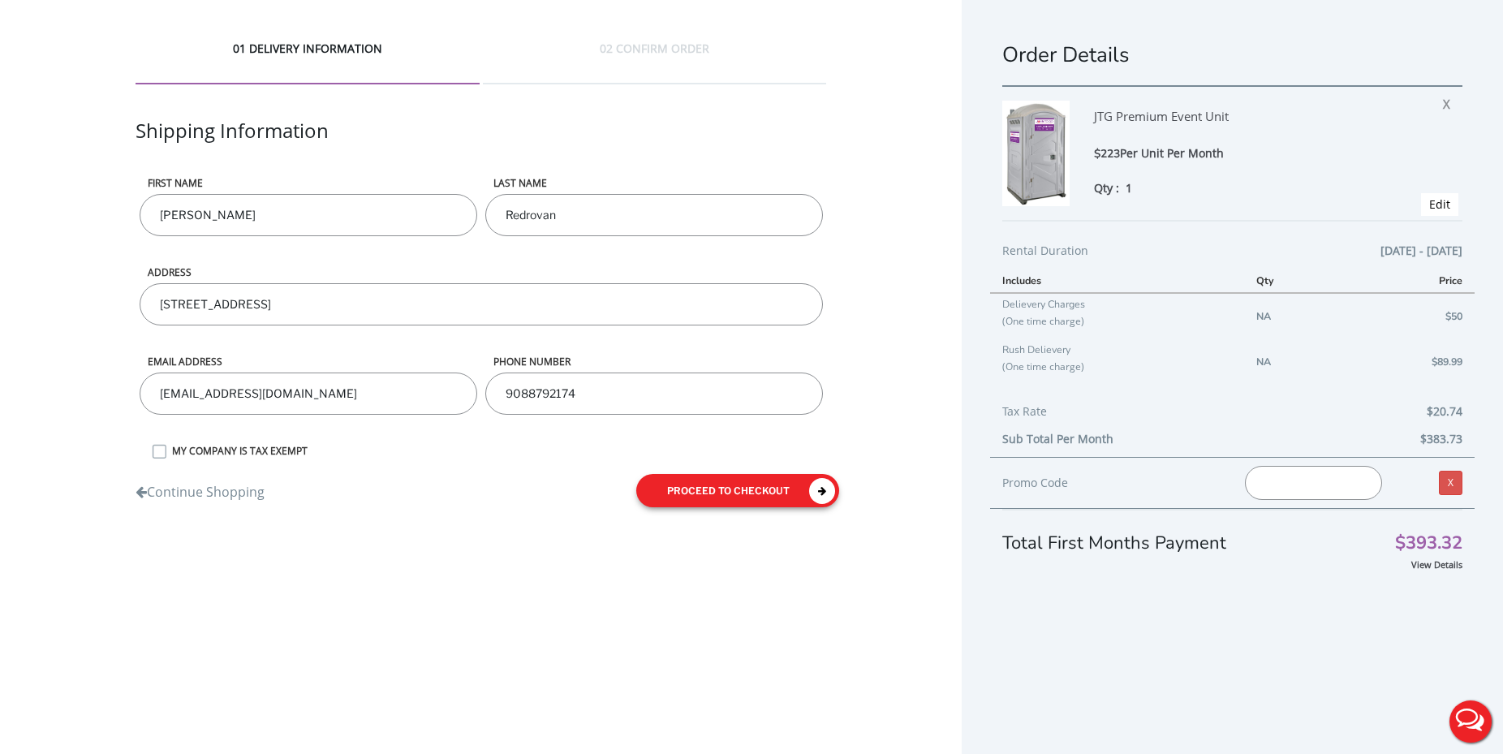
click at [748, 501] on button "proceed to checkout" at bounding box center [737, 490] width 203 height 33
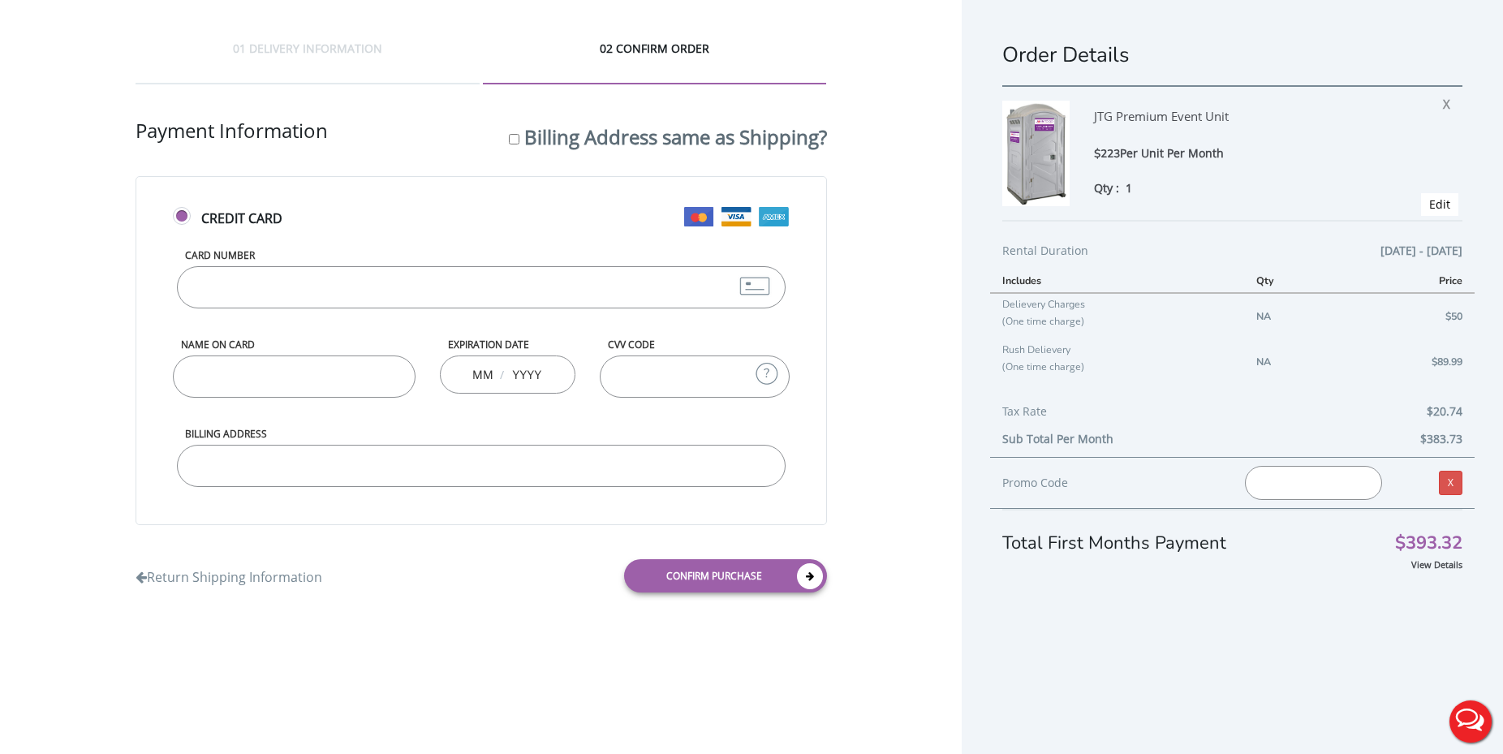
click at [352, 301] on input "Card Number" at bounding box center [481, 287] width 609 height 42
click at [286, 570] on form "Credit Card Card Number Name on Card Expiration Date / CVV Code What is CVV? Th…" at bounding box center [481, 390] width 691 height 428
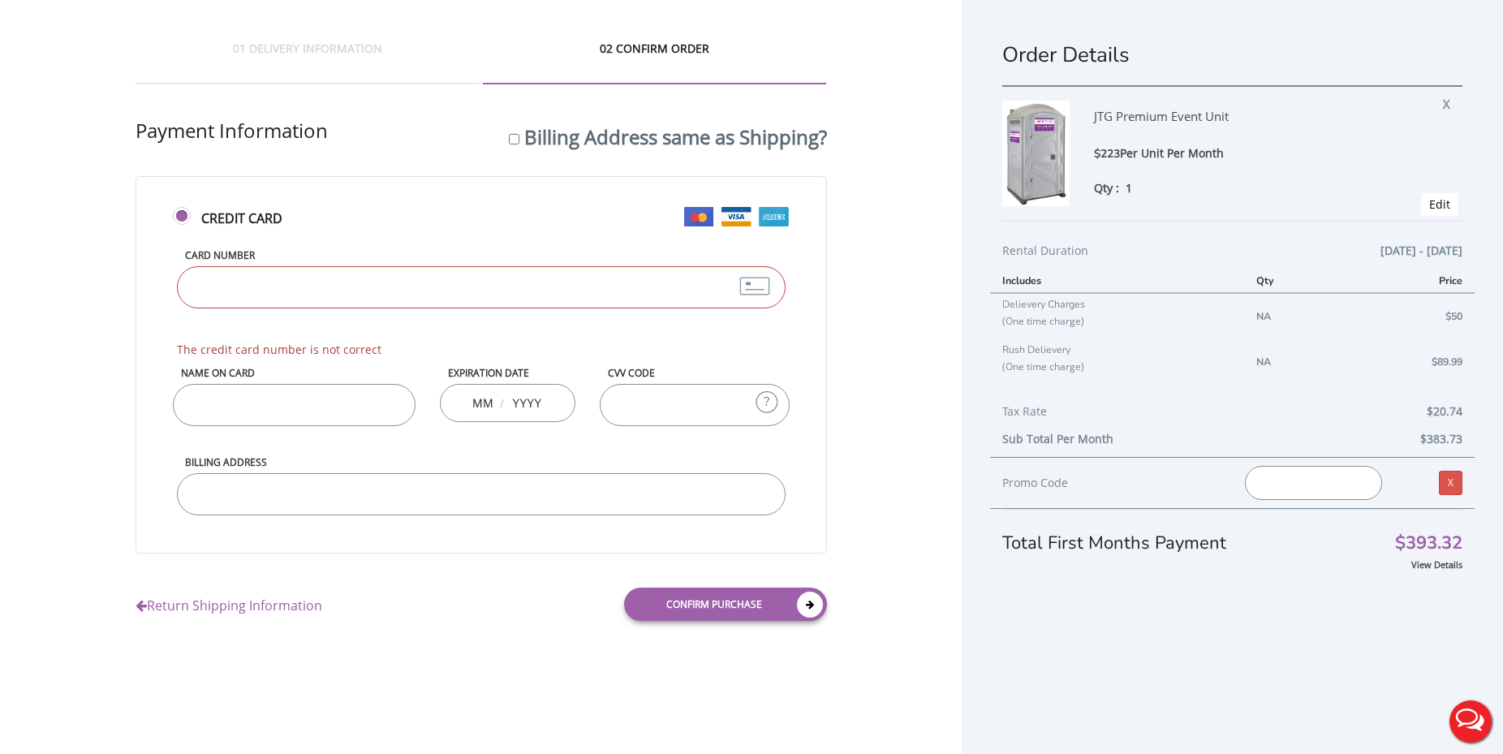
click at [275, 606] on link "Return Shipping Information" at bounding box center [229, 601] width 187 height 27
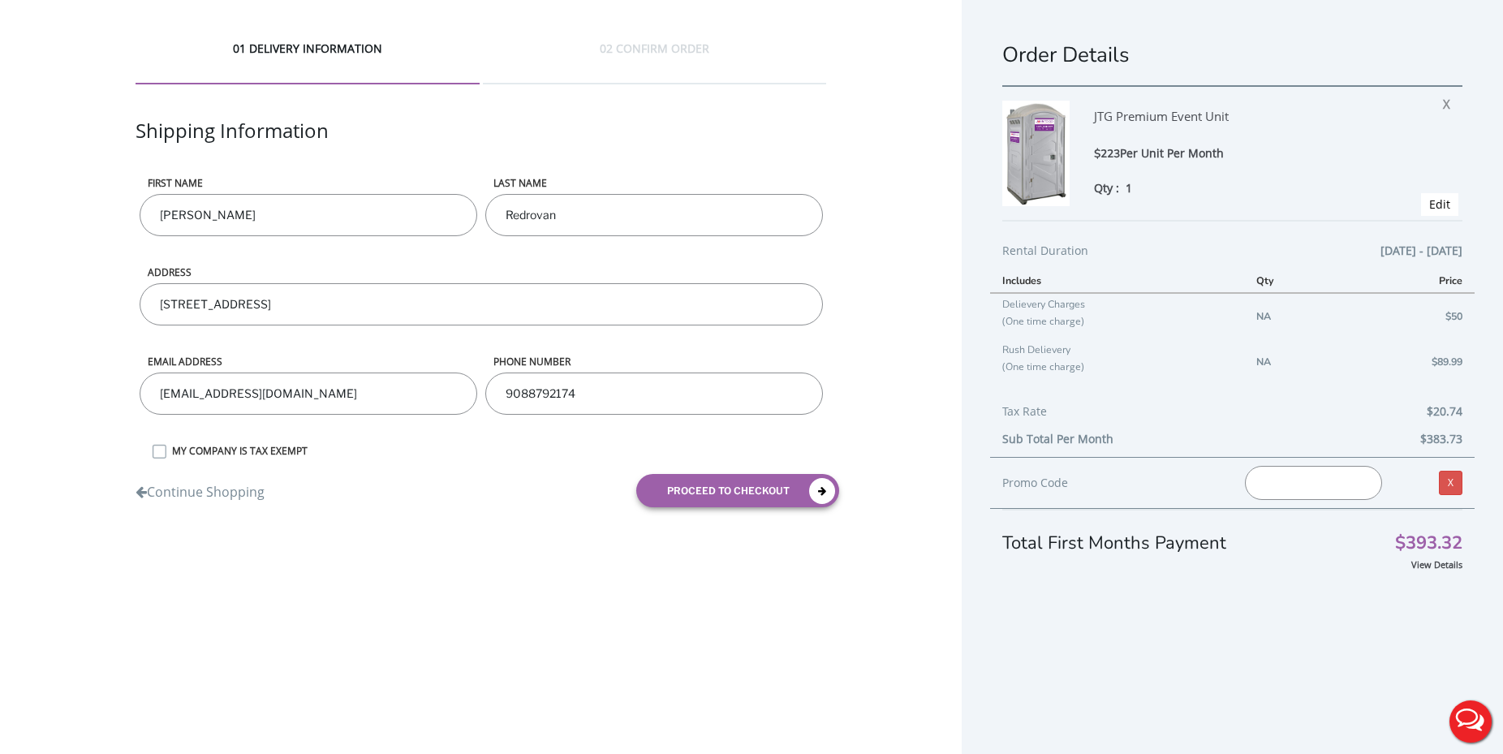
drag, startPoint x: 434, startPoint y: 308, endPoint x: 163, endPoint y: 287, distance: 271.8
click at [163, 287] on input "[STREET_ADDRESS]" at bounding box center [481, 304] width 683 height 42
click at [777, 499] on button "proceed to checkout" at bounding box center [737, 490] width 203 height 33
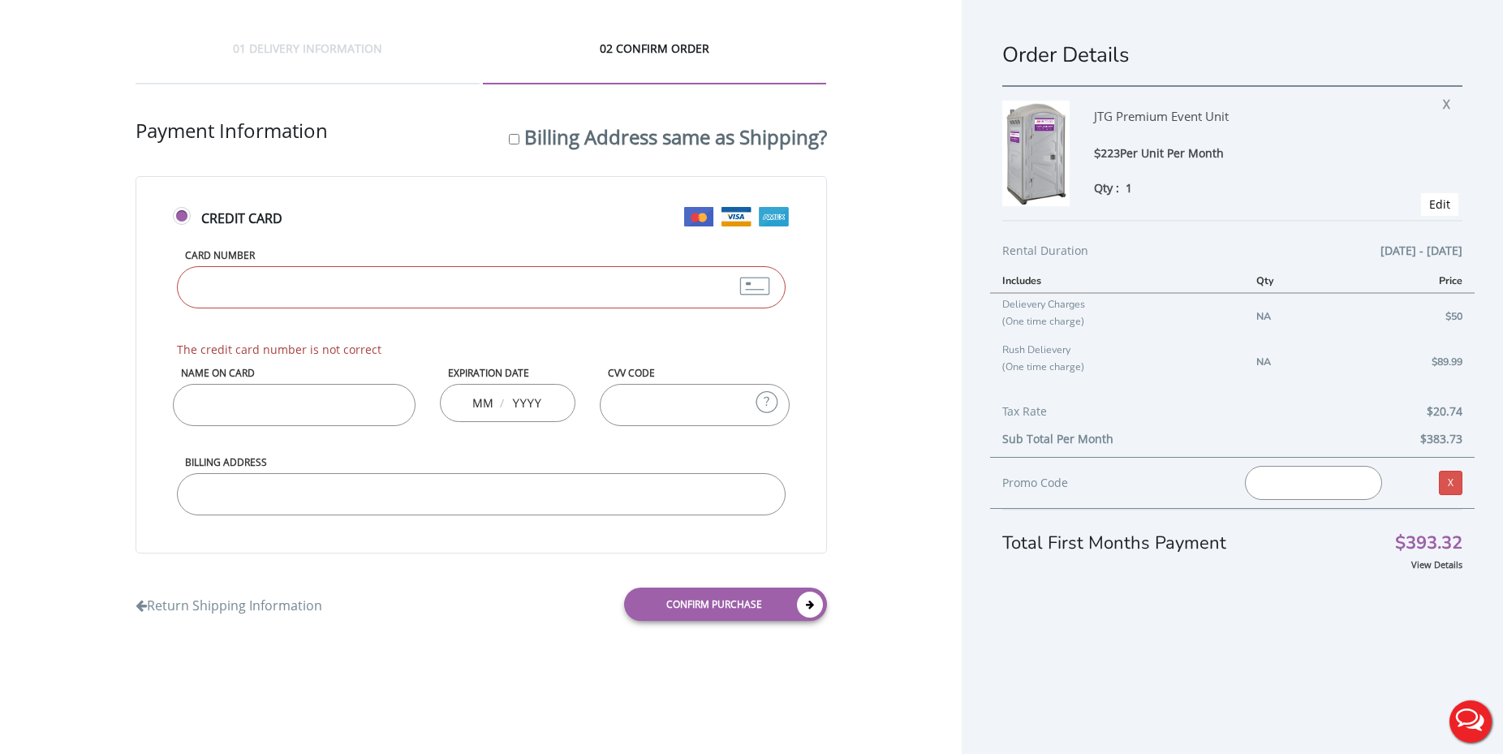
click at [480, 305] on input "Card Number" at bounding box center [481, 287] width 609 height 42
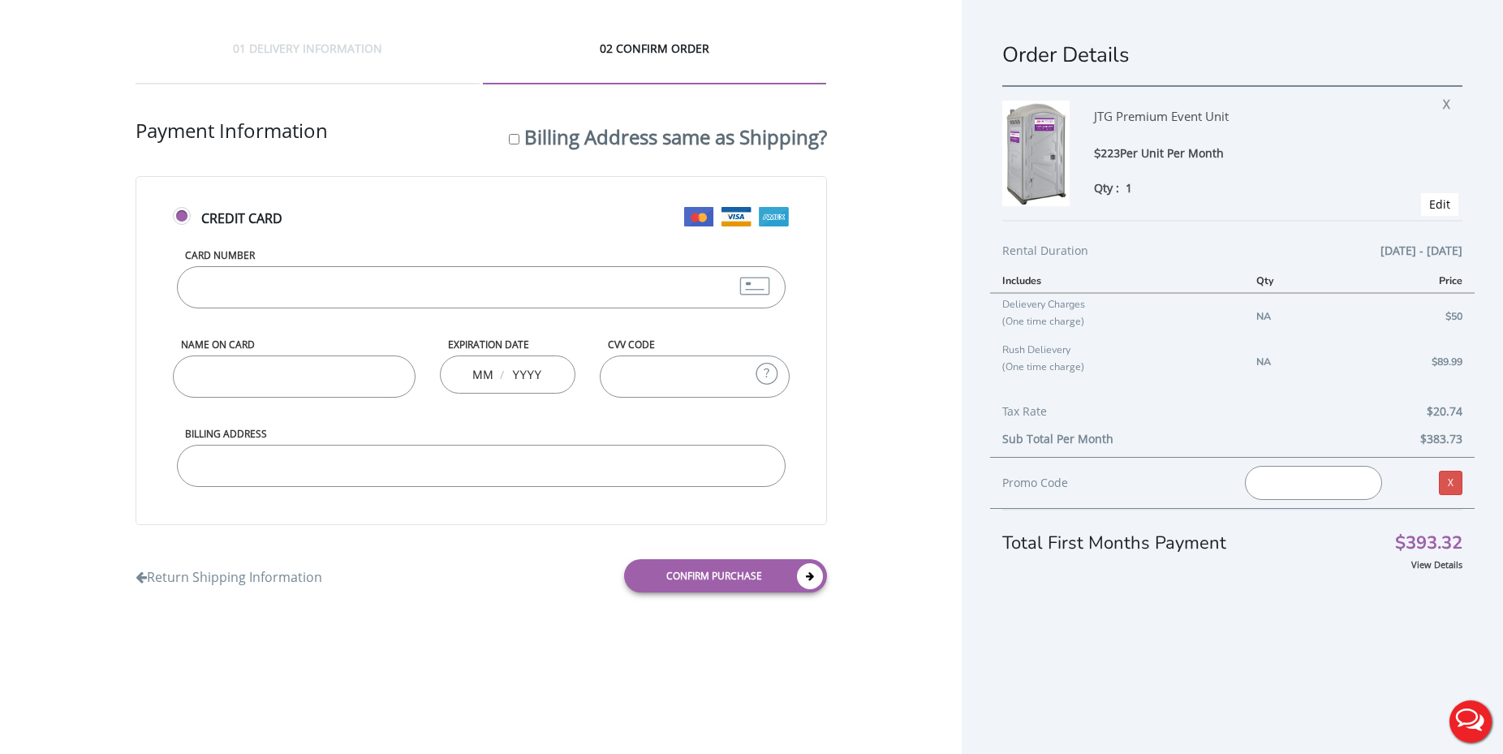
type input "376743220351002"
type input "Darci"
type input "01"
type input "2027"
type input "440"
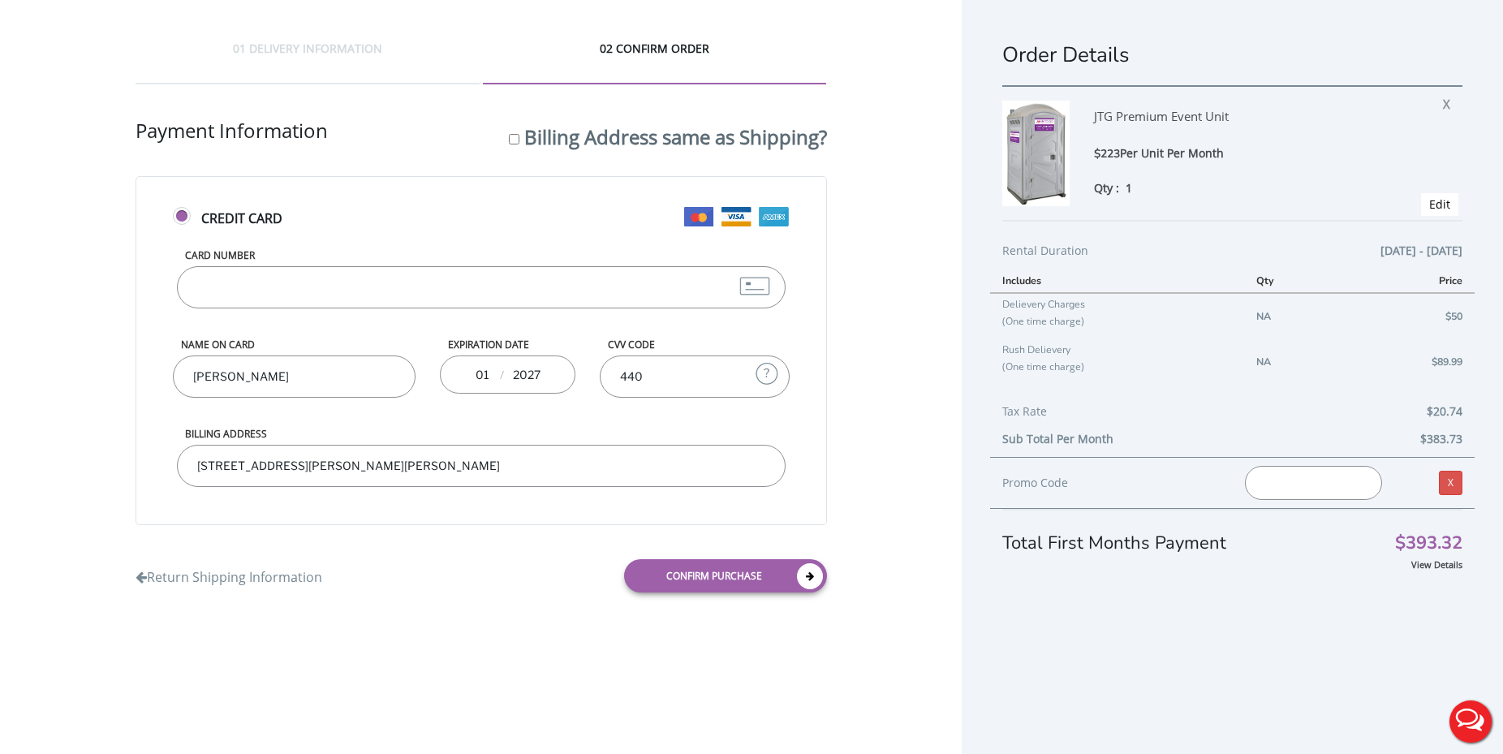
type input "23 Chester woods Dr, Chester, NJ, 07930"
click at [940, 424] on div "01 DELIVERY INFORMATION 02 CONFIRM ORDER Shipping Information First name Valeri…" at bounding box center [481, 322] width 962 height 645
click at [256, 582] on link "Return Shipping Information" at bounding box center [229, 573] width 187 height 27
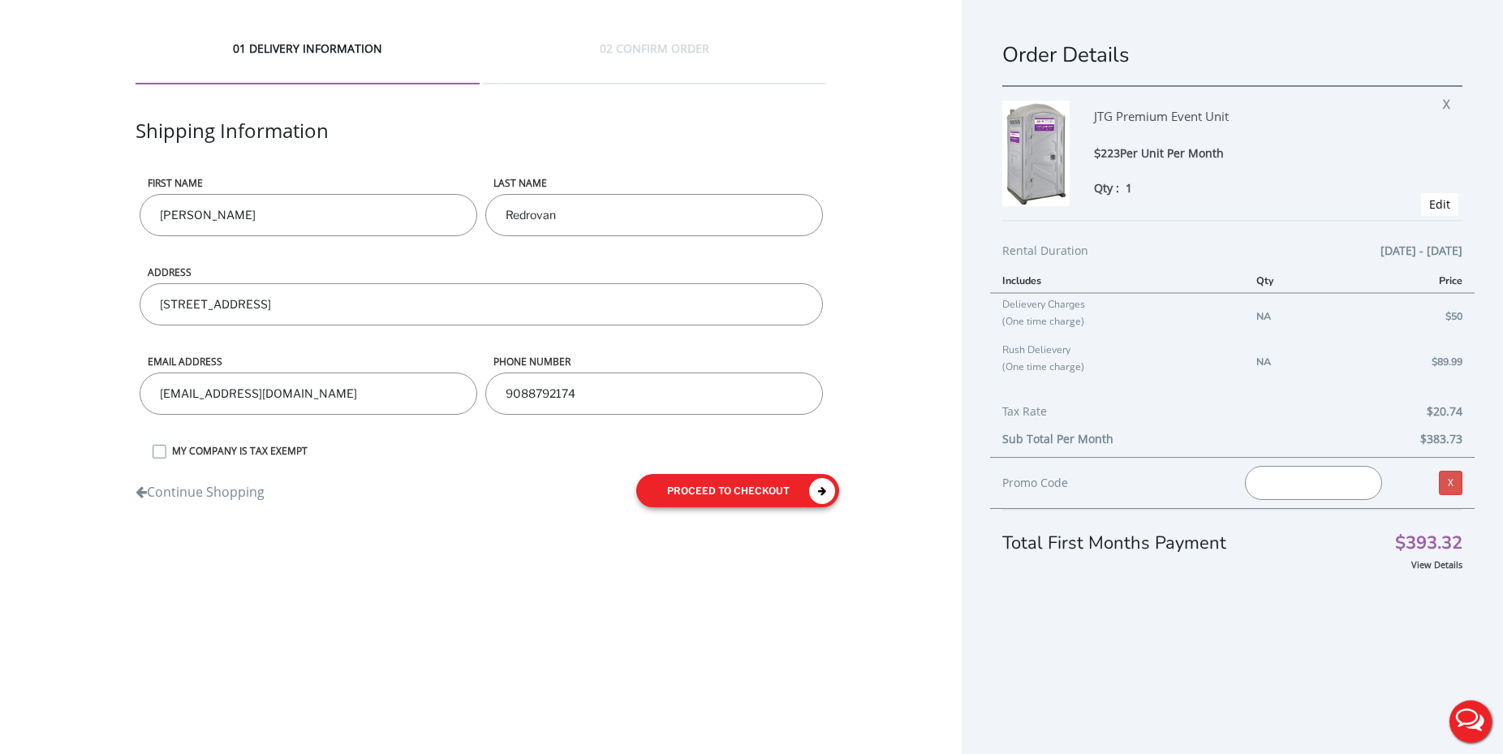
click at [718, 492] on button "proceed to checkout" at bounding box center [737, 490] width 203 height 33
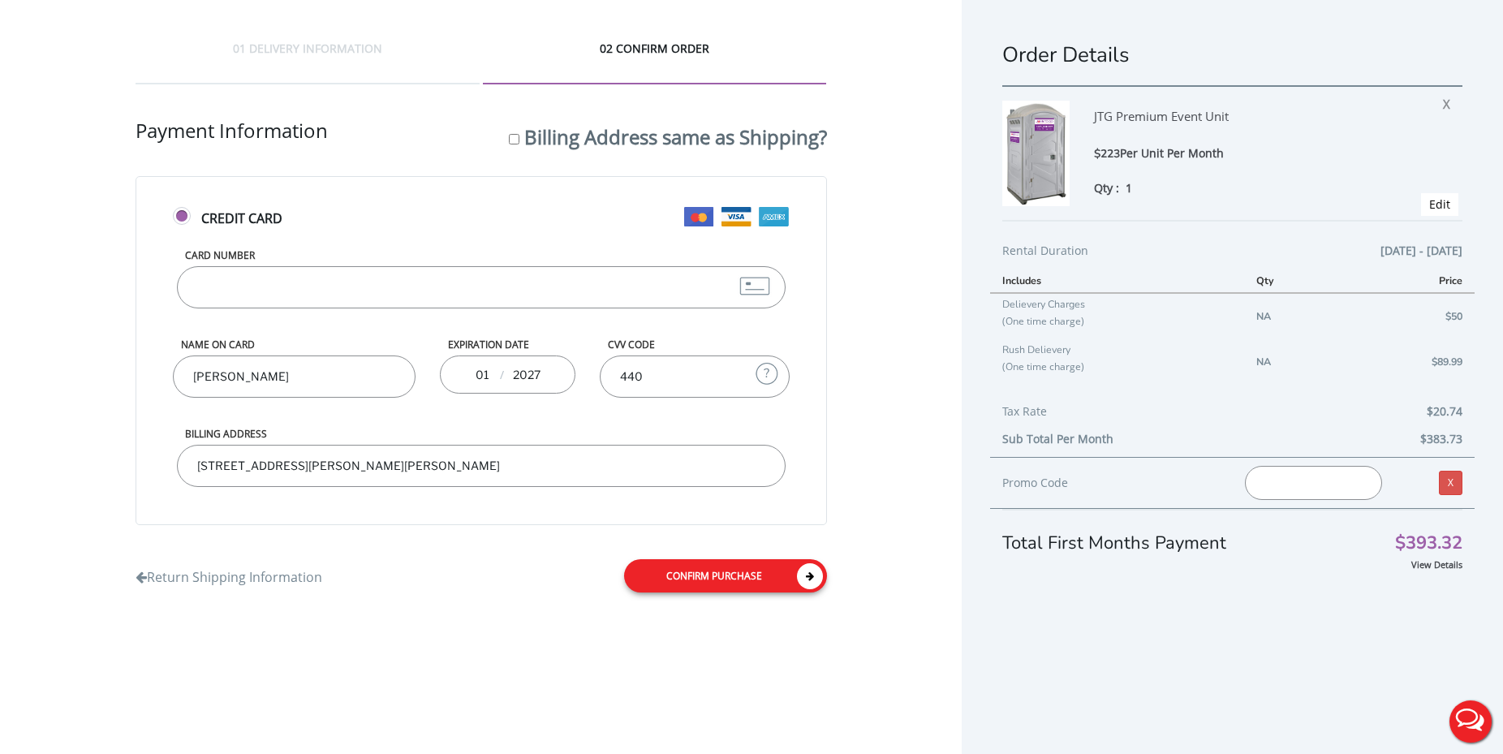
click at [674, 562] on link "Confirm purchase" at bounding box center [725, 575] width 203 height 33
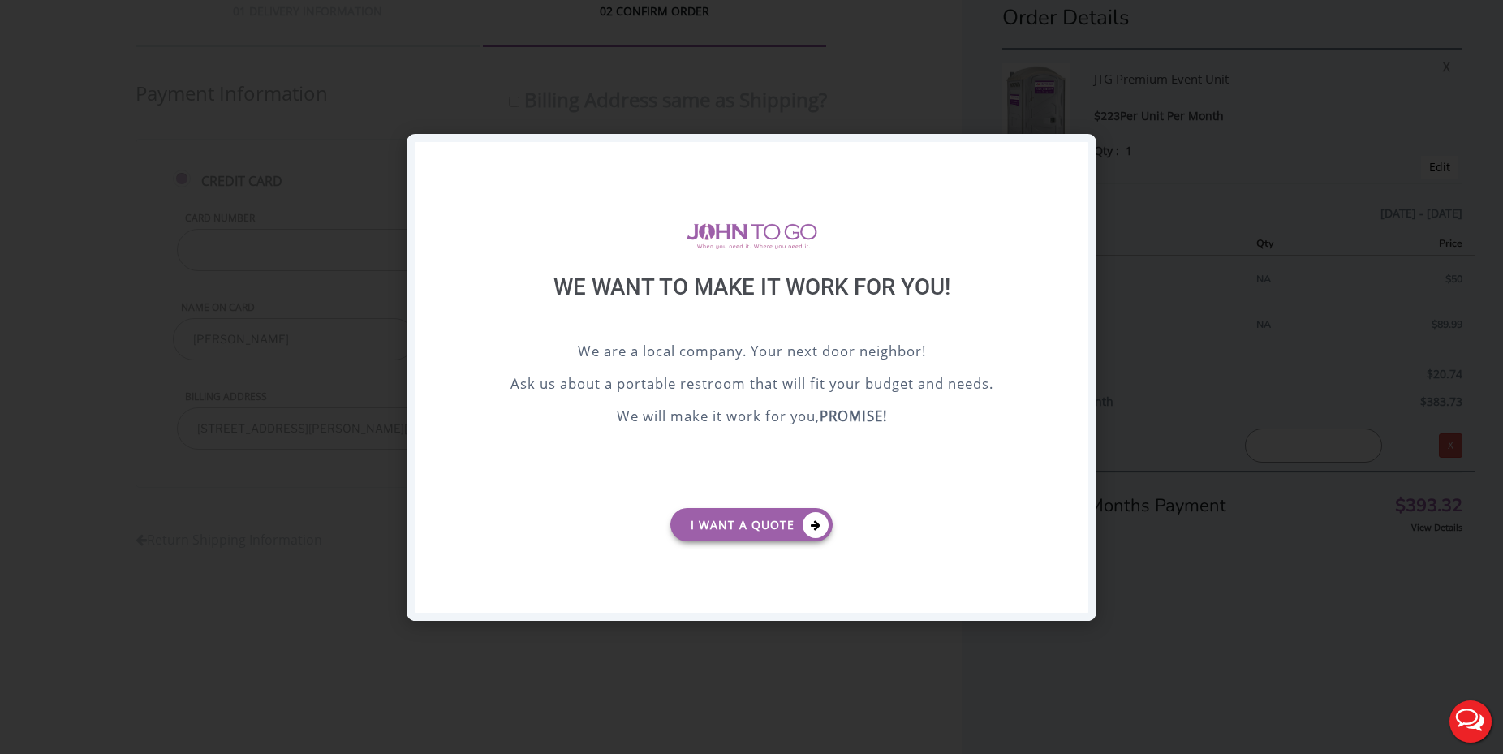
click at [1071, 157] on div "X" at bounding box center [1075, 156] width 25 height 28
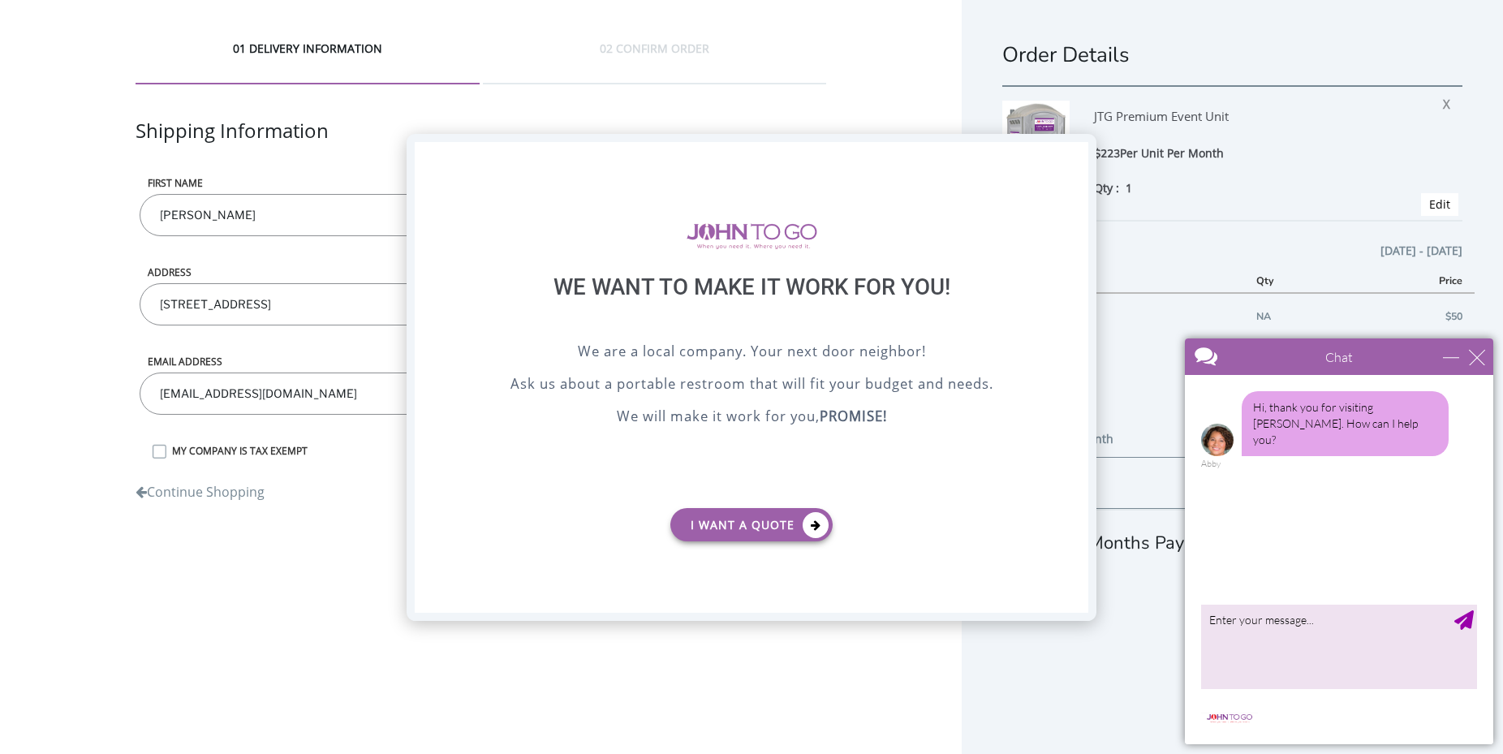
click at [1074, 153] on div "X" at bounding box center [1075, 156] width 25 height 28
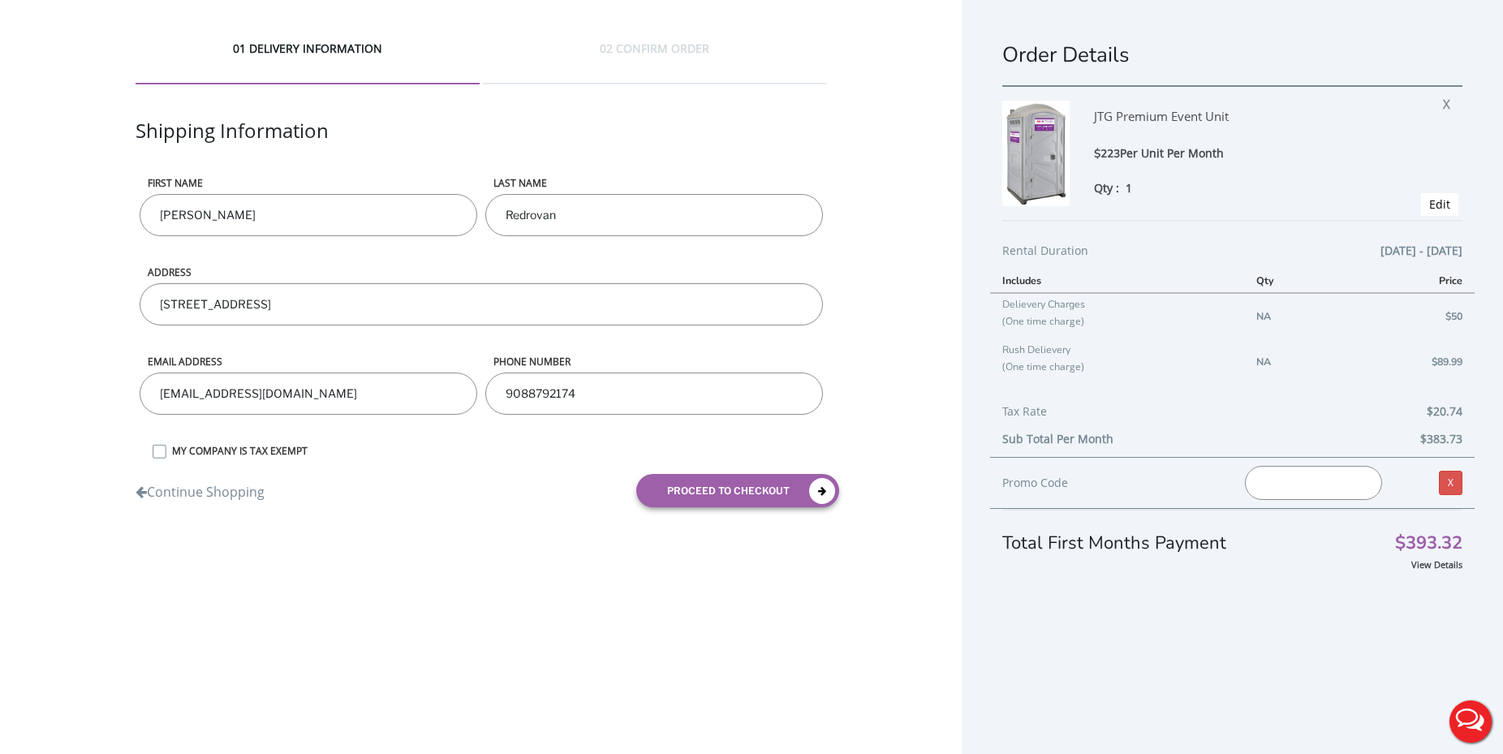
click at [295, 449] on label "MY COMPANY IS TAX EXEMPT" at bounding box center [495, 451] width 663 height 14
click at [0, 0] on input "MY COMPANY IS TAX EXEMPT" at bounding box center [0, 0] width 0 height 0
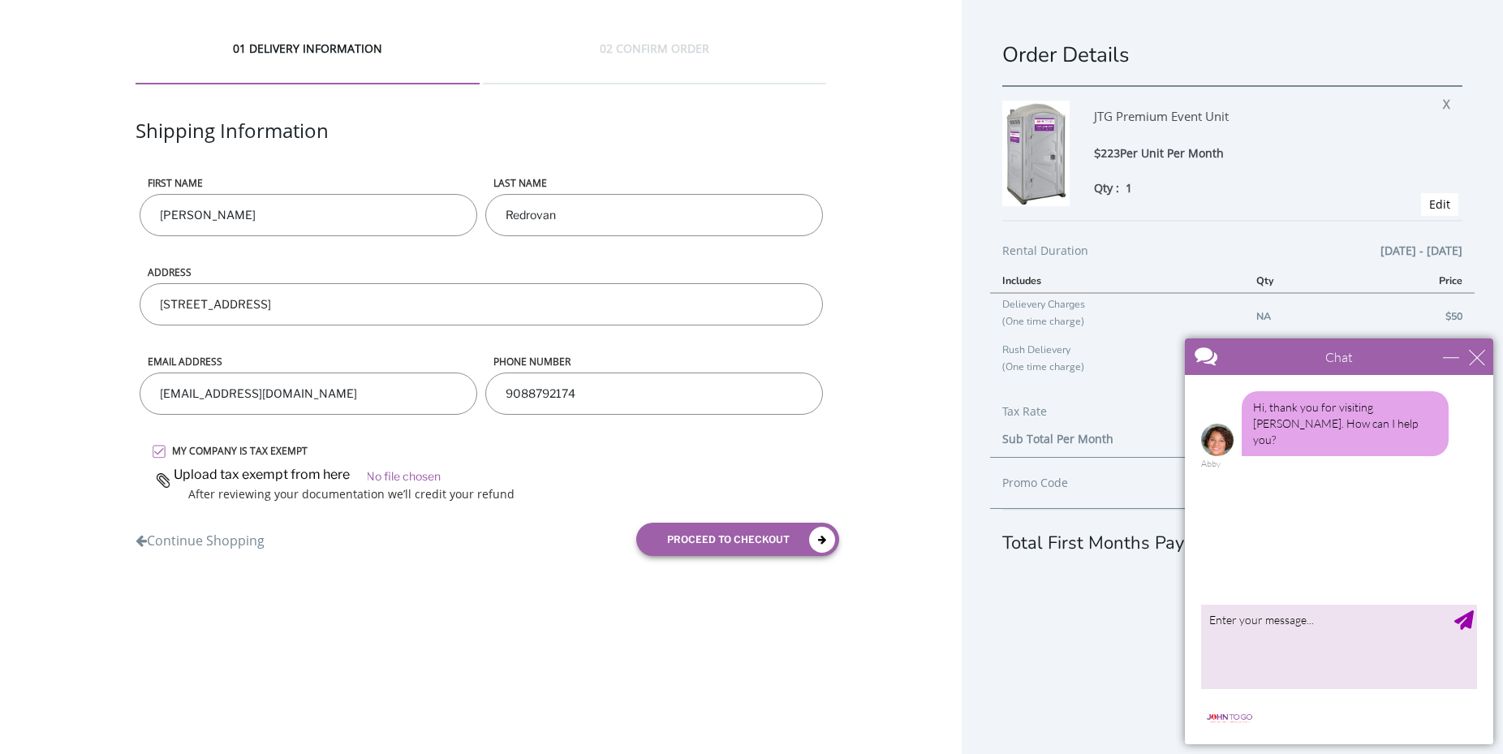
click at [295, 449] on label "MY COMPANY IS TAX EXEMPT" at bounding box center [495, 451] width 663 height 14
click at [0, 0] on input "MY COMPANY IS TAX EXEMPT" at bounding box center [0, 0] width 0 height 0
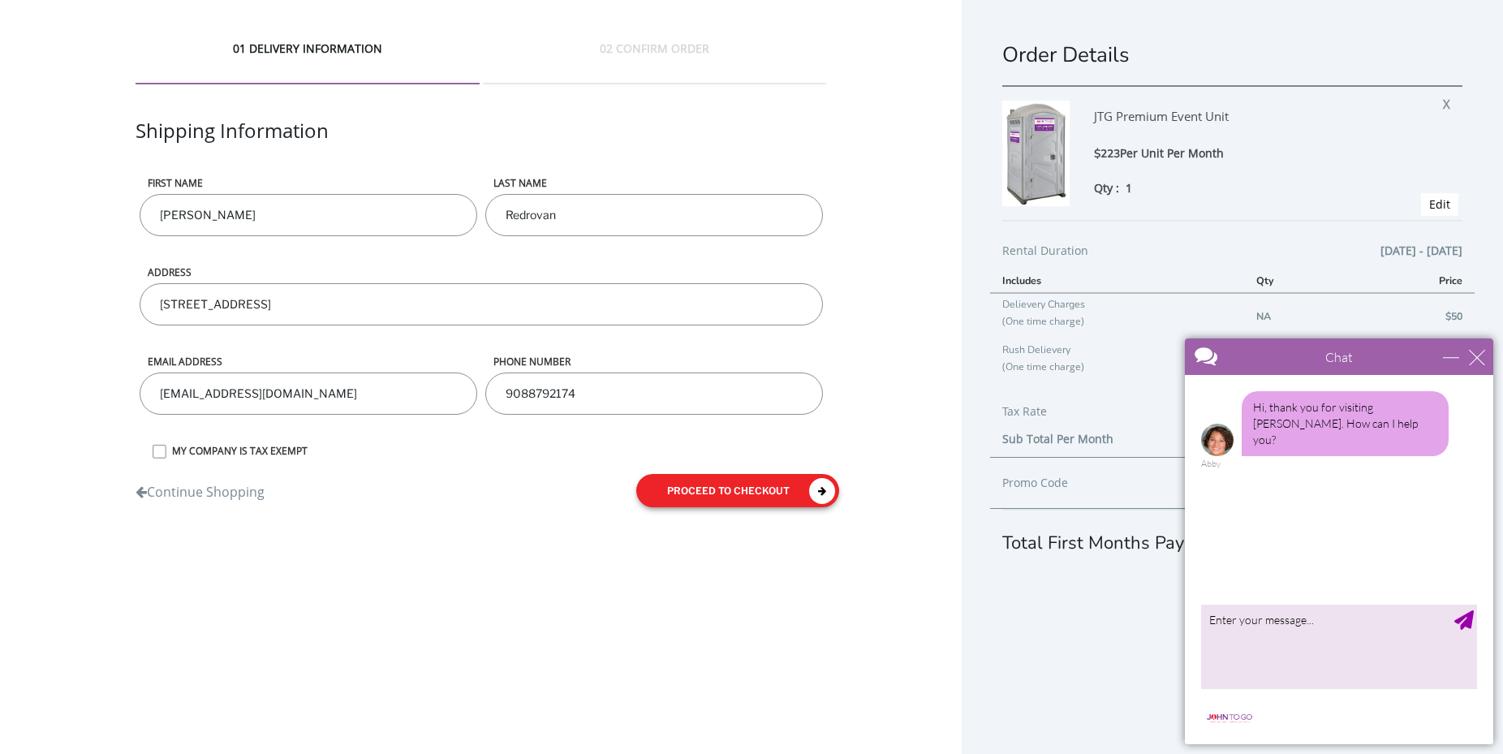
click at [826, 487] on icon "submit" at bounding box center [822, 491] width 26 height 26
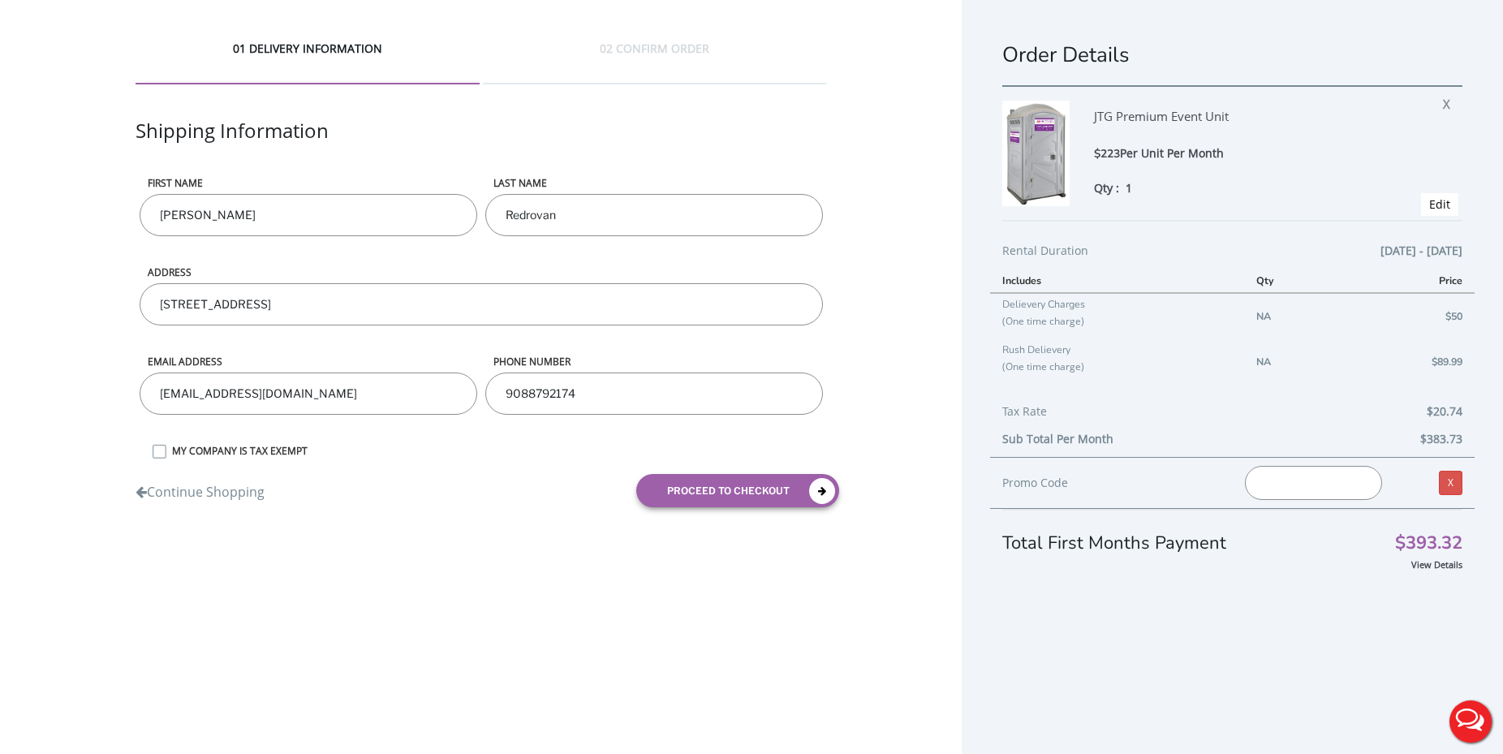
click at [715, 508] on div "Continue Shopping proceed to checkout" at bounding box center [481, 491] width 716 height 58
click at [716, 498] on button "proceed to checkout" at bounding box center [737, 490] width 203 height 33
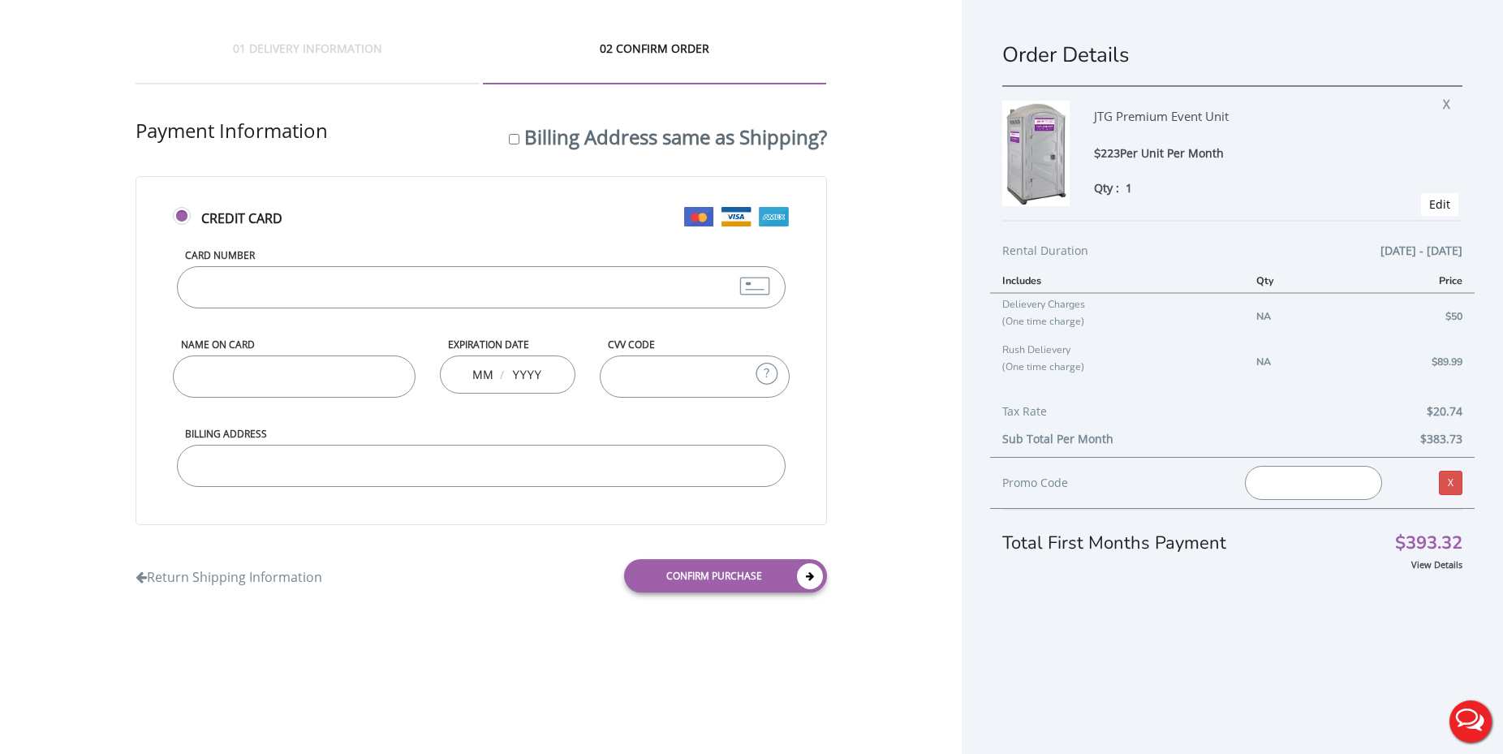
click at [428, 282] on input "Card Number" at bounding box center [481, 287] width 609 height 42
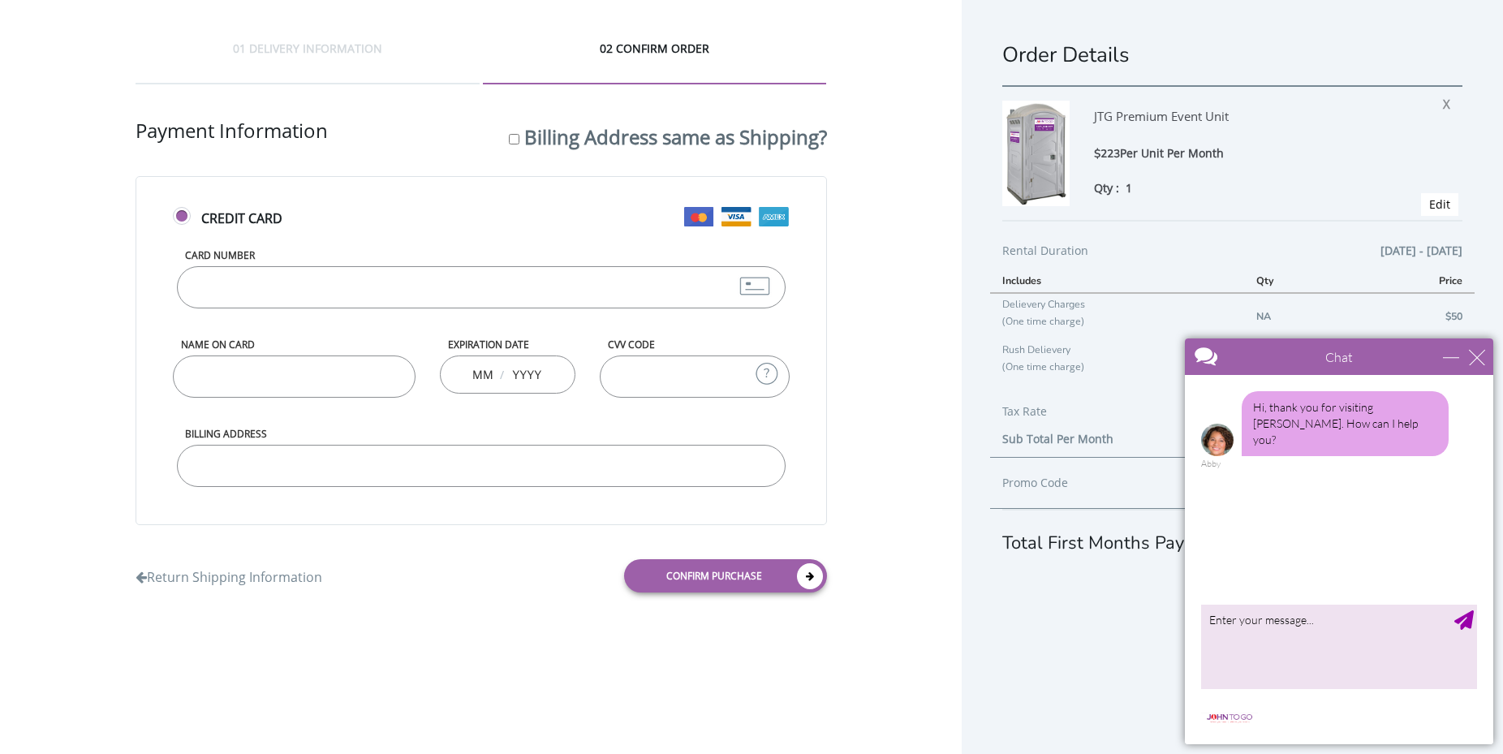
type input "[CREDIT_CARD_NUMBER]"
type input "[PERSON_NAME]"
type input "01"
type input "2027"
type input "440"
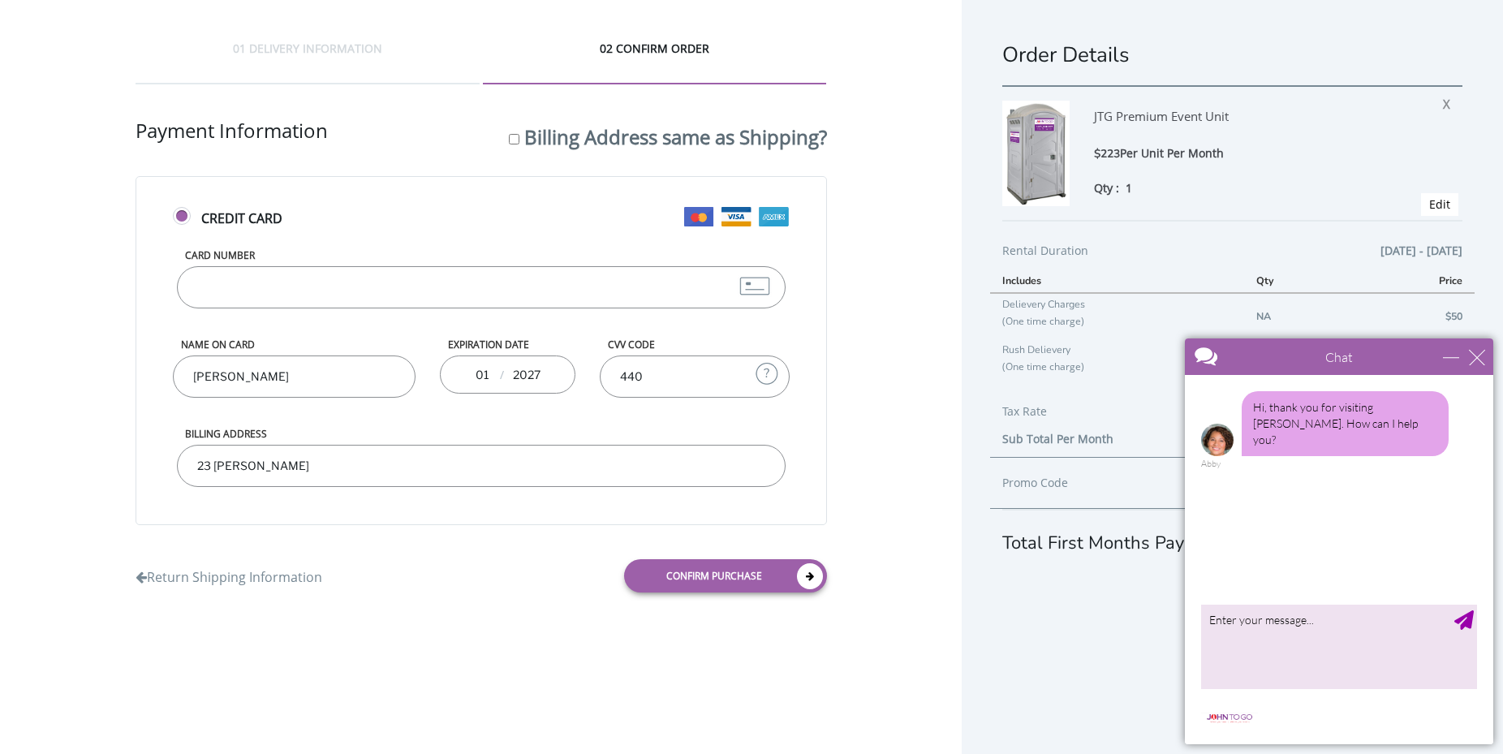
type input "23 [PERSON_NAME]"
click at [702, 382] on input "440" at bounding box center [694, 376] width 189 height 42
type input "4447"
type input "[STREET_ADDRESS][PERSON_NAME]"
click at [305, 572] on link "Return Shipping Information" at bounding box center [229, 573] width 187 height 27
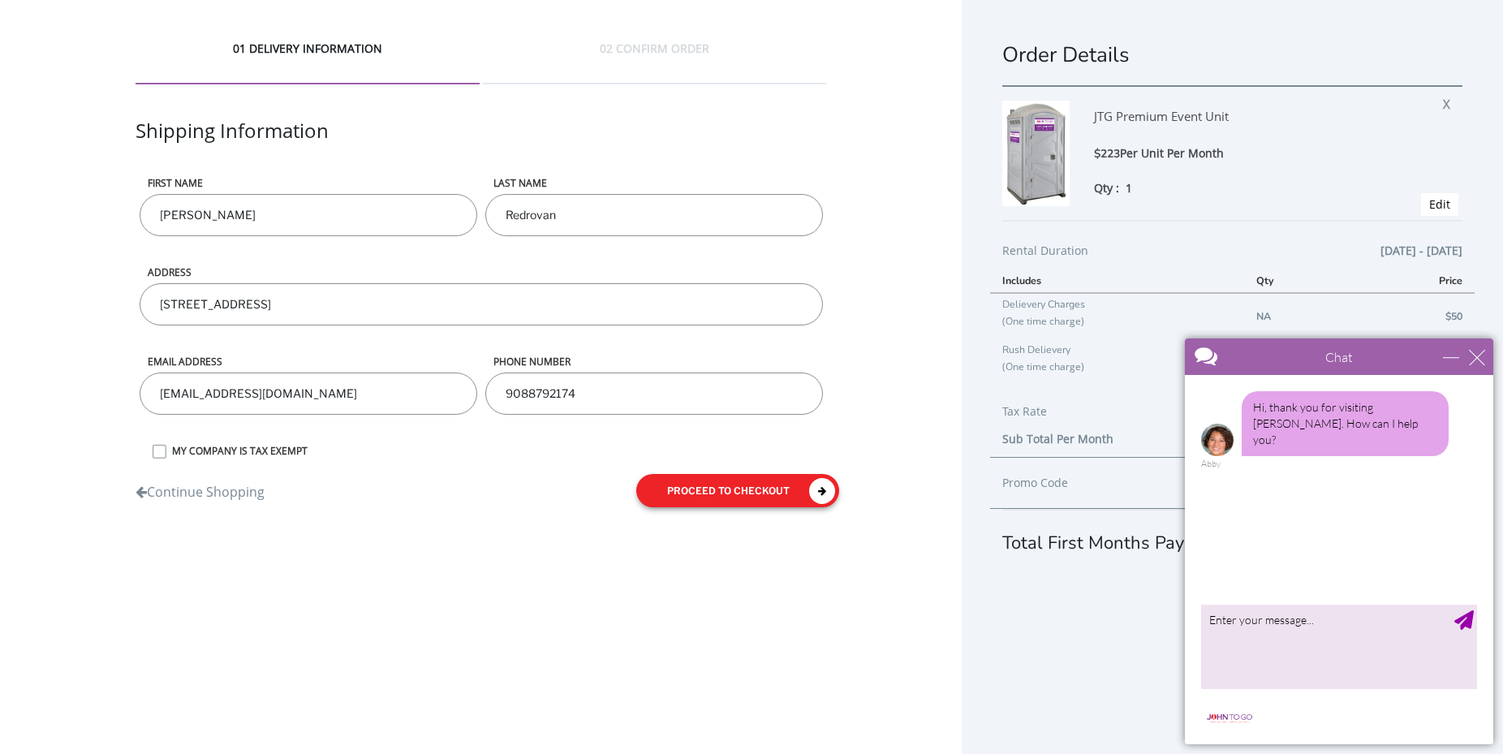
click at [725, 497] on button "proceed to checkout" at bounding box center [737, 490] width 203 height 33
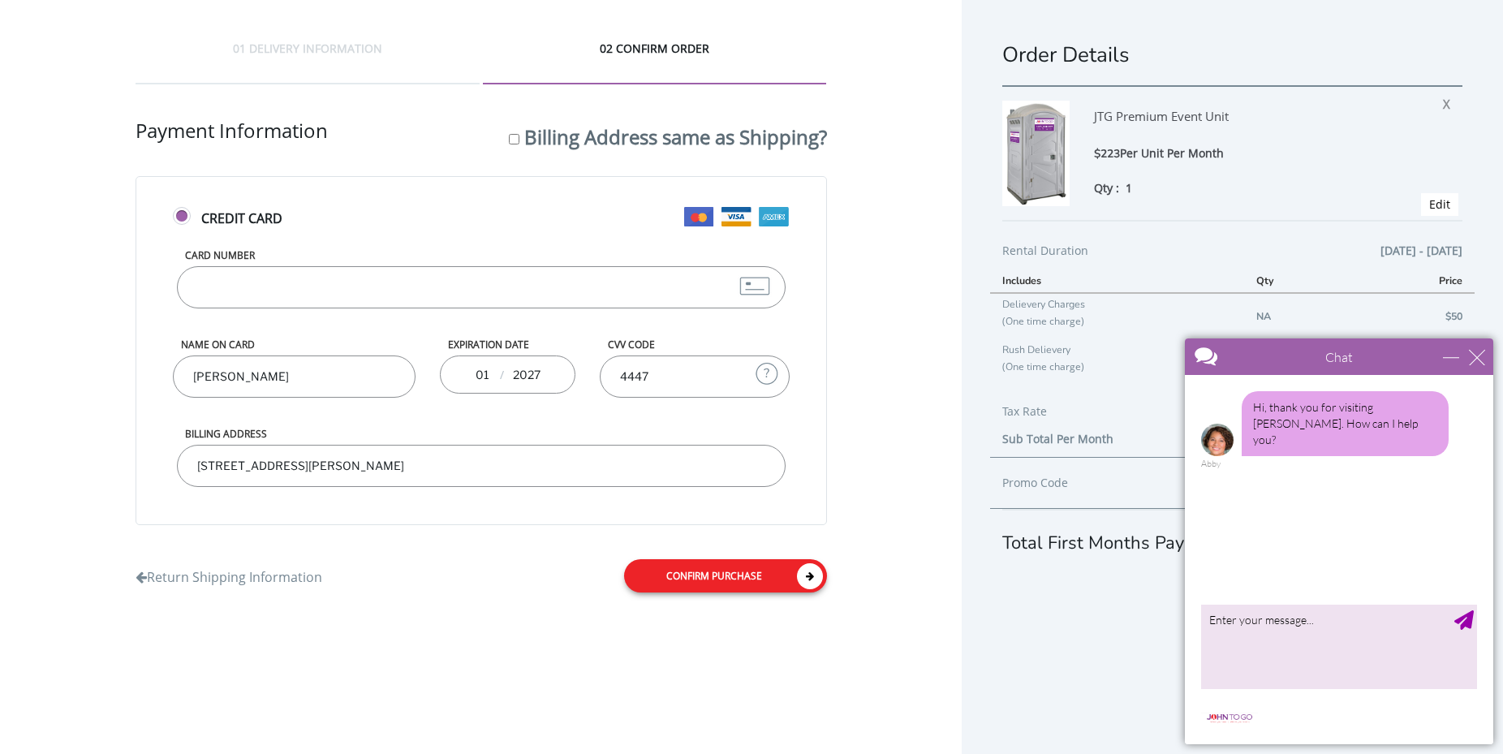
click at [707, 583] on link "Confirm purchase" at bounding box center [725, 575] width 203 height 33
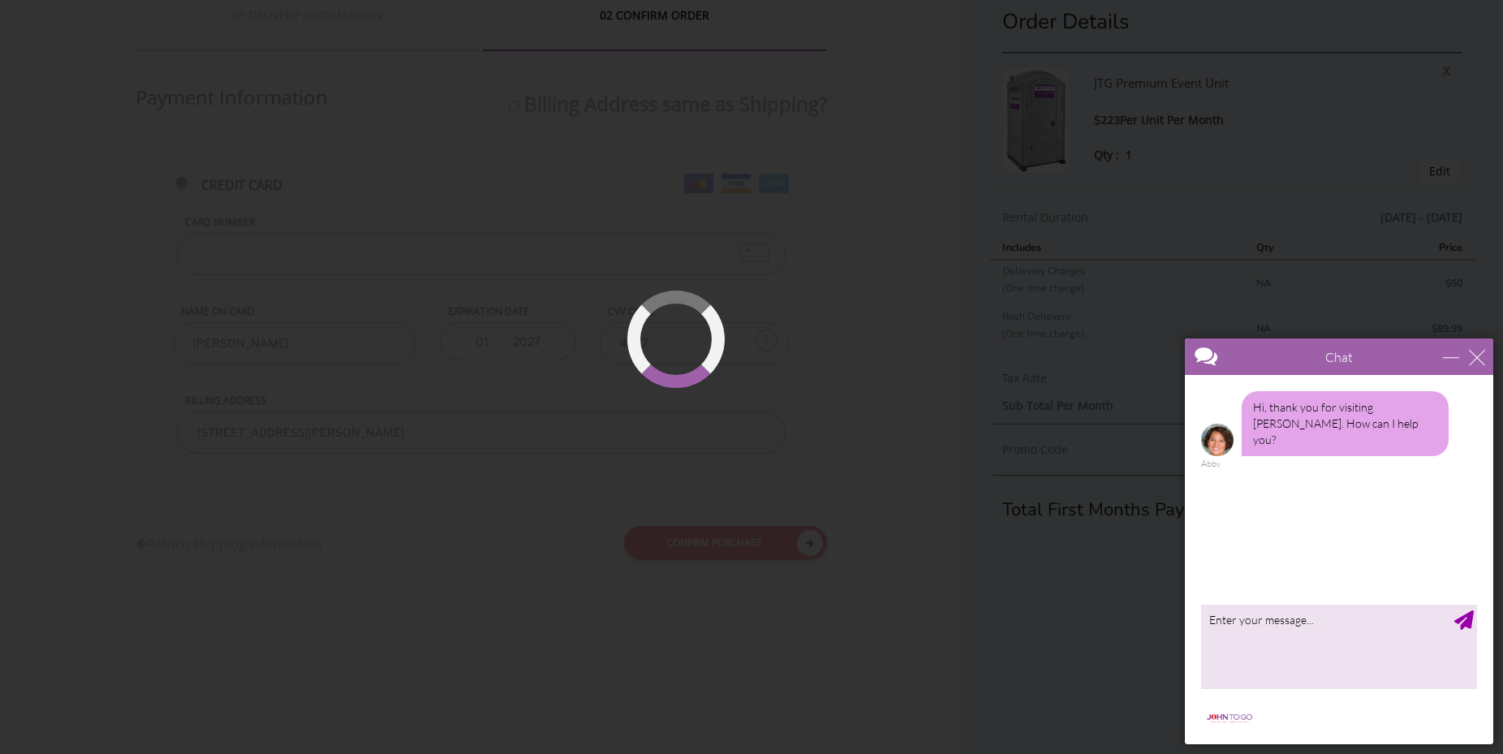
scroll to position [37, 0]
click at [1483, 354] on div "close" at bounding box center [1477, 357] width 16 height 16
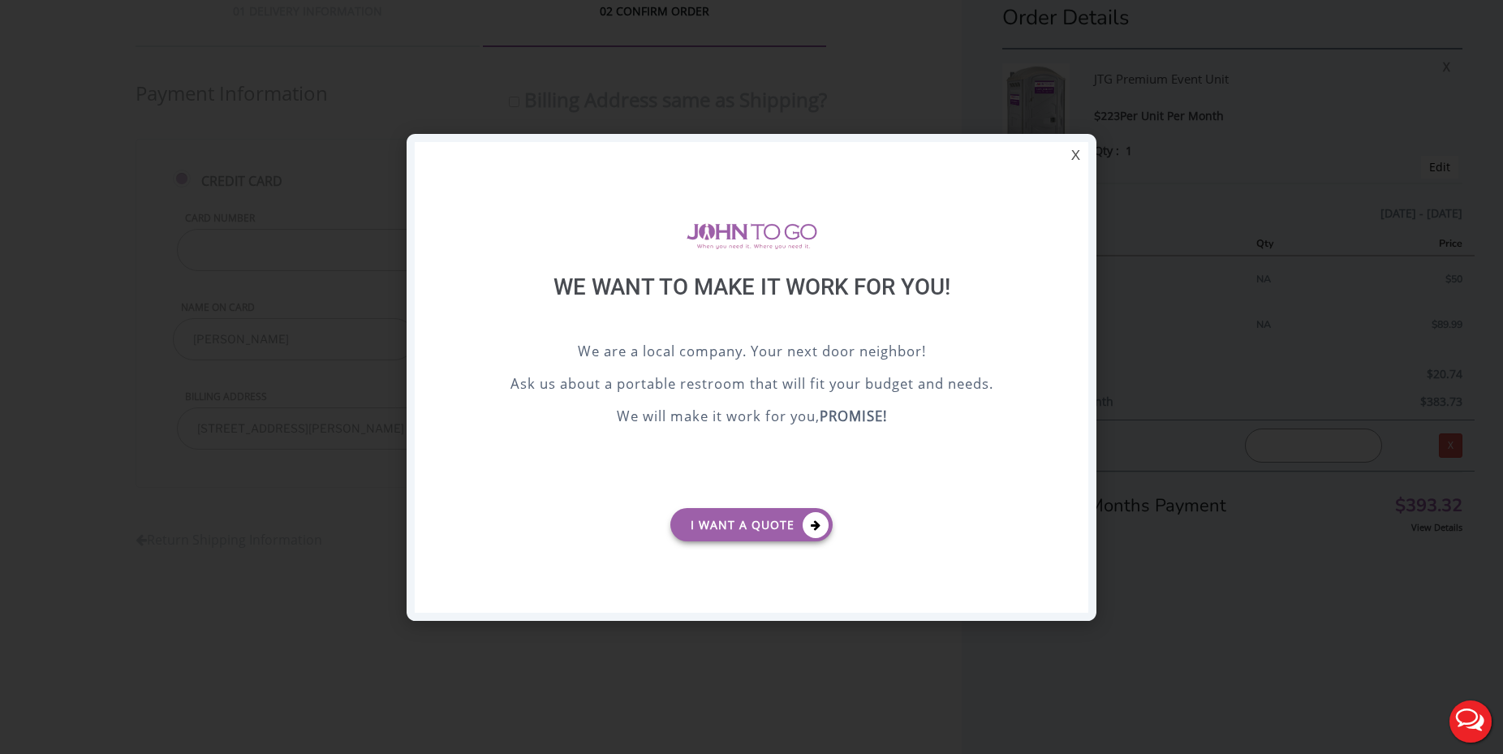
scroll to position [0, 0]
click at [1074, 155] on div "X" at bounding box center [1075, 156] width 25 height 28
